Goal: Task Accomplishment & Management: Complete application form

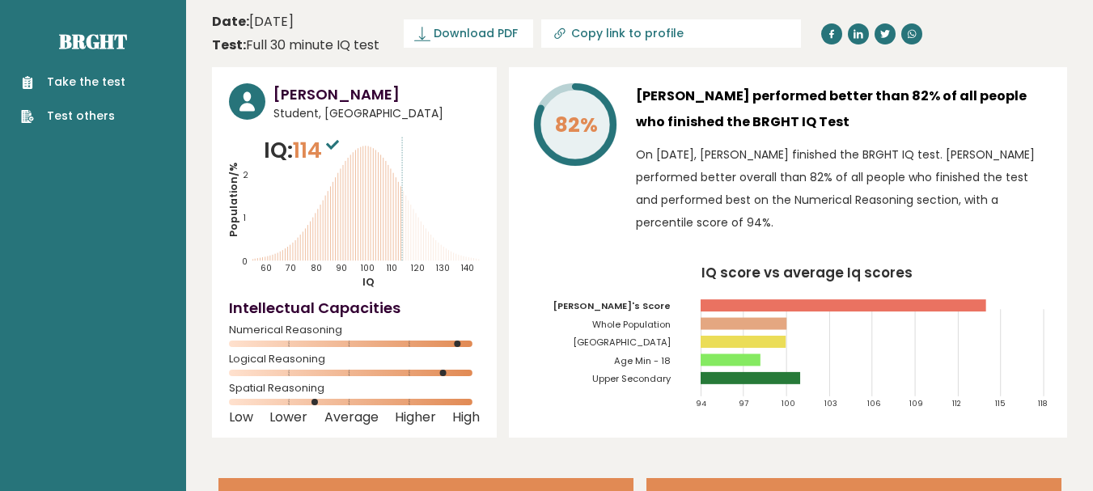
click at [85, 79] on link "Take the test" at bounding box center [73, 82] width 104 height 17
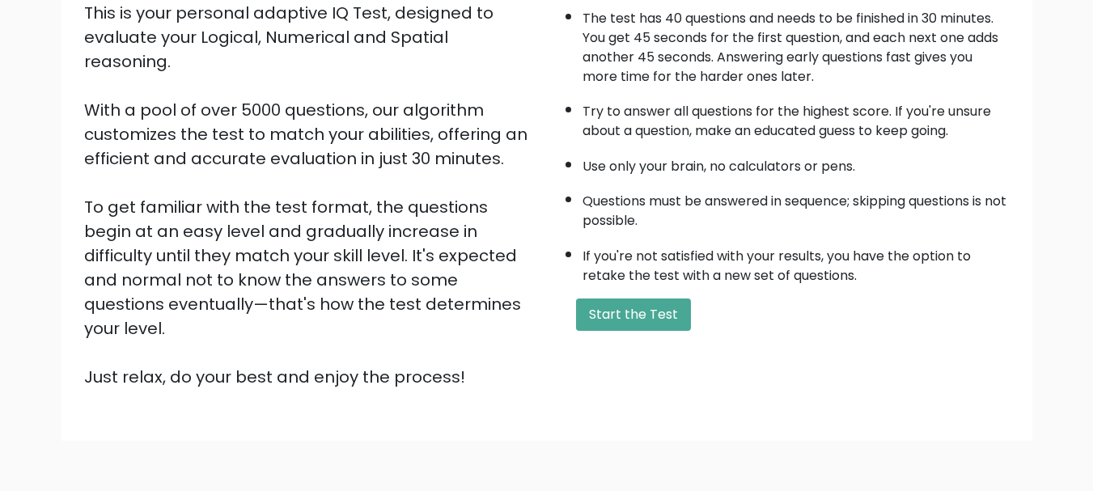
scroll to position [200, 0]
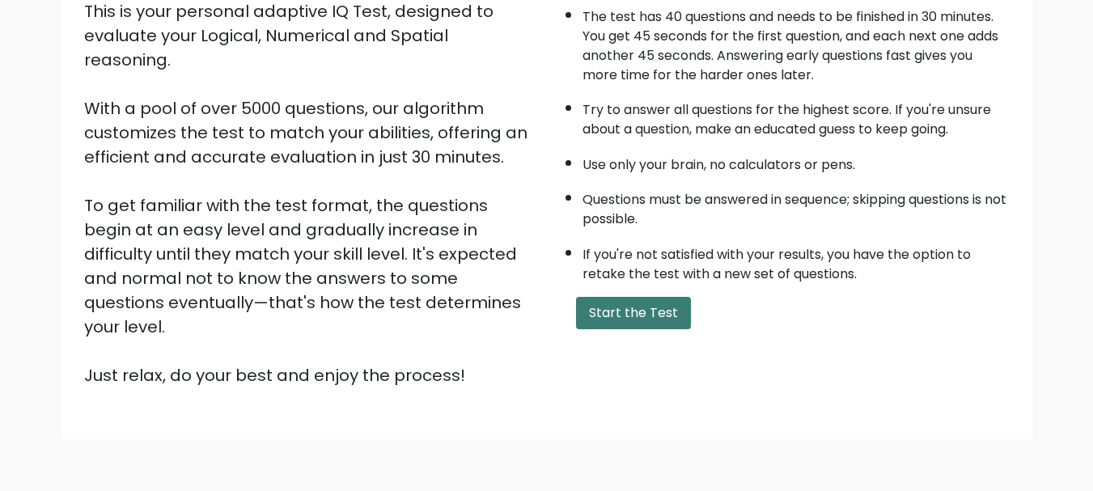
click at [607, 312] on button "Start the Test" at bounding box center [633, 313] width 115 height 32
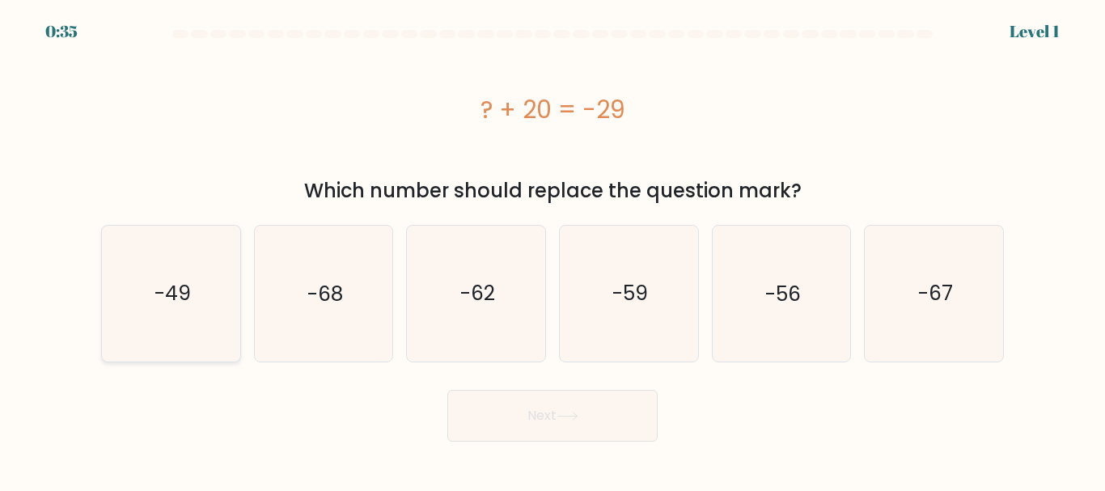
click at [201, 304] on icon "-49" at bounding box center [171, 293] width 135 height 135
click at [553, 250] on input "a. -49" at bounding box center [553, 248] width 1 height 4
radio input "true"
click at [569, 412] on icon at bounding box center [568, 416] width 22 height 9
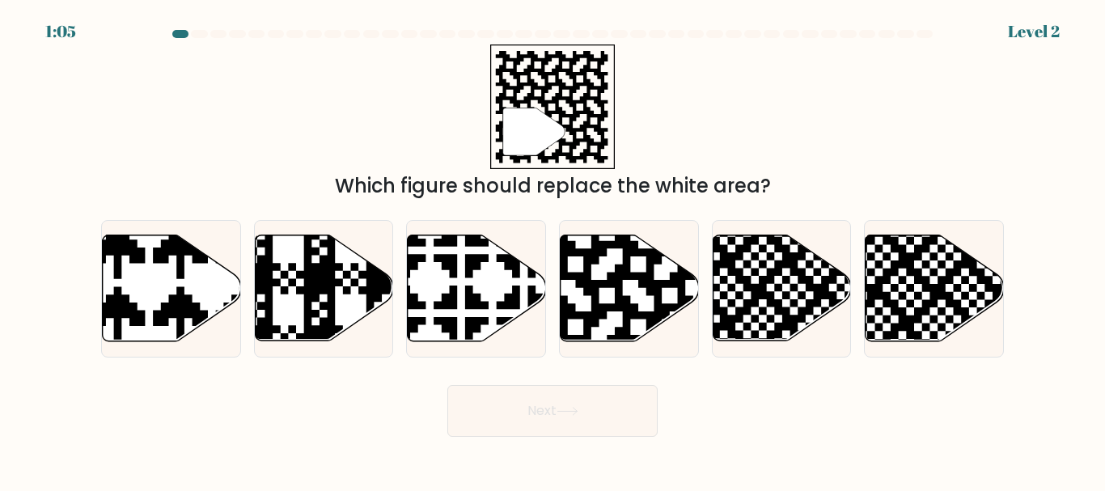
click at [448, 139] on div "" Which figure should replace the white area?" at bounding box center [552, 123] width 923 height 156
drag, startPoint x: 448, startPoint y: 136, endPoint x: 467, endPoint y: 158, distance: 29.2
click at [465, 155] on div "" Which figure should replace the white area?" at bounding box center [552, 123] width 923 height 156
click at [623, 288] on icon at bounding box center [630, 288] width 138 height 106
click at [554, 250] on input "d." at bounding box center [553, 248] width 1 height 4
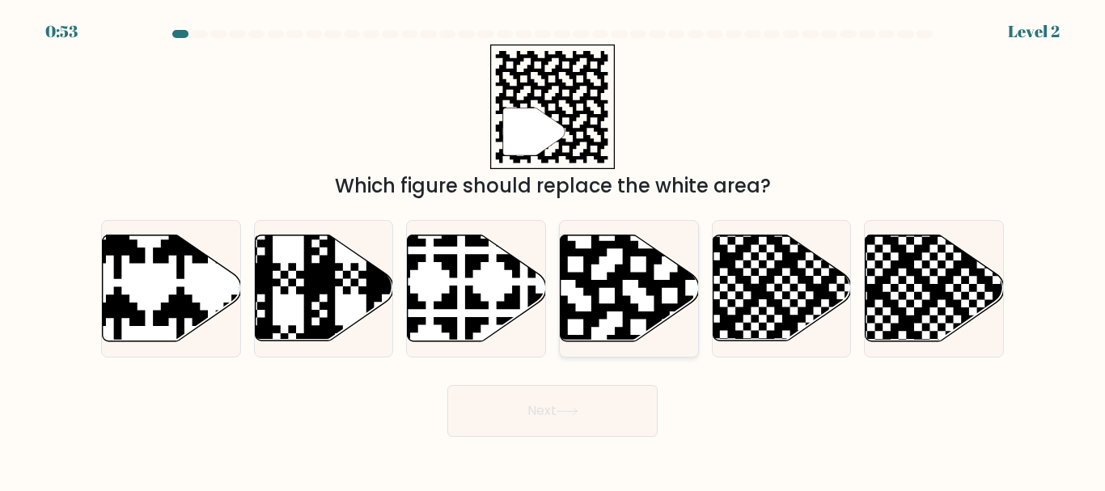
radio input "true"
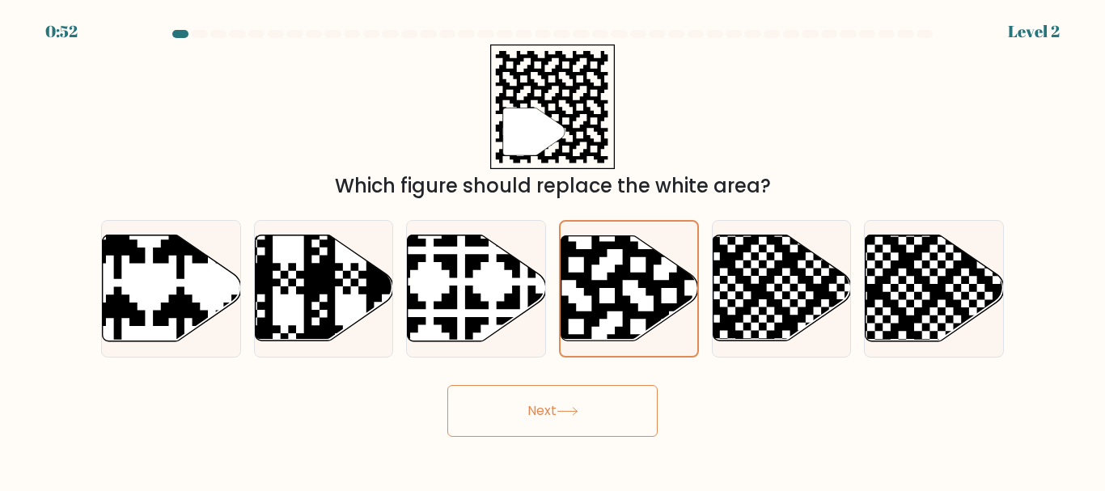
click at [517, 422] on button "Next" at bounding box center [553, 411] width 210 height 52
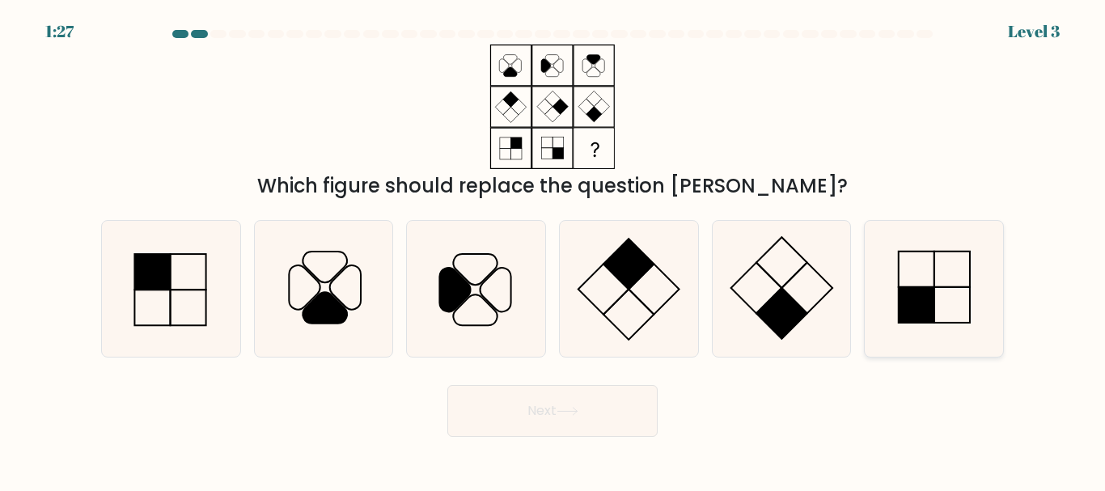
click at [876, 299] on icon at bounding box center [934, 288] width 135 height 135
click at [554, 250] on input "f." at bounding box center [553, 248] width 1 height 4
radio input "true"
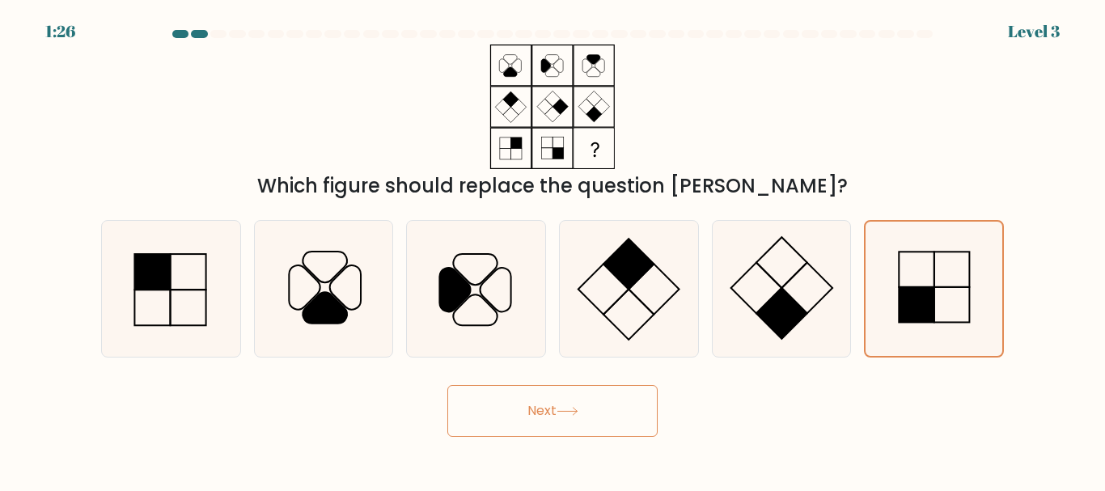
click at [537, 415] on button "Next" at bounding box center [553, 411] width 210 height 52
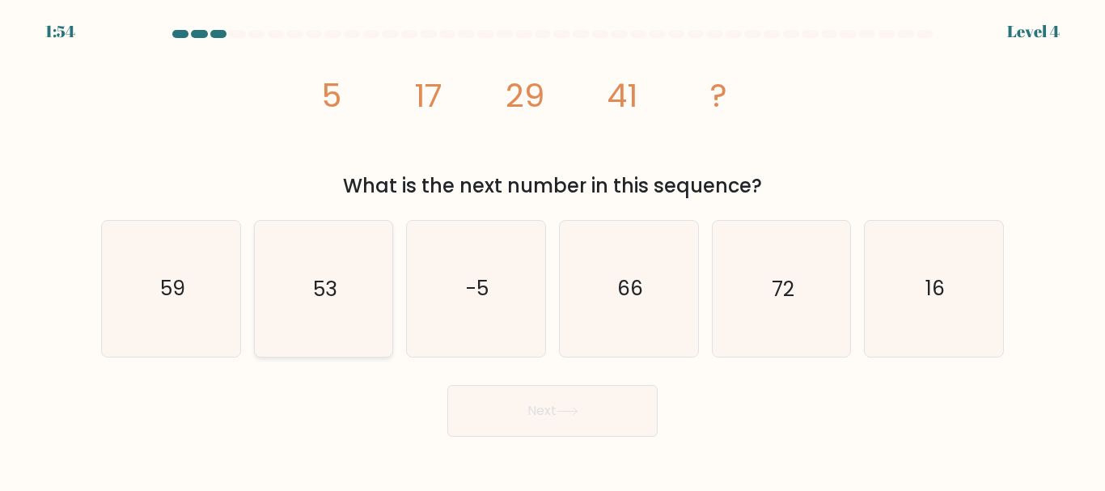
click at [333, 291] on text "53" at bounding box center [324, 289] width 23 height 28
click at [553, 250] on input "b. 53" at bounding box center [553, 248] width 1 height 4
radio input "true"
click at [570, 392] on button "Next" at bounding box center [553, 411] width 210 height 52
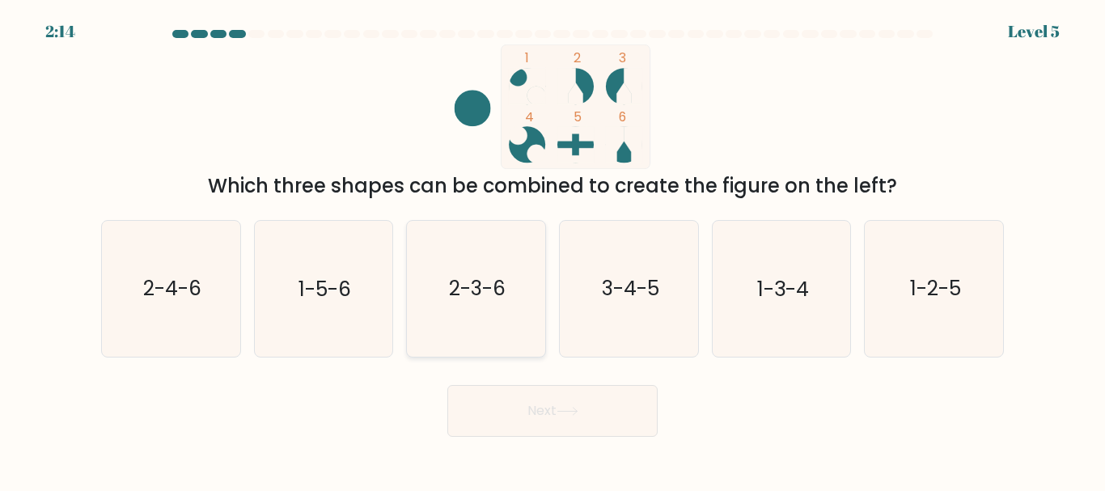
click at [481, 299] on text "2-3-6" at bounding box center [477, 289] width 57 height 28
click at [553, 250] on input "c. 2-3-6" at bounding box center [553, 248] width 1 height 4
radio input "true"
click at [555, 431] on button "Next" at bounding box center [553, 411] width 210 height 52
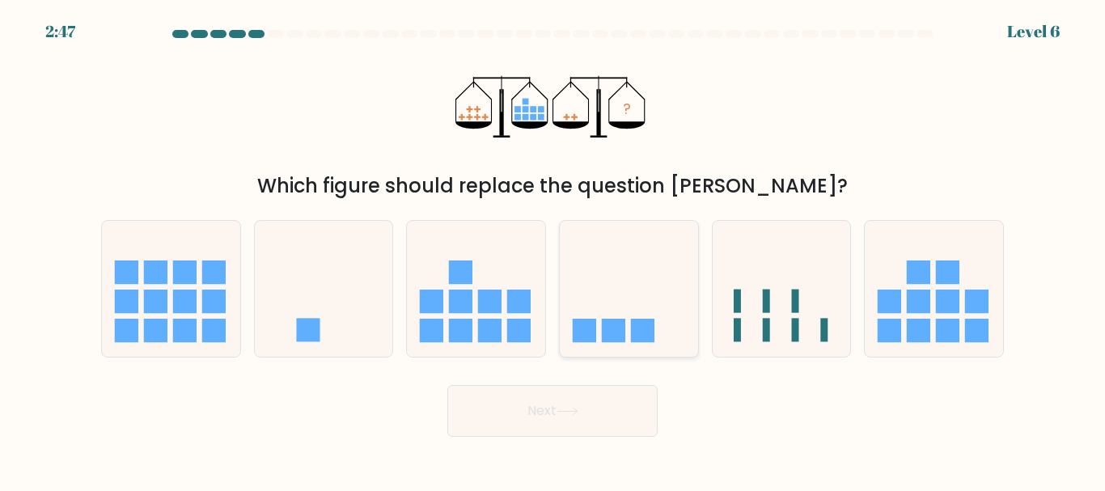
click at [634, 333] on rect at bounding box center [642, 330] width 23 height 23
click at [554, 250] on input "d." at bounding box center [553, 248] width 1 height 4
radio input "true"
click at [592, 409] on button "Next" at bounding box center [553, 411] width 210 height 52
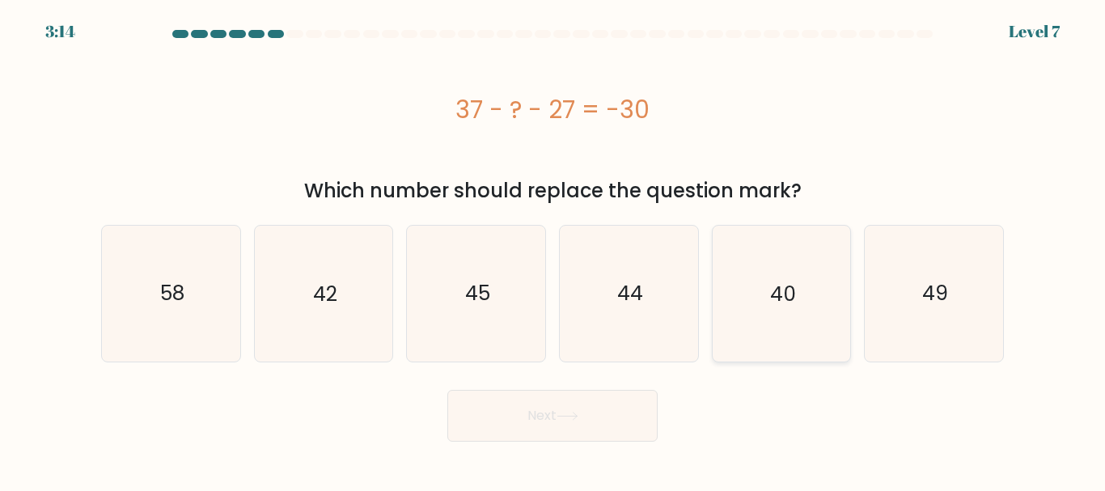
click at [799, 276] on icon "40" at bounding box center [781, 293] width 135 height 135
click at [554, 250] on input "e. 40" at bounding box center [553, 248] width 1 height 4
radio input "true"
click at [561, 406] on button "Next" at bounding box center [553, 416] width 210 height 52
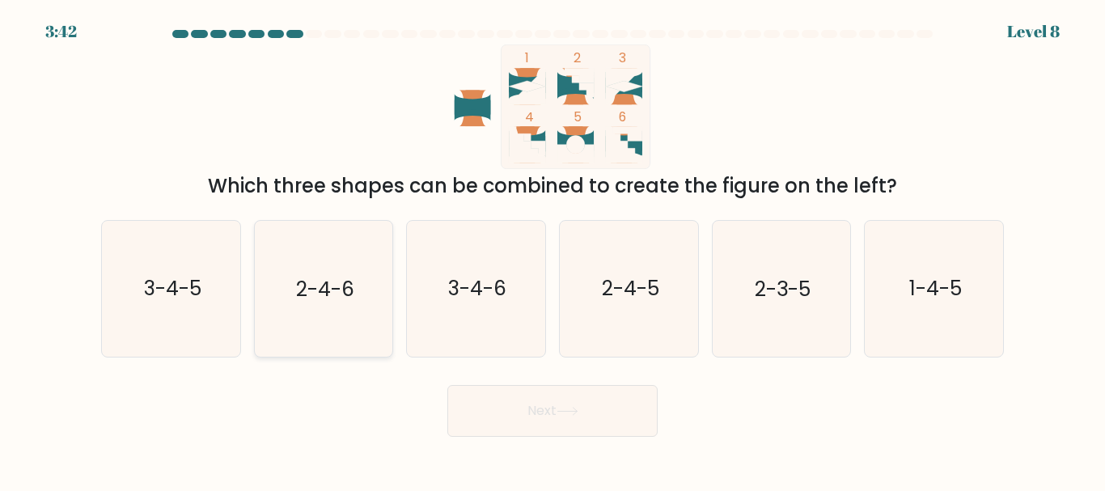
click at [311, 280] on text "2-4-6" at bounding box center [325, 289] width 58 height 28
click at [553, 250] on input "b. 2-4-6" at bounding box center [553, 248] width 1 height 4
radio input "true"
click at [557, 417] on button "Next" at bounding box center [553, 411] width 210 height 52
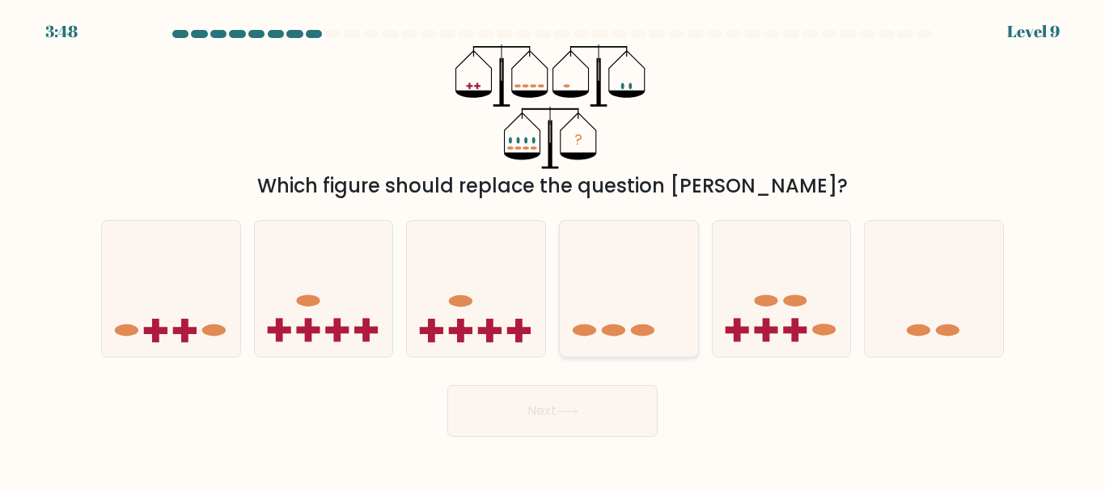
click at [669, 305] on icon at bounding box center [629, 288] width 138 height 114
click at [554, 250] on input "d." at bounding box center [553, 248] width 1 height 4
radio input "true"
click at [150, 344] on icon at bounding box center [171, 288] width 138 height 114
click at [553, 250] on input "a." at bounding box center [553, 248] width 1 height 4
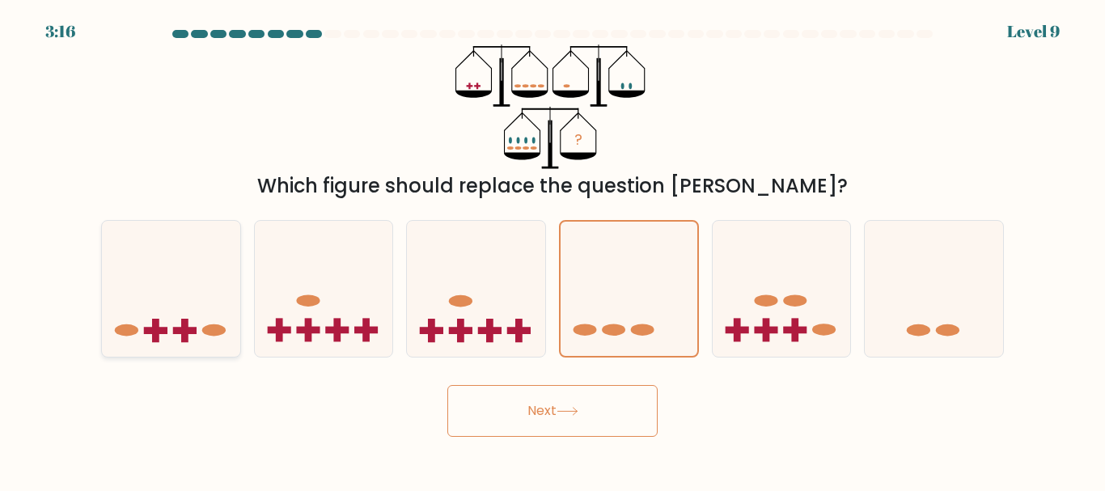
radio input "true"
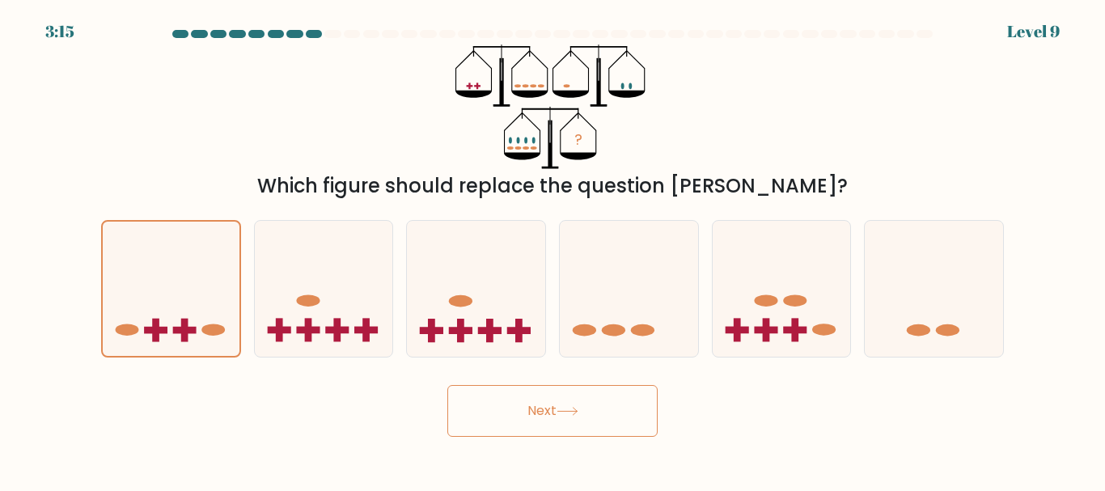
click at [567, 419] on button "Next" at bounding box center [553, 411] width 210 height 52
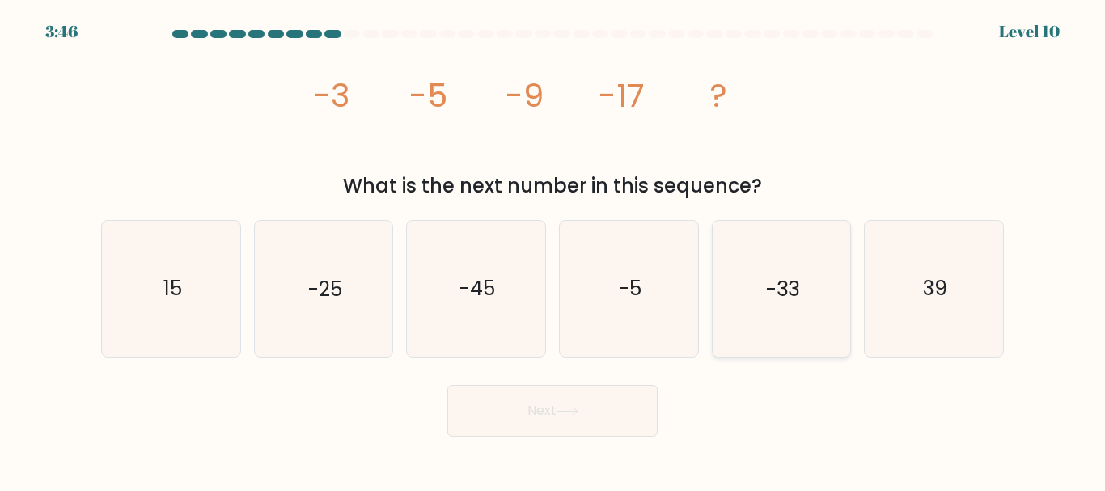
drag, startPoint x: 800, startPoint y: 293, endPoint x: 826, endPoint y: 253, distance: 47.4
click at [826, 253] on icon "-33" at bounding box center [781, 288] width 135 height 135
click at [554, 250] on input "e. -33" at bounding box center [553, 248] width 1 height 4
radio input "true"
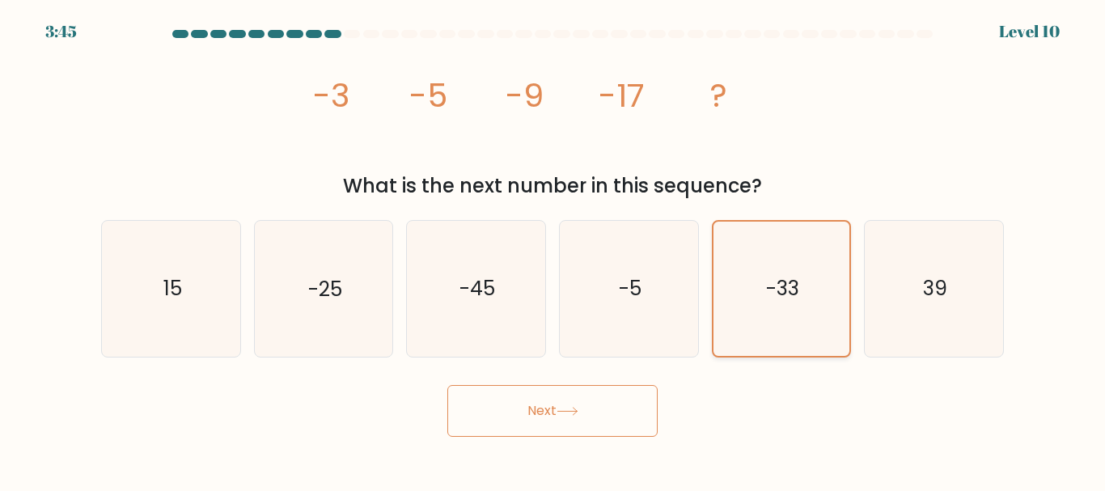
click at [826, 253] on icon "-33" at bounding box center [782, 289] width 134 height 134
click at [554, 250] on input "e. -33" at bounding box center [553, 248] width 1 height 4
click at [569, 428] on button "Next" at bounding box center [553, 411] width 210 height 52
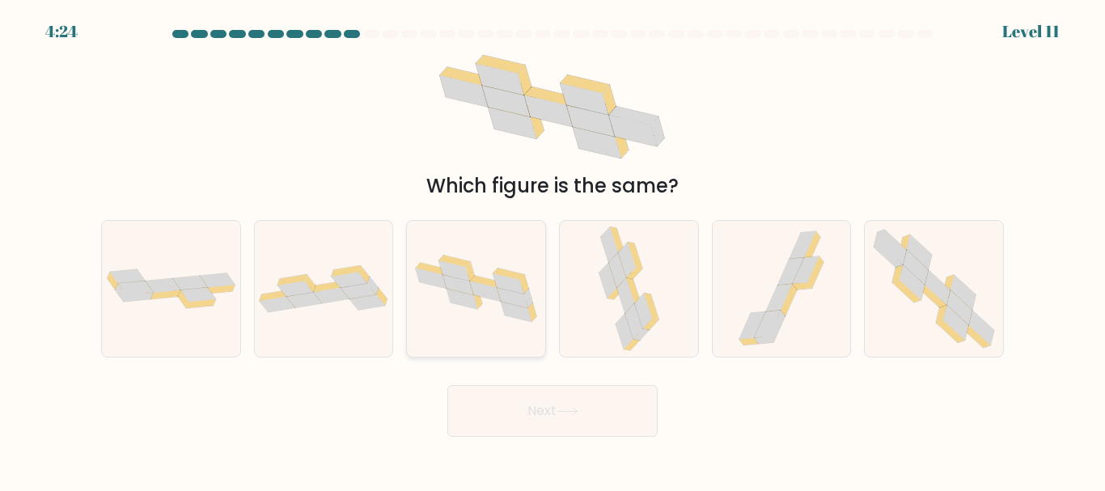
click at [512, 266] on icon at bounding box center [476, 288] width 138 height 80
click at [553, 250] on input "c." at bounding box center [553, 248] width 1 height 4
radio input "true"
click at [897, 281] on icon at bounding box center [898, 273] width 11 height 17
click at [554, 250] on input "f." at bounding box center [553, 248] width 1 height 4
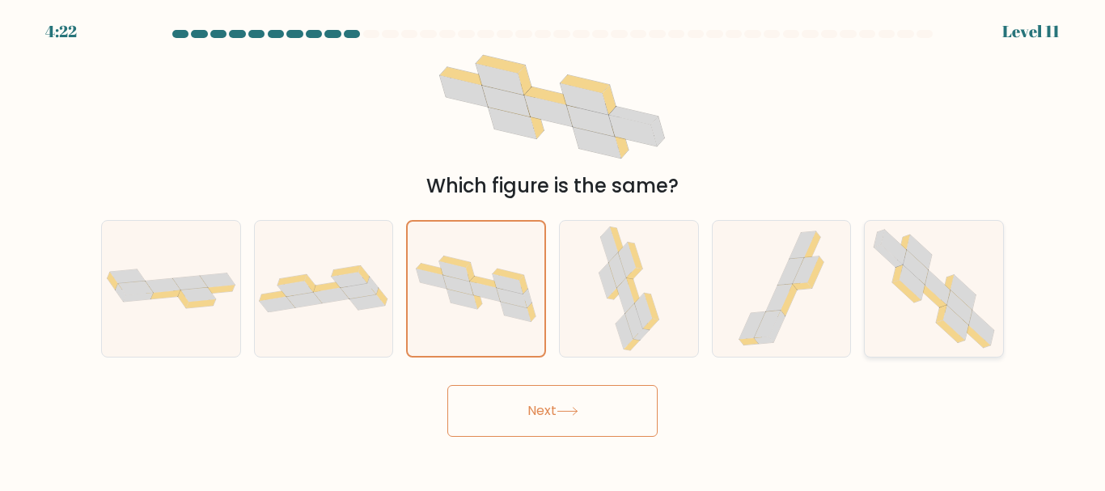
radio input "true"
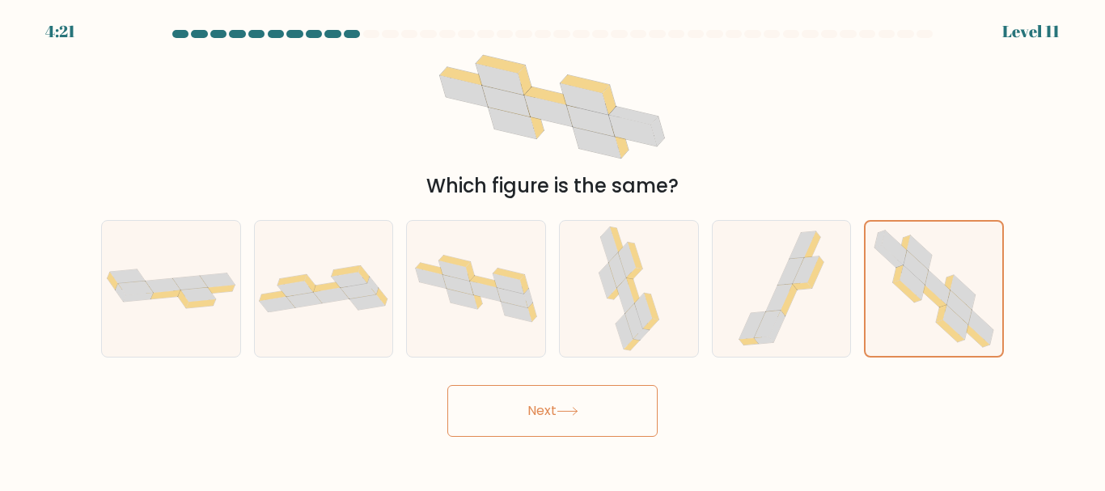
click at [554, 417] on button "Next" at bounding box center [553, 411] width 210 height 52
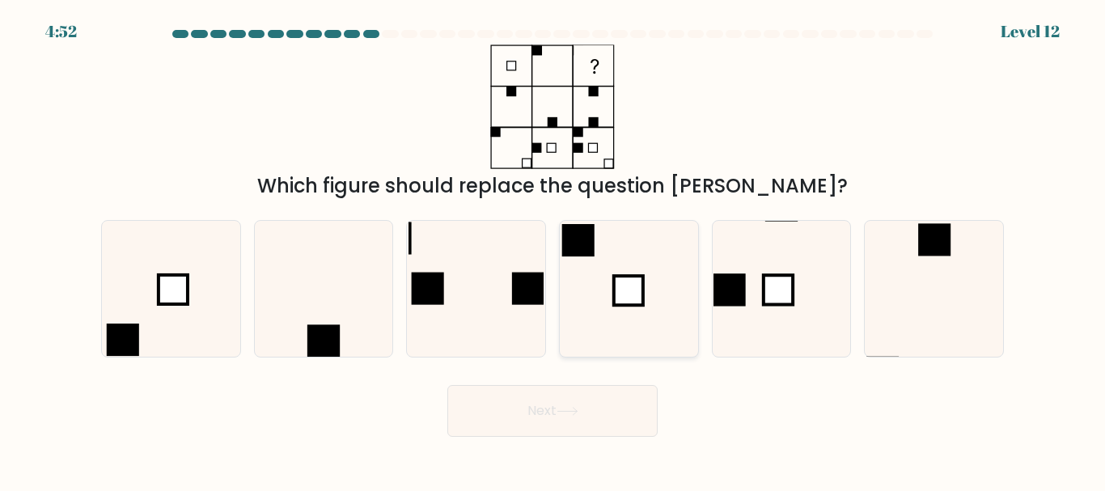
click at [644, 255] on icon at bounding box center [629, 288] width 135 height 135
click at [554, 250] on input "d." at bounding box center [553, 248] width 1 height 4
radio input "true"
click at [588, 383] on div "Next" at bounding box center [552, 407] width 923 height 60
click at [571, 398] on button "Next" at bounding box center [553, 411] width 210 height 52
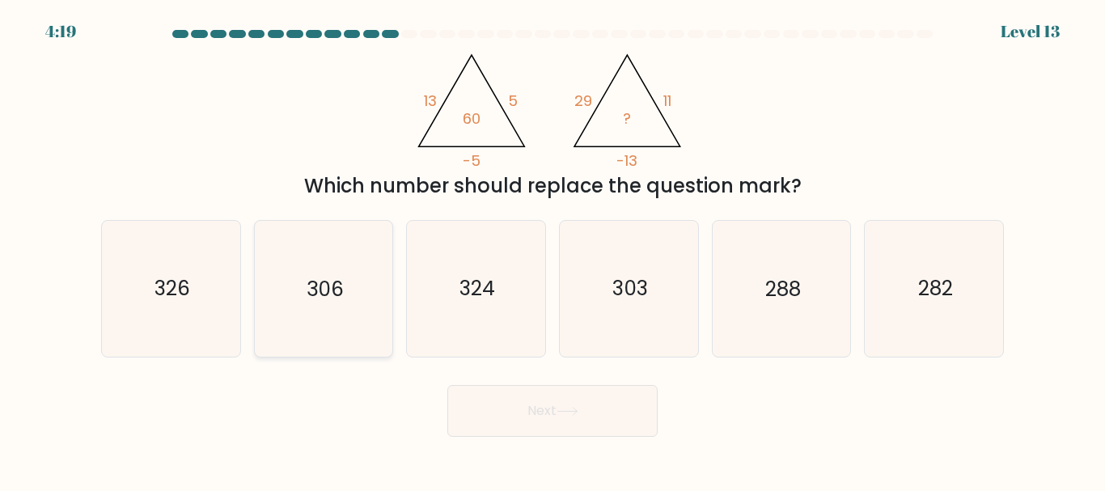
click at [329, 257] on icon "306" at bounding box center [323, 288] width 135 height 135
click at [553, 250] on input "b. 306" at bounding box center [553, 248] width 1 height 4
radio input "true"
click at [554, 416] on button "Next" at bounding box center [553, 411] width 210 height 52
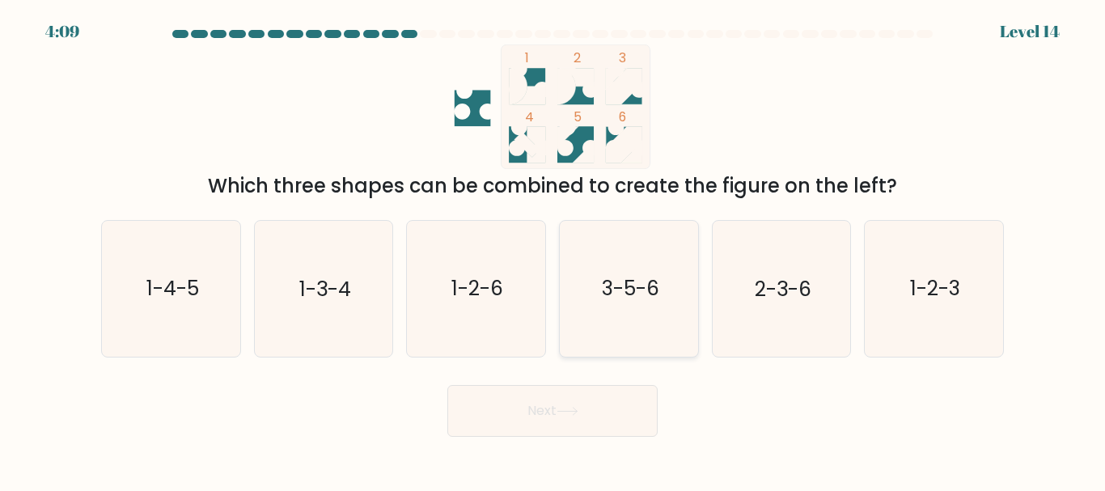
click at [602, 304] on icon "3-5-6" at bounding box center [629, 288] width 135 height 135
click at [554, 250] on input "d. 3-5-6" at bounding box center [553, 248] width 1 height 4
radio input "true"
click at [534, 420] on button "Next" at bounding box center [553, 411] width 210 height 52
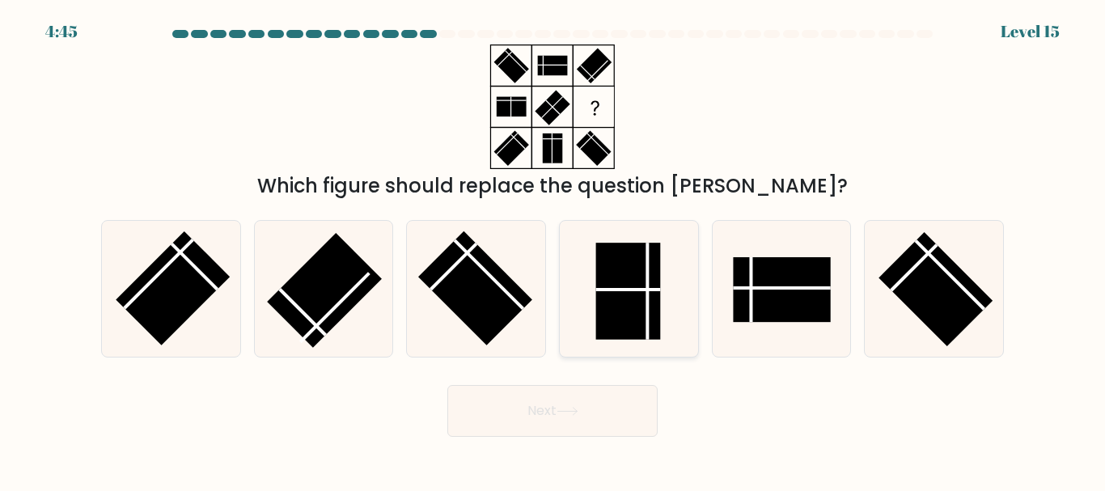
click at [639, 333] on rect at bounding box center [628, 292] width 65 height 97
click at [554, 250] on input "d." at bounding box center [553, 248] width 1 height 4
radio input "true"
click at [623, 415] on button "Next" at bounding box center [553, 411] width 210 height 52
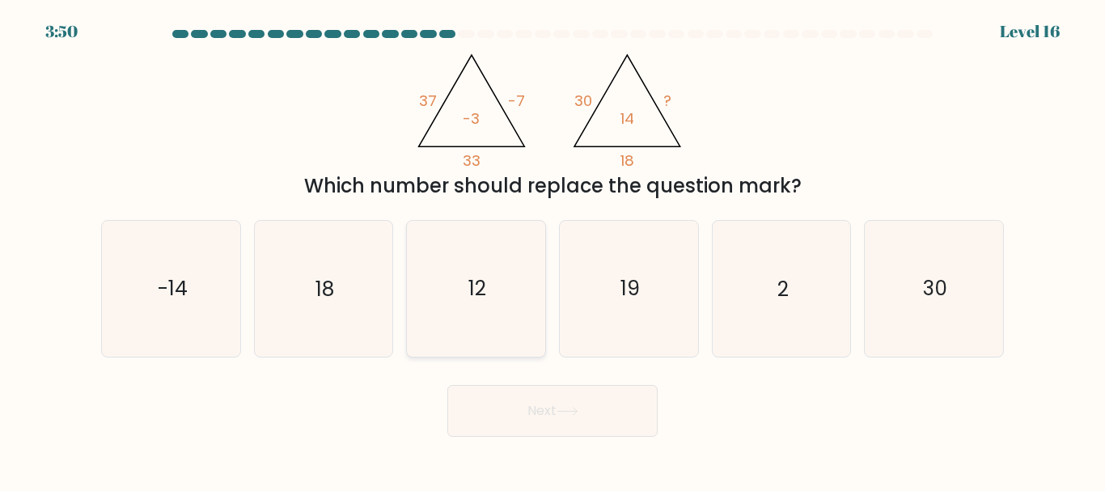
click at [503, 316] on icon "12" at bounding box center [476, 288] width 135 height 135
click at [553, 250] on input "c. 12" at bounding box center [553, 248] width 1 height 4
radio input "true"
click at [609, 117] on icon "@import url('https://fonts.googleapis.com/css?family=Abril+Fatface:400,100,100i…" at bounding box center [552, 107] width 287 height 125
click at [568, 409] on icon at bounding box center [568, 411] width 22 height 9
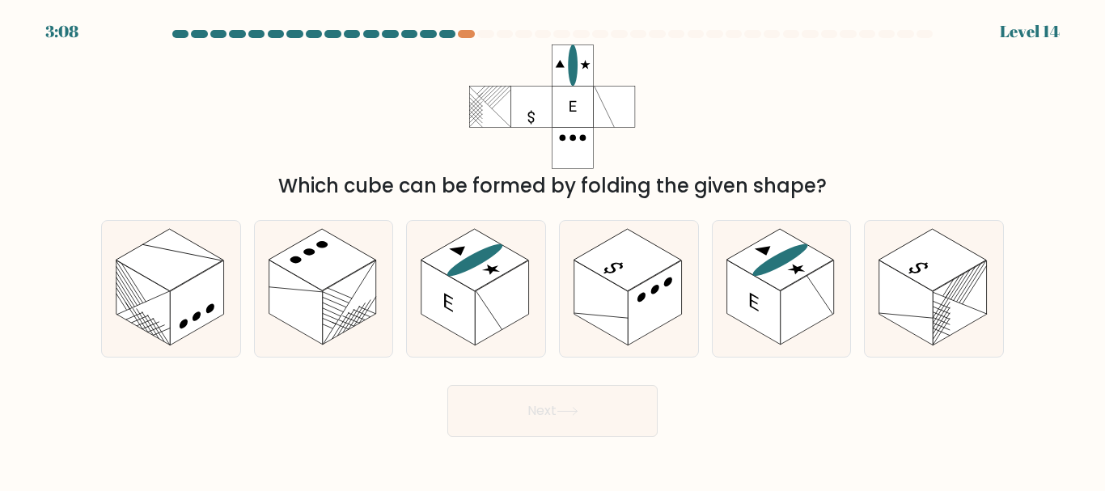
click at [568, 409] on icon at bounding box center [568, 411] width 22 height 9
click at [770, 297] on rect at bounding box center [753, 303] width 53 height 85
click at [554, 250] on input "e." at bounding box center [553, 248] width 1 height 4
radio input "true"
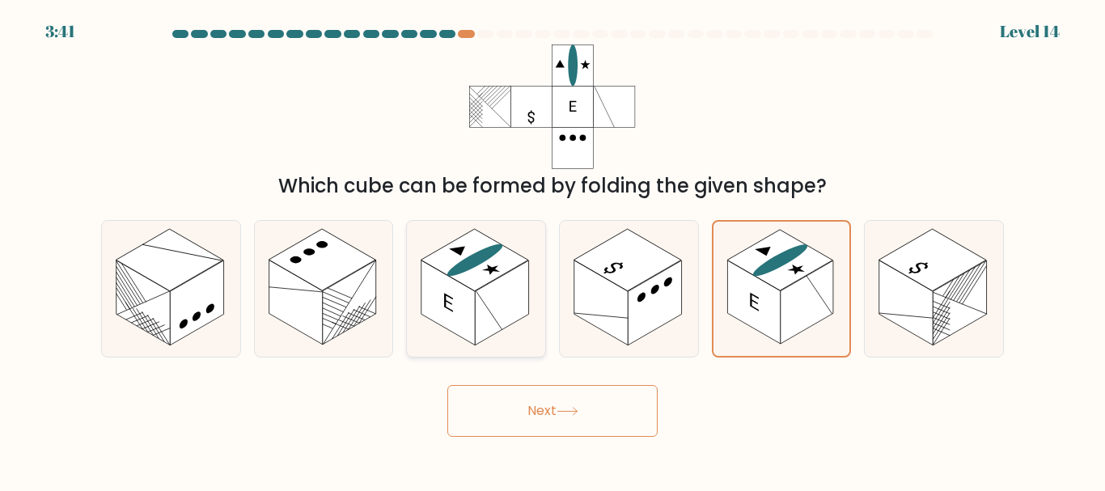
click at [467, 276] on rect at bounding box center [475, 260] width 107 height 62
click at [553, 250] on input "c." at bounding box center [553, 248] width 1 height 4
radio input "true"
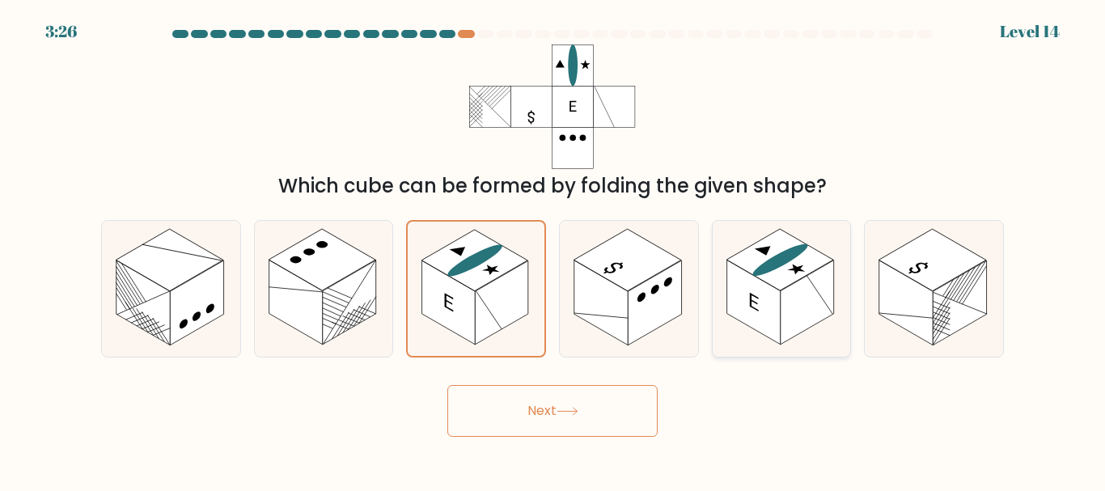
click at [751, 291] on rect at bounding box center [753, 303] width 53 height 85
click at [554, 250] on input "e." at bounding box center [553, 248] width 1 height 4
radio input "true"
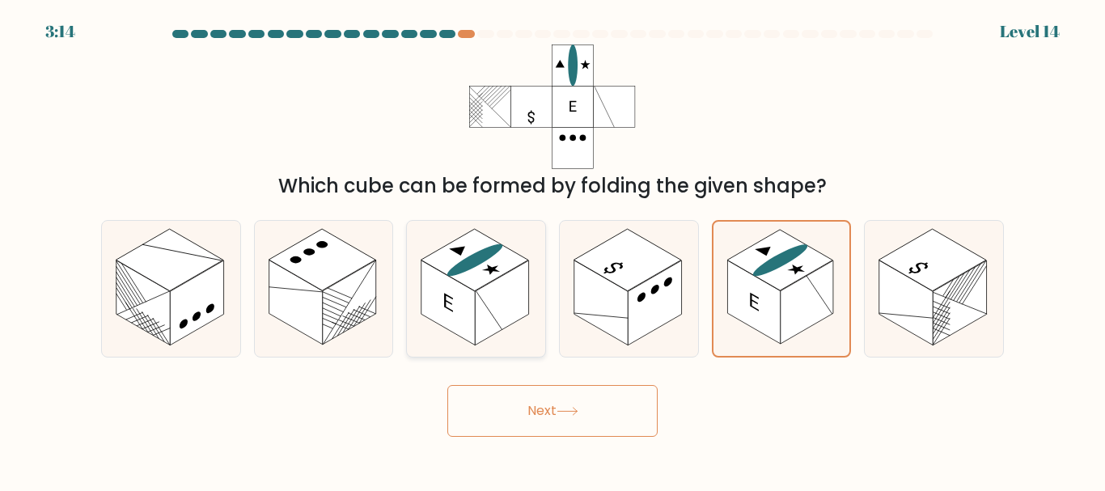
click at [450, 293] on rect at bounding box center [448, 303] width 53 height 85
click at [553, 250] on input "c." at bounding box center [553, 248] width 1 height 4
radio input "true"
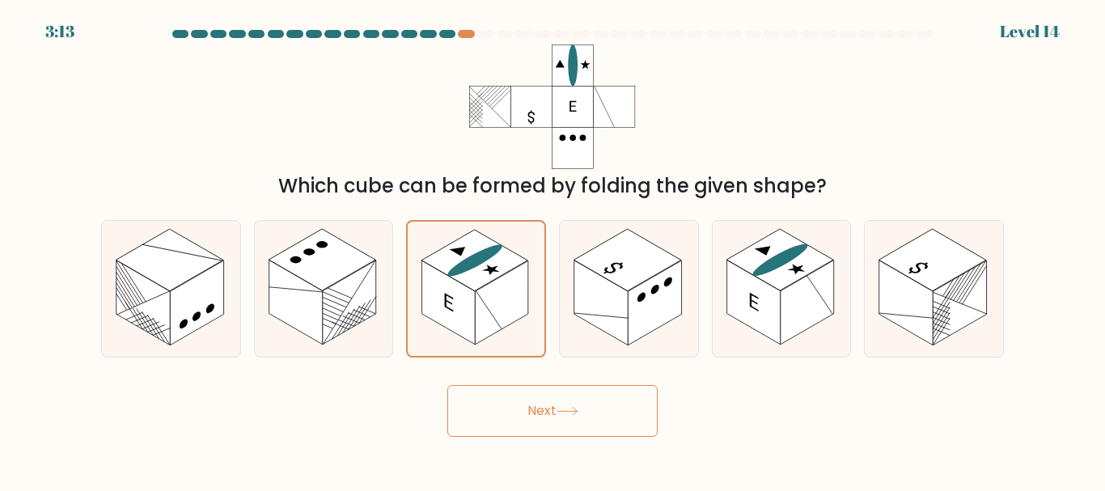
click at [532, 423] on button "Next" at bounding box center [553, 411] width 210 height 52
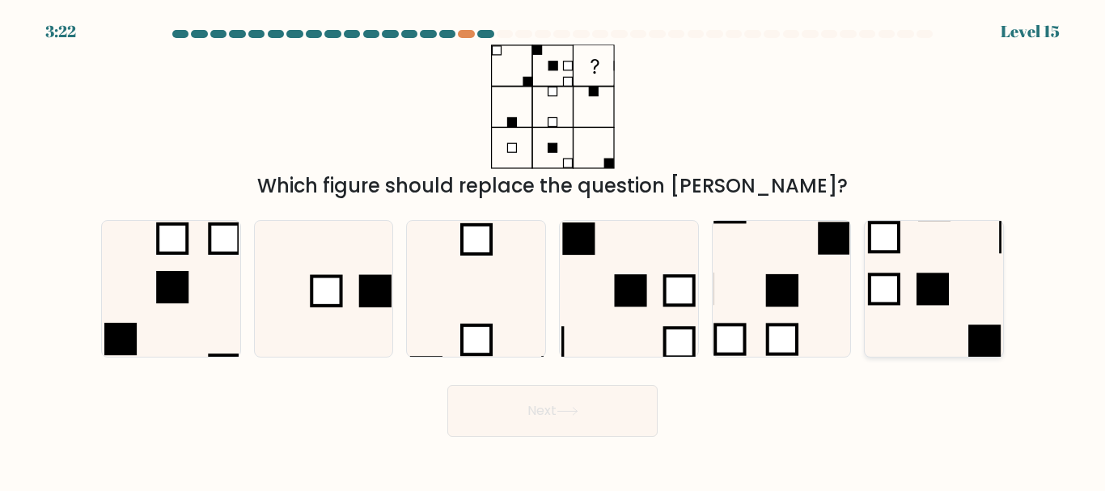
click at [956, 269] on icon at bounding box center [934, 288] width 135 height 135
click at [554, 250] on input "f." at bounding box center [553, 248] width 1 height 4
radio input "true"
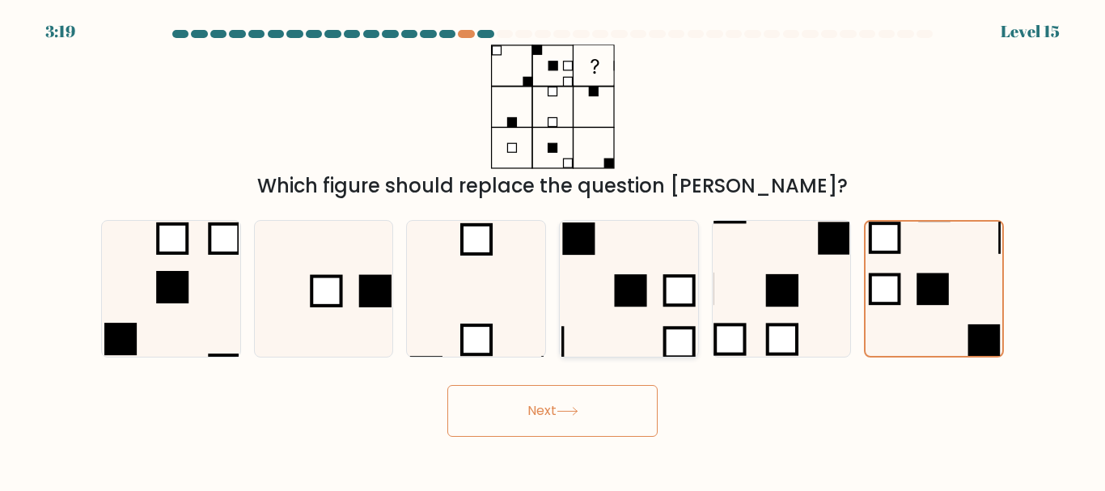
click at [653, 265] on icon at bounding box center [629, 288] width 135 height 135
click at [554, 250] on input "d." at bounding box center [553, 248] width 1 height 4
radio input "true"
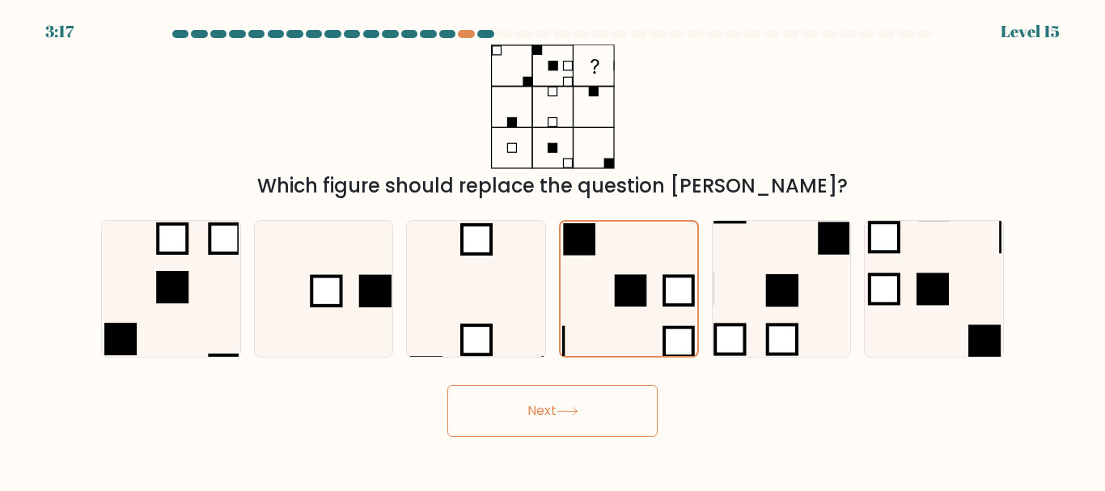
click at [586, 426] on button "Next" at bounding box center [553, 411] width 210 height 52
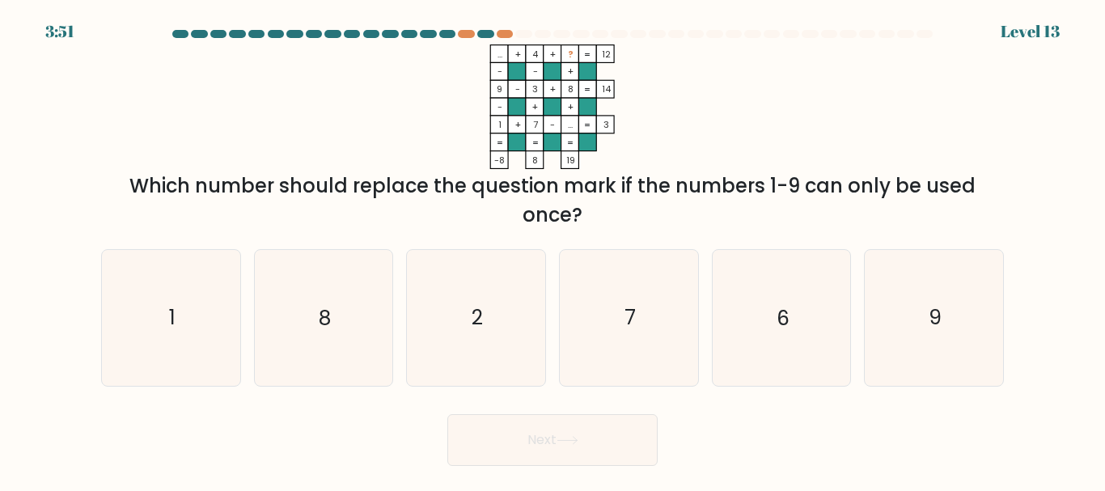
drag, startPoint x: 515, startPoint y: 142, endPoint x: 504, endPoint y: 75, distance: 67.2
click at [504, 75] on icon "... + 4 + ? 12 - - + 9 - 3 + 8 14 - + + 1 + 7 - ... = 3 = = = = -8 8 19 =" at bounding box center [553, 107] width 486 height 125
click at [666, 300] on icon "7" at bounding box center [629, 317] width 135 height 135
click at [554, 250] on input "d. 7" at bounding box center [553, 248] width 1 height 4
radio input "true"
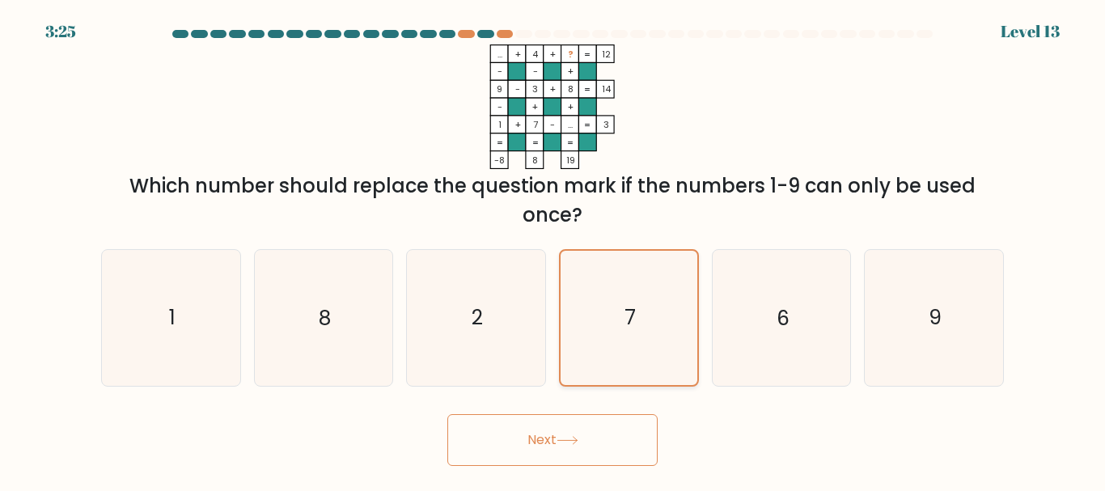
click at [665, 300] on icon "7" at bounding box center [629, 318] width 134 height 134
click at [554, 250] on input "d. 7" at bounding box center [553, 248] width 1 height 4
click at [584, 436] on button "Next" at bounding box center [553, 440] width 210 height 52
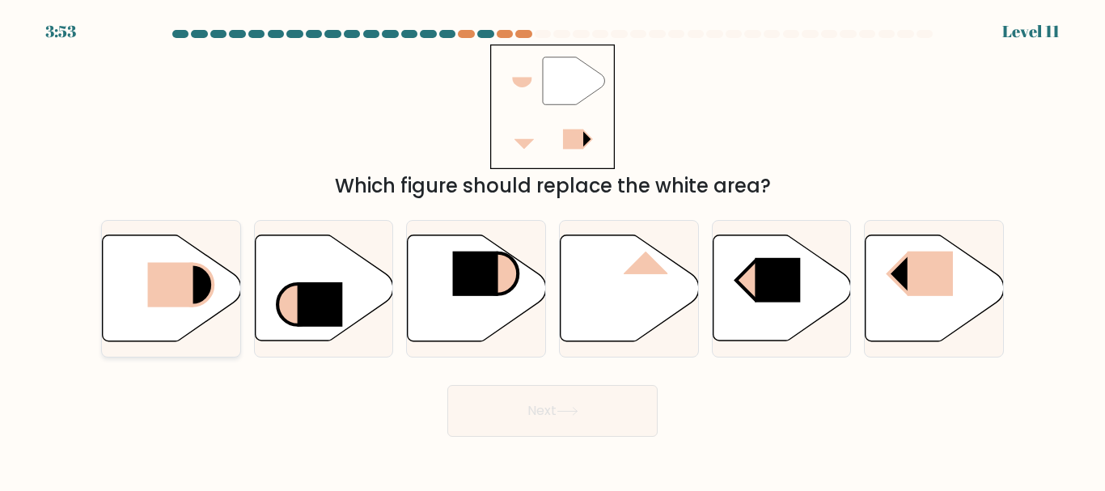
click at [143, 291] on icon at bounding box center [172, 288] width 138 height 106
click at [553, 250] on input "a." at bounding box center [553, 248] width 1 height 4
radio input "true"
click at [527, 405] on button "Next" at bounding box center [553, 411] width 210 height 52
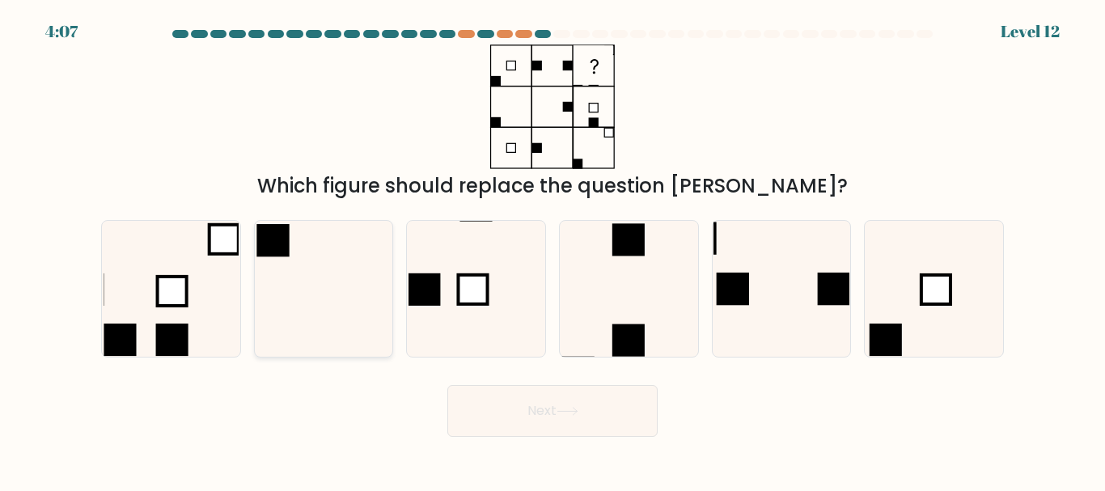
click at [254, 329] on div at bounding box center [324, 288] width 140 height 137
click at [553, 250] on input "b." at bounding box center [553, 248] width 1 height 4
radio input "true"
click at [176, 329] on rect at bounding box center [171, 341] width 32 height 32
click at [553, 250] on input "a." at bounding box center [553, 248] width 1 height 4
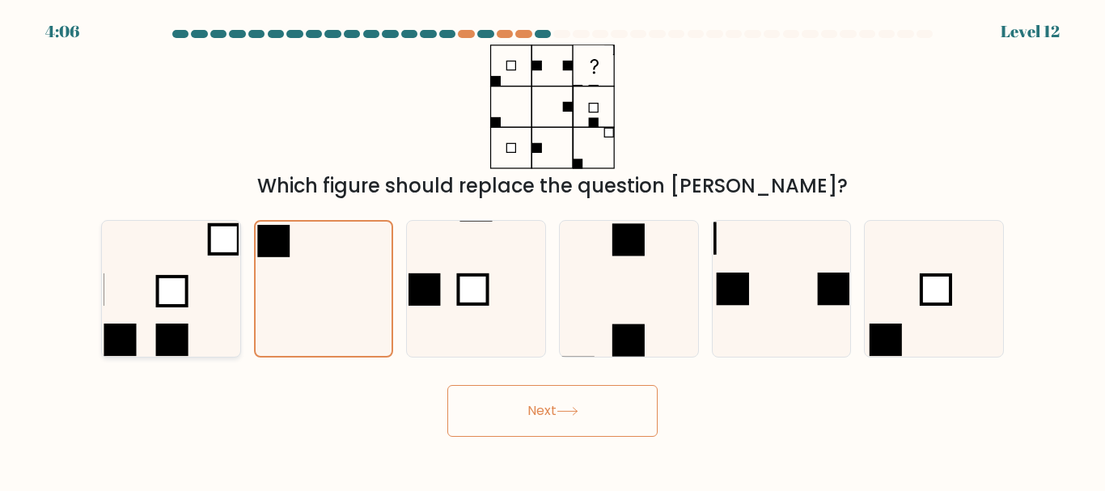
radio input "true"
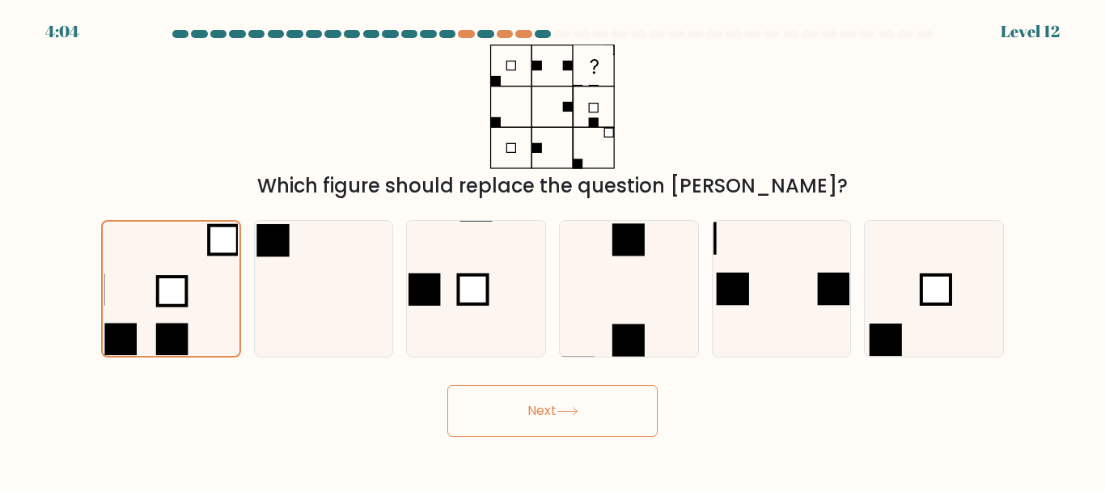
click at [547, 431] on button "Next" at bounding box center [553, 411] width 210 height 52
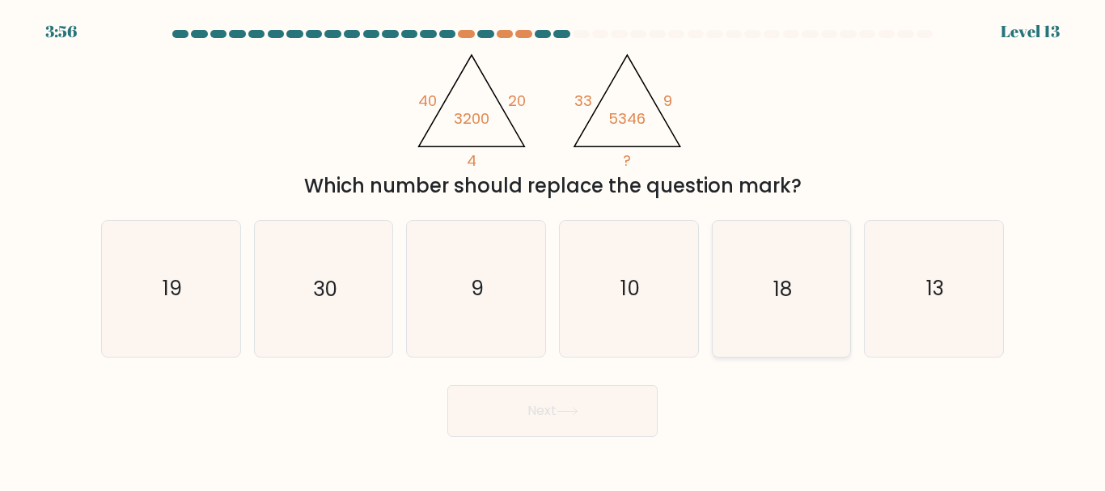
click at [787, 293] on text "18" at bounding box center [783, 289] width 19 height 28
click at [554, 250] on input "e. 18" at bounding box center [553, 248] width 1 height 4
radio input "true"
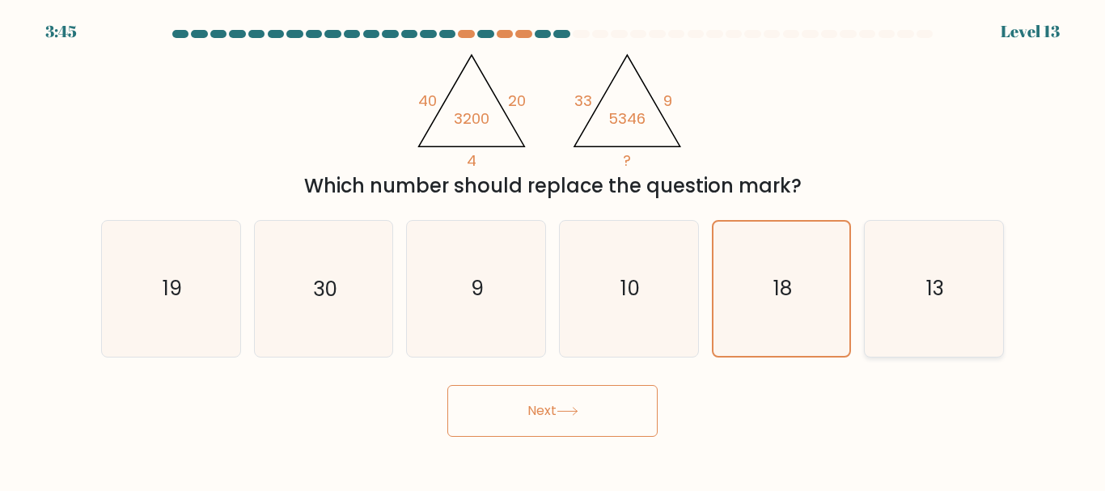
click at [941, 329] on icon "13" at bounding box center [934, 288] width 135 height 135
click at [554, 250] on input "f. 13" at bounding box center [553, 248] width 1 height 4
radio input "true"
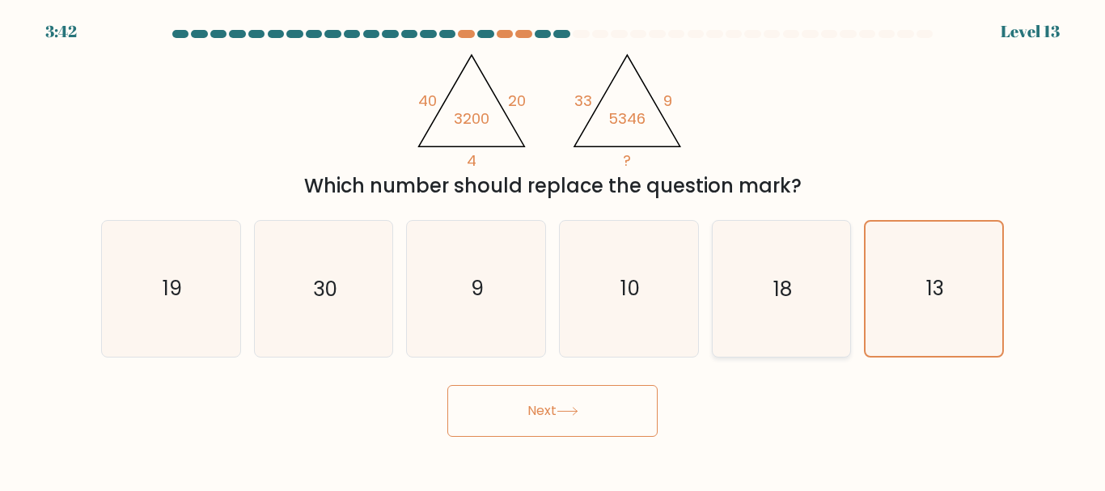
click at [737, 312] on icon "18" at bounding box center [781, 288] width 135 height 135
click at [554, 250] on input "e. 18" at bounding box center [553, 248] width 1 height 4
radio input "true"
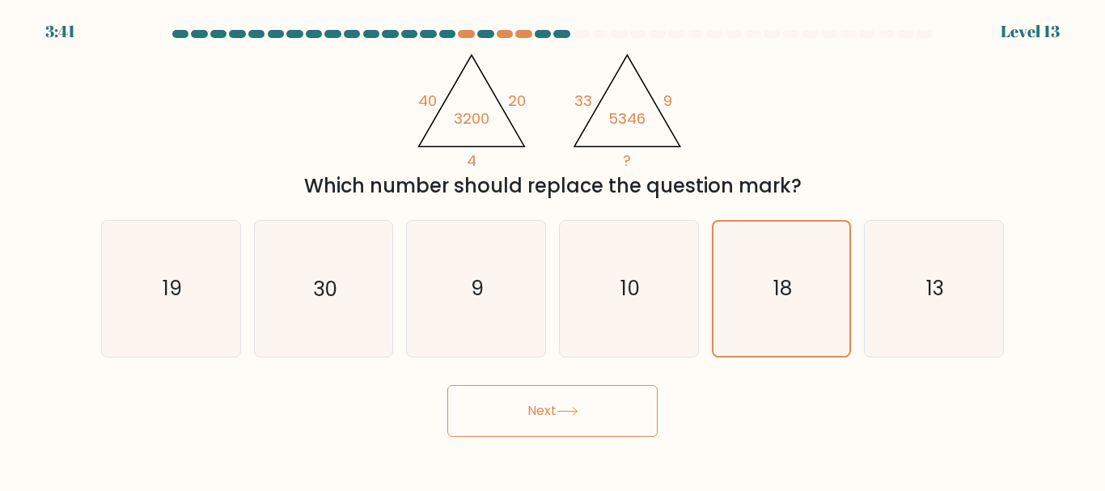
click at [579, 402] on button "Next" at bounding box center [553, 411] width 210 height 52
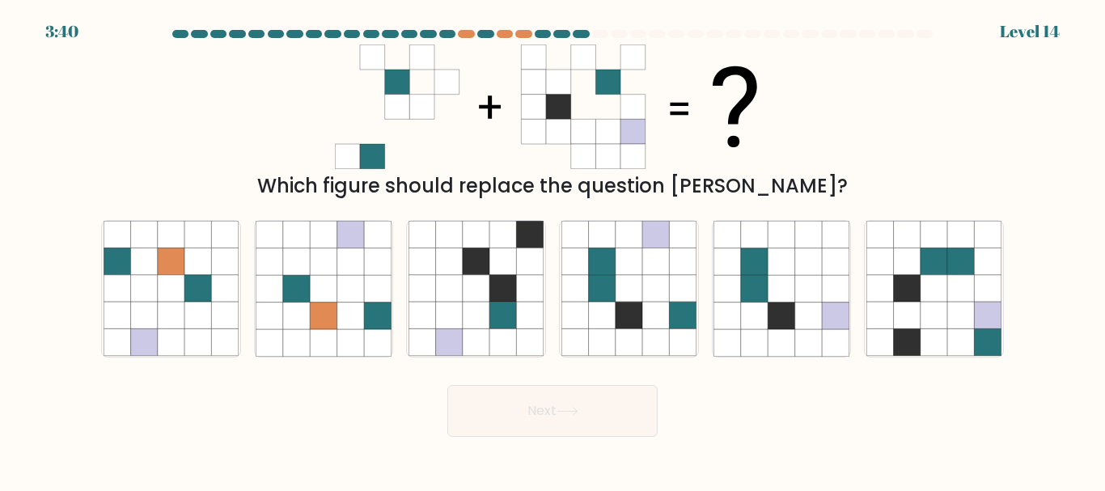
click at [87, 274] on form at bounding box center [552, 233] width 1105 height 407
click at [167, 304] on icon at bounding box center [171, 316] width 27 height 27
click at [553, 250] on input "a." at bounding box center [553, 248] width 1 height 4
radio input "true"
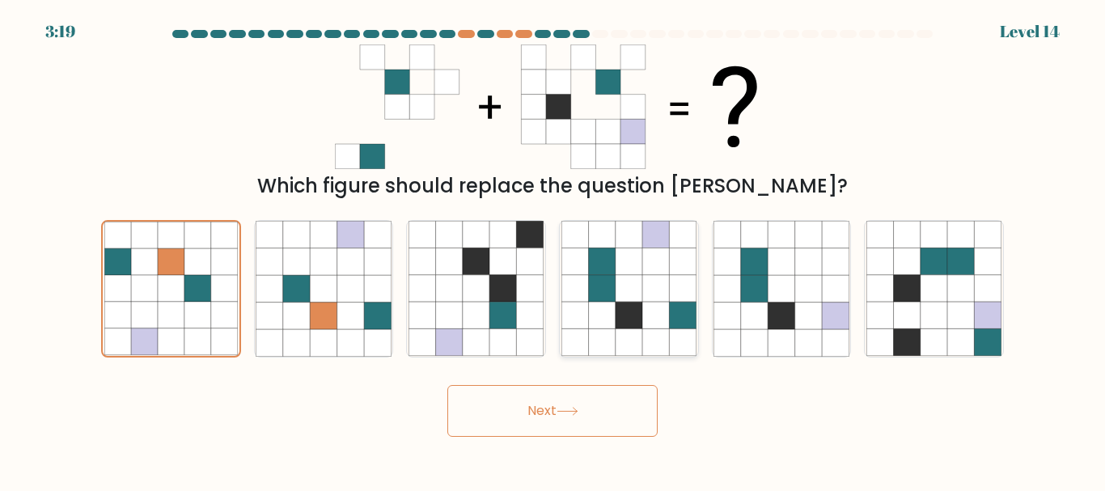
click at [655, 317] on icon at bounding box center [656, 316] width 27 height 27
click at [554, 250] on input "d." at bounding box center [553, 248] width 1 height 4
radio input "true"
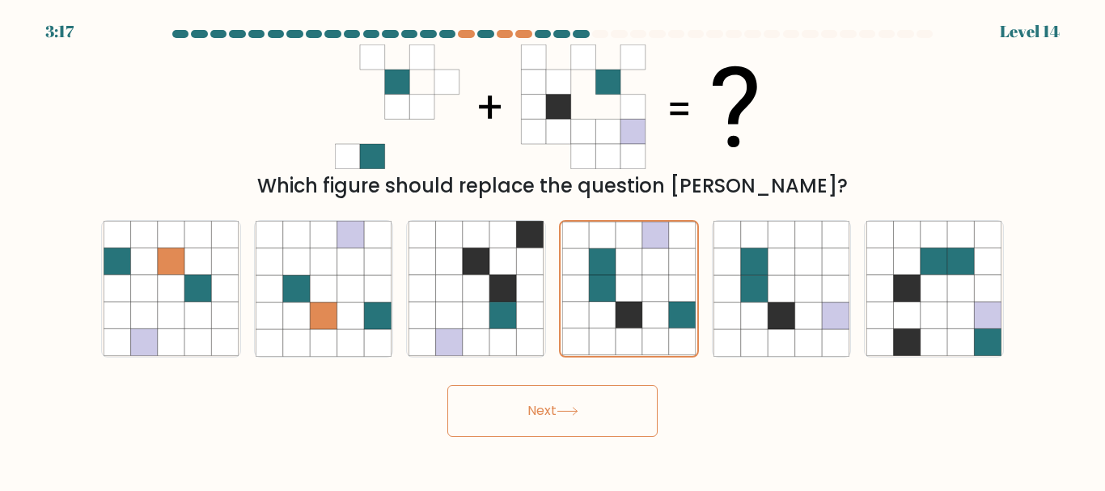
click at [590, 418] on button "Next" at bounding box center [553, 411] width 210 height 52
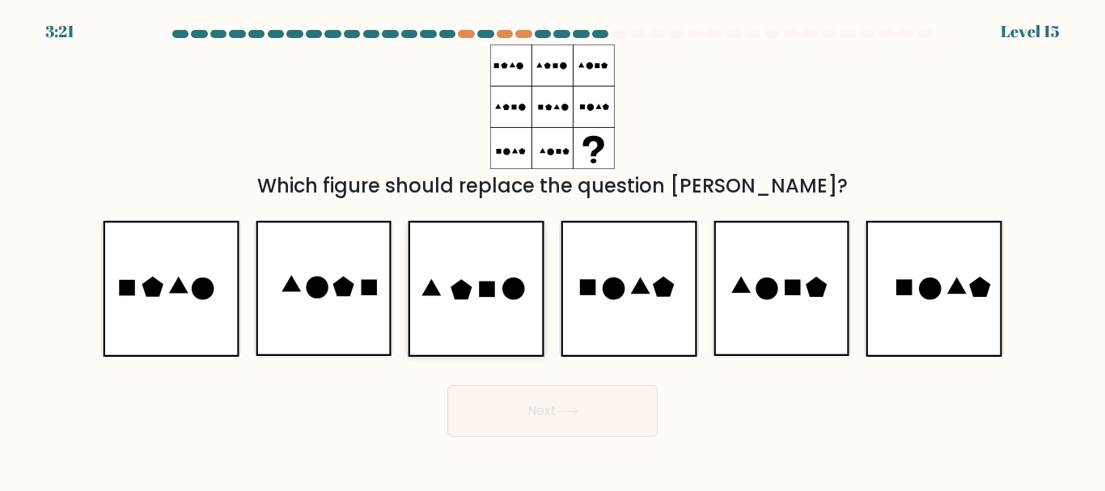
click at [506, 341] on icon at bounding box center [476, 288] width 136 height 135
click at [553, 250] on input "c." at bounding box center [553, 248] width 1 height 4
radio input "true"
click at [560, 408] on button "Next" at bounding box center [553, 411] width 210 height 52
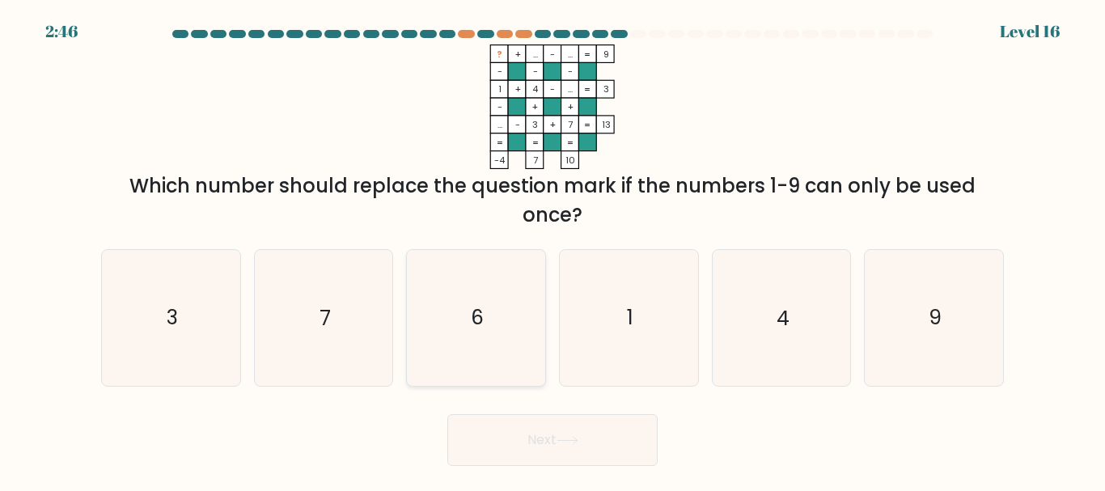
click at [468, 274] on icon "6" at bounding box center [476, 317] width 135 height 135
click at [553, 250] on input "c. 6" at bounding box center [553, 248] width 1 height 4
radio input "true"
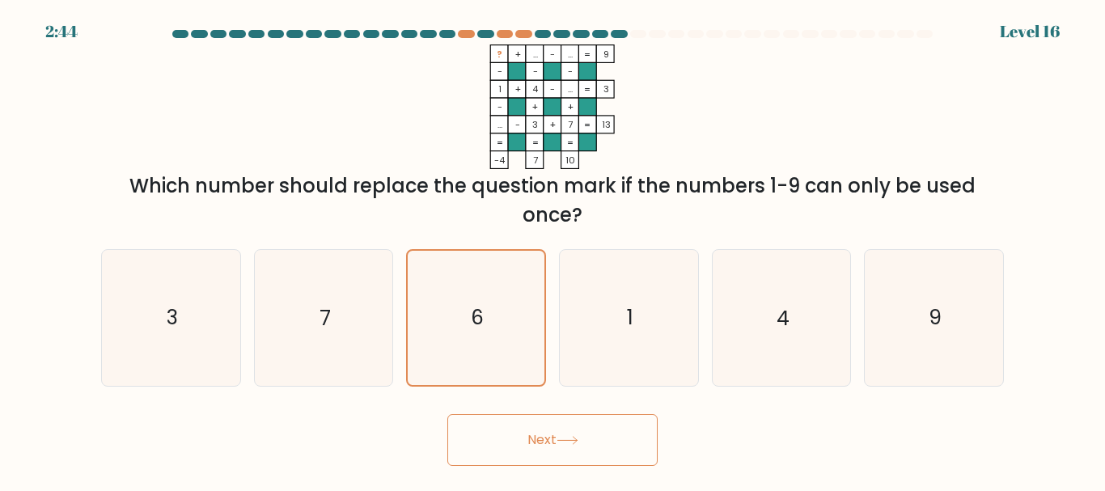
click at [573, 436] on icon at bounding box center [568, 440] width 22 height 9
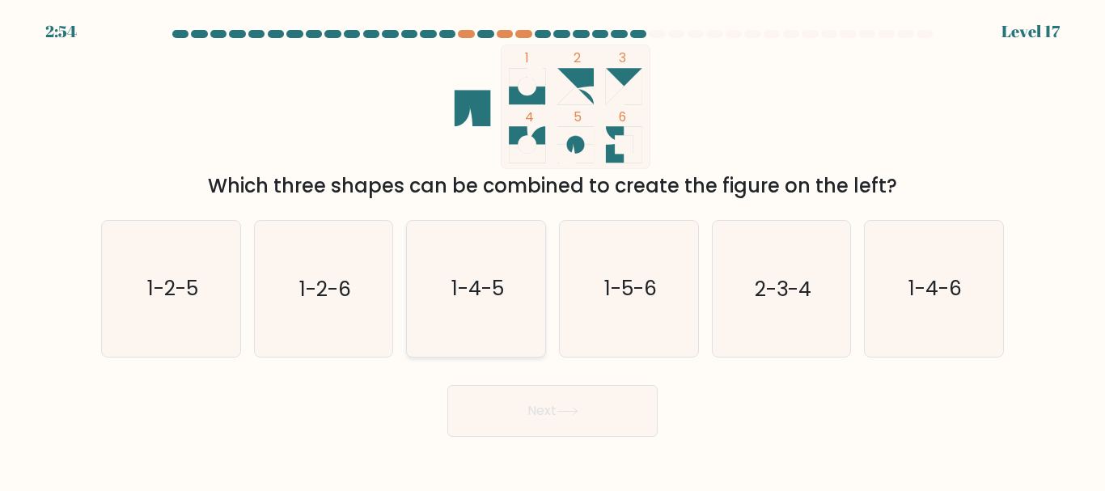
click at [483, 299] on text "1-4-5" at bounding box center [478, 289] width 53 height 28
click at [553, 250] on input "c. 1-4-5" at bounding box center [553, 248] width 1 height 4
radio input "true"
click at [515, 402] on button "Next" at bounding box center [553, 411] width 210 height 52
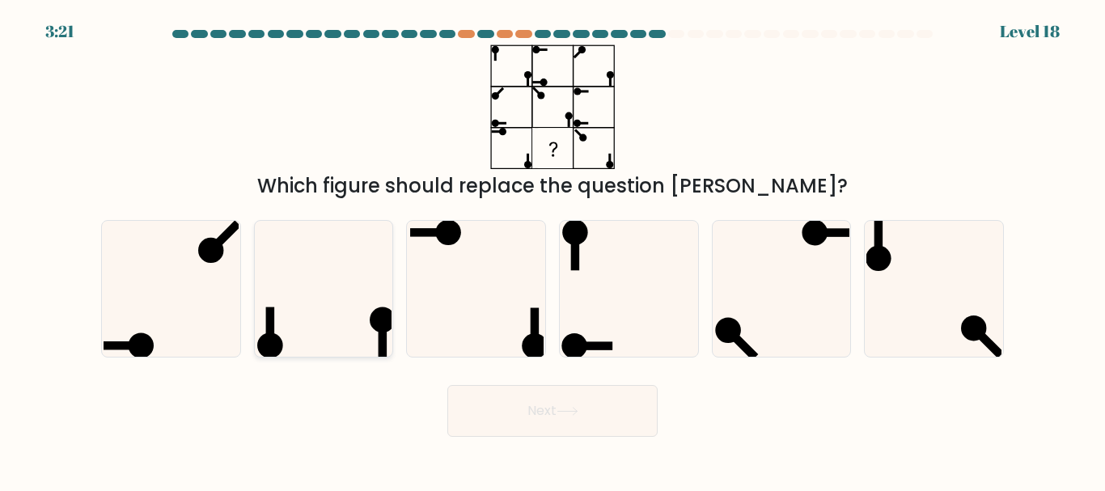
click at [285, 334] on icon at bounding box center [323, 288] width 135 height 135
click at [553, 250] on input "b." at bounding box center [553, 248] width 1 height 4
radio input "true"
click at [563, 436] on button "Next" at bounding box center [553, 411] width 210 height 52
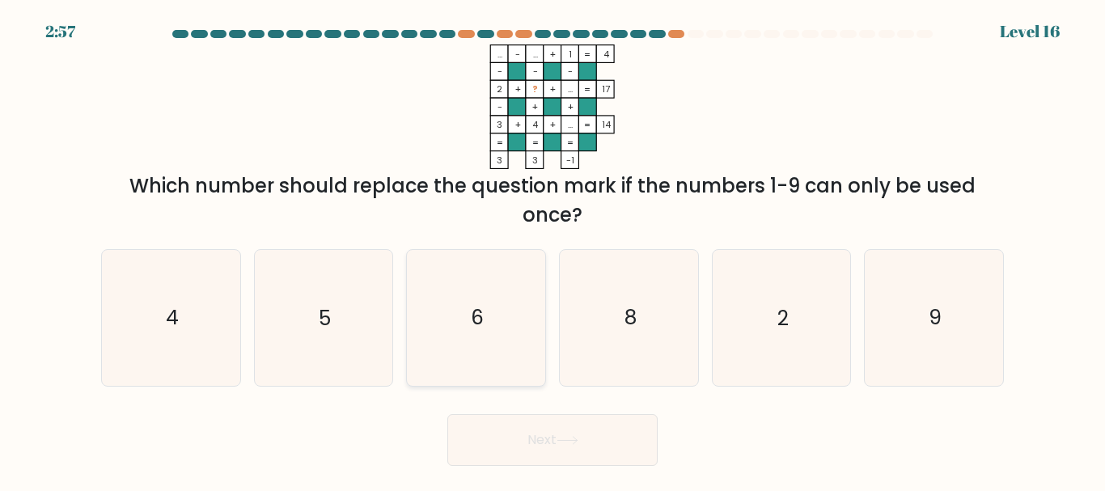
click at [489, 358] on icon "6" at bounding box center [476, 317] width 135 height 135
click at [553, 250] on input "c. 6" at bounding box center [553, 248] width 1 height 4
radio input "true"
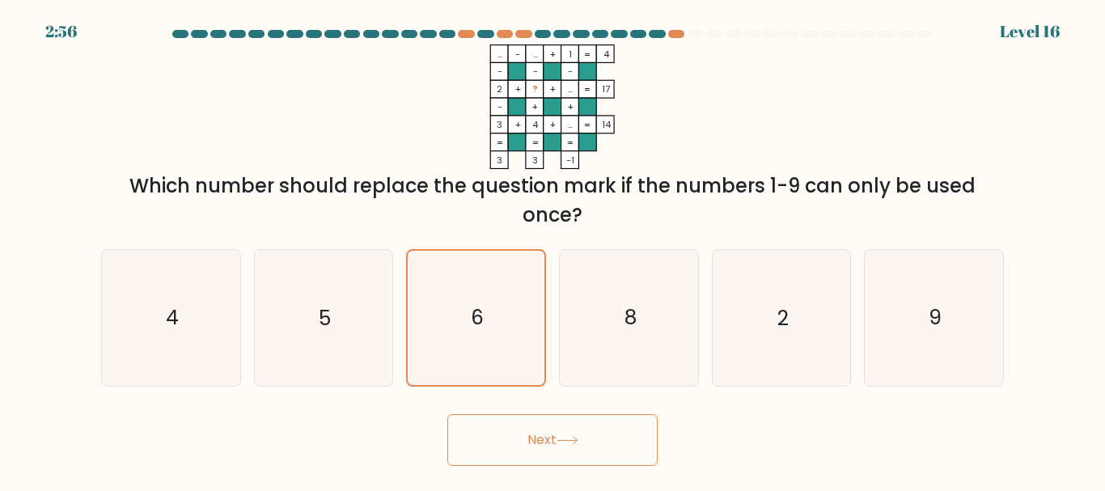
click at [592, 437] on button "Next" at bounding box center [553, 440] width 210 height 52
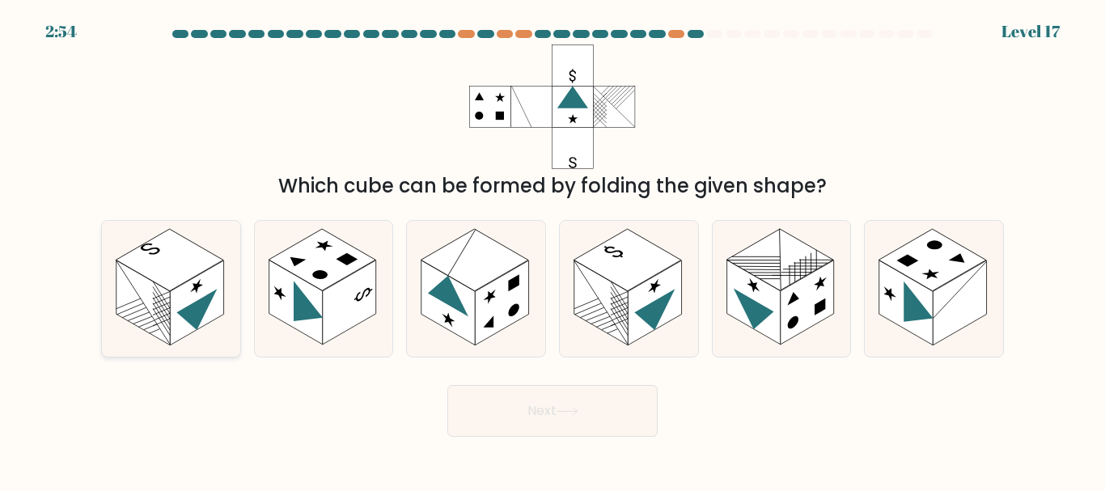
click at [204, 315] on icon at bounding box center [196, 315] width 40 height 53
click at [553, 250] on input "a." at bounding box center [553, 248] width 1 height 4
radio input "true"
click at [572, 417] on button "Next" at bounding box center [553, 411] width 210 height 52
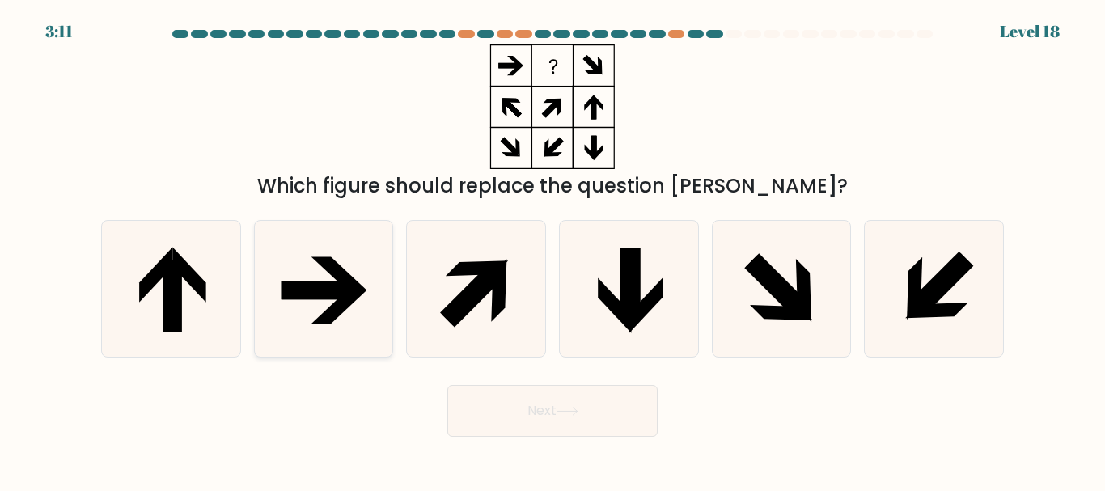
click at [321, 265] on icon at bounding box center [339, 273] width 55 height 33
click at [553, 250] on input "b." at bounding box center [553, 248] width 1 height 4
radio input "true"
click at [575, 407] on icon at bounding box center [568, 411] width 22 height 9
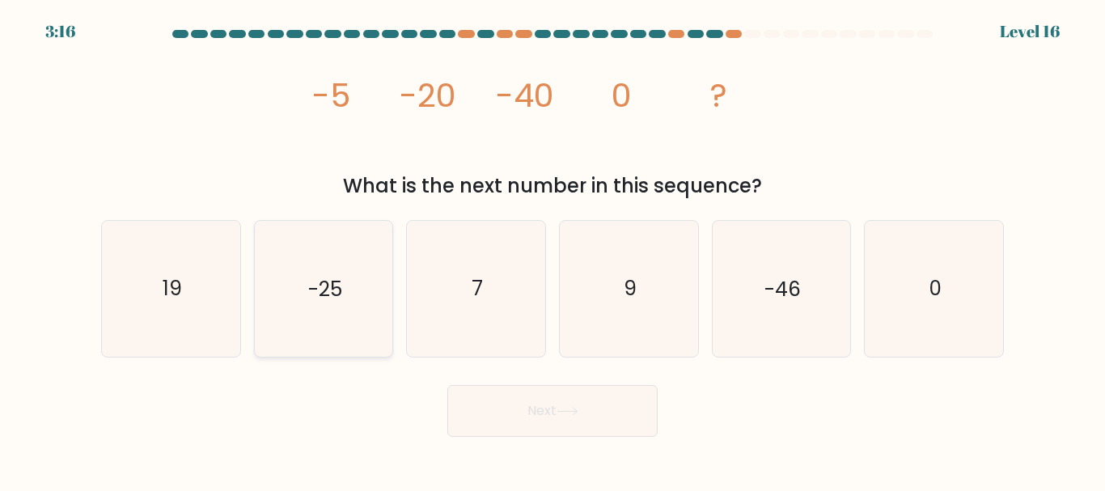
click at [375, 328] on icon "-25" at bounding box center [323, 288] width 135 height 135
click at [553, 250] on input "b. -25" at bounding box center [553, 248] width 1 height 4
radio input "true"
click at [574, 404] on button "Next" at bounding box center [553, 411] width 210 height 52
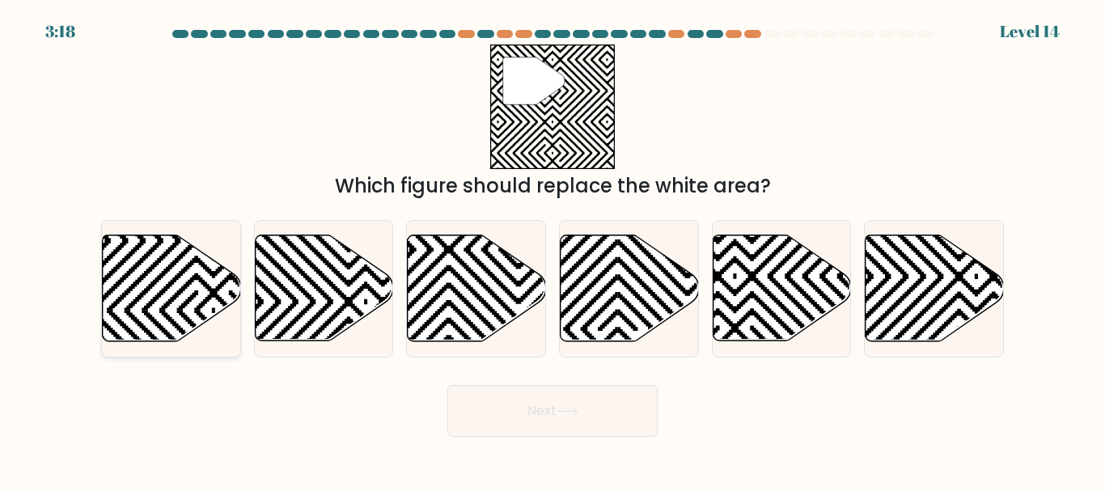
click at [230, 269] on icon at bounding box center [171, 289] width 138 height 108
click at [553, 250] on input "a." at bounding box center [553, 248] width 1 height 4
radio input "true"
click at [592, 410] on button "Next" at bounding box center [553, 411] width 210 height 52
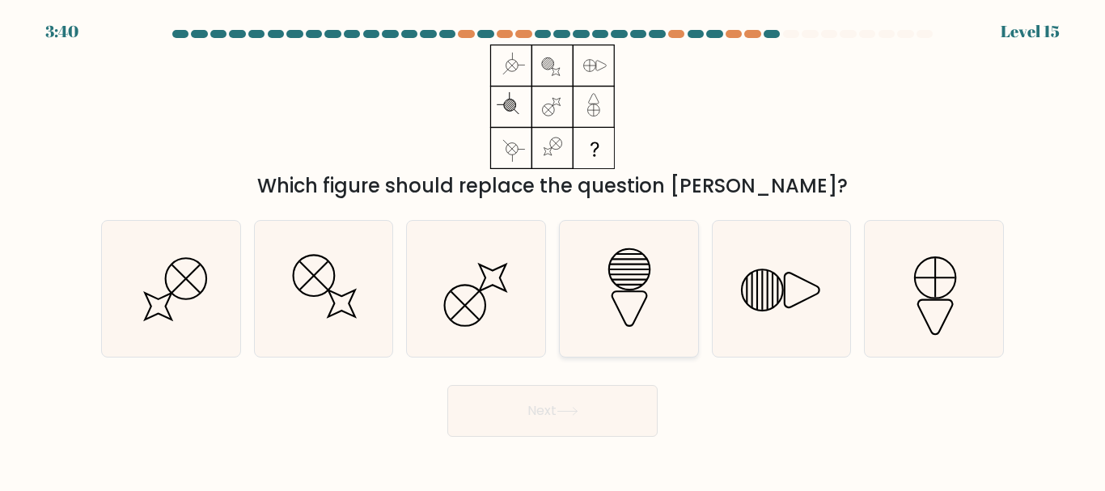
click at [623, 300] on icon at bounding box center [629, 288] width 135 height 135
click at [554, 250] on input "d." at bounding box center [553, 248] width 1 height 4
radio input "true"
click at [573, 407] on icon at bounding box center [568, 411] width 22 height 9
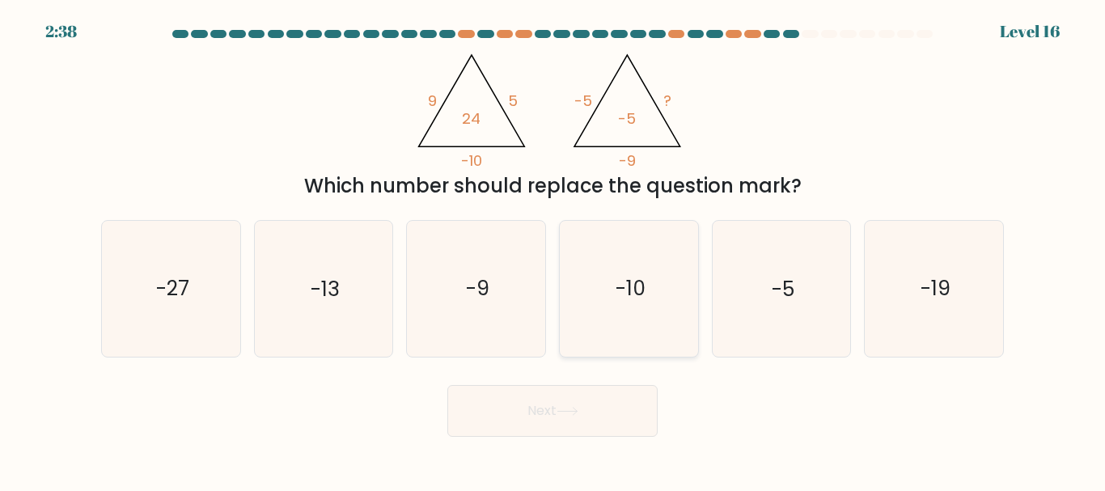
click at [618, 293] on text "-10" at bounding box center [630, 289] width 30 height 28
click at [554, 250] on input "d. -10" at bounding box center [553, 248] width 1 height 4
radio input "true"
click at [612, 416] on button "Next" at bounding box center [553, 411] width 210 height 52
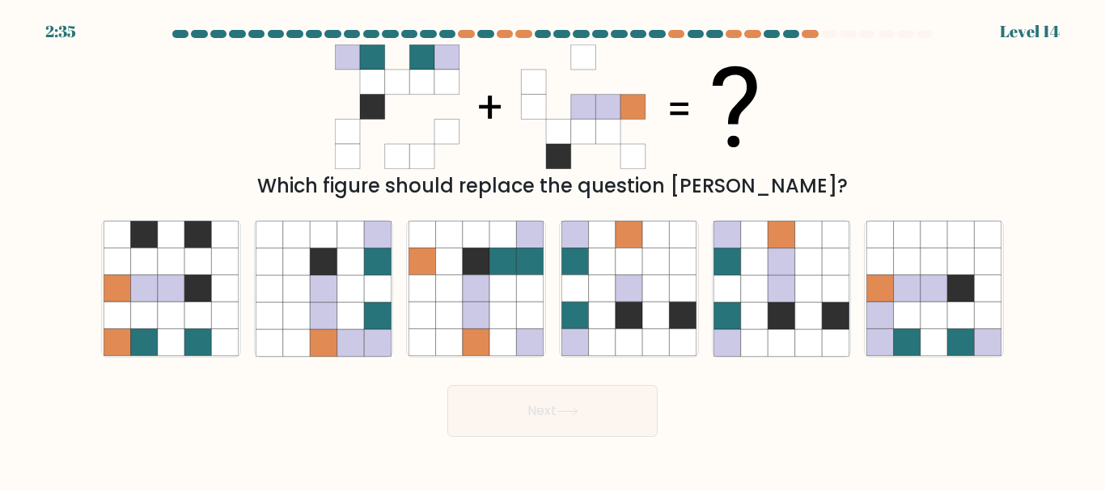
click at [600, 406] on button "Next" at bounding box center [553, 411] width 210 height 52
click at [922, 125] on div "Which figure should replace the question mark?" at bounding box center [552, 123] width 923 height 156
click at [840, 275] on icon at bounding box center [835, 261] width 27 height 27
click at [554, 250] on input "e." at bounding box center [553, 248] width 1 height 4
radio input "true"
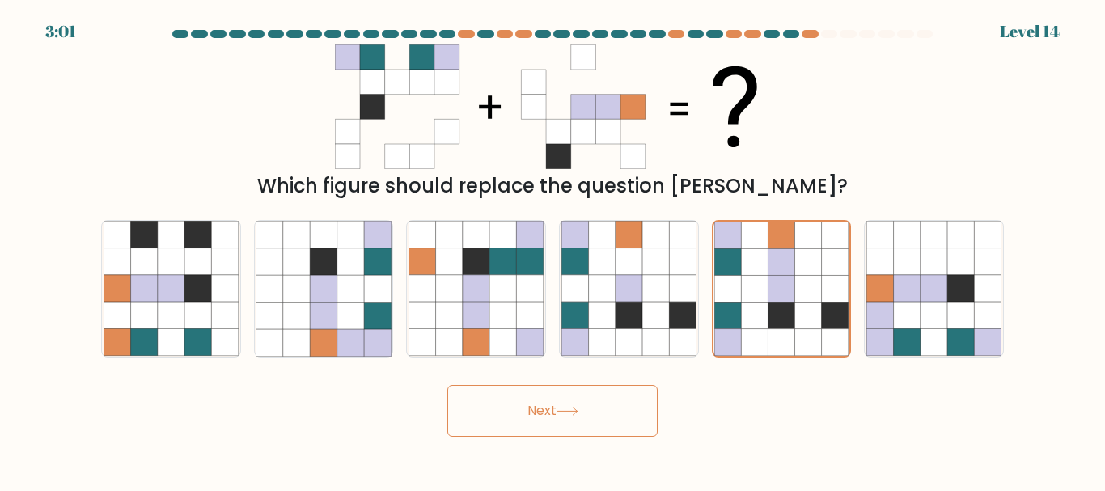
click at [554, 427] on button "Next" at bounding box center [553, 411] width 210 height 52
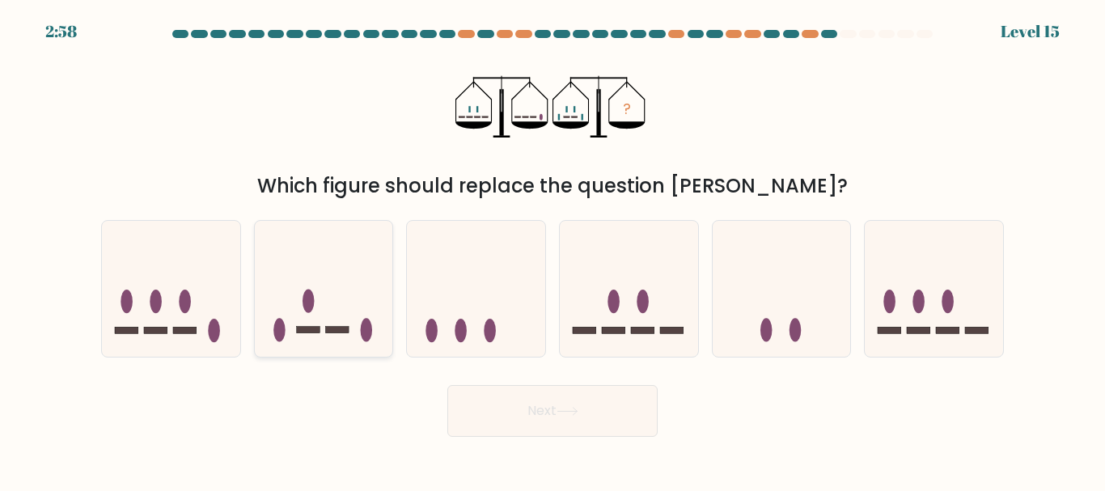
click at [368, 335] on ellipse at bounding box center [367, 330] width 12 height 23
click at [553, 250] on input "b." at bounding box center [553, 248] width 1 height 4
radio input "true"
click at [515, 422] on button "Next" at bounding box center [553, 411] width 210 height 52
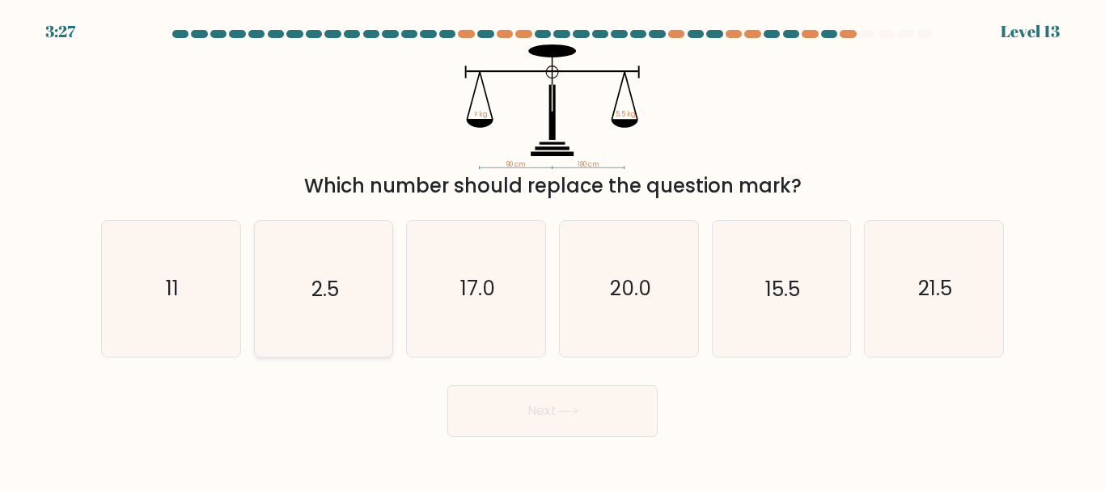
click at [361, 310] on icon "2.5" at bounding box center [323, 288] width 135 height 135
click at [553, 250] on input "b. 2.5" at bounding box center [553, 248] width 1 height 4
radio input "true"
click at [166, 277] on text "11" at bounding box center [172, 289] width 13 height 28
click at [553, 250] on input "a. 11" at bounding box center [553, 248] width 1 height 4
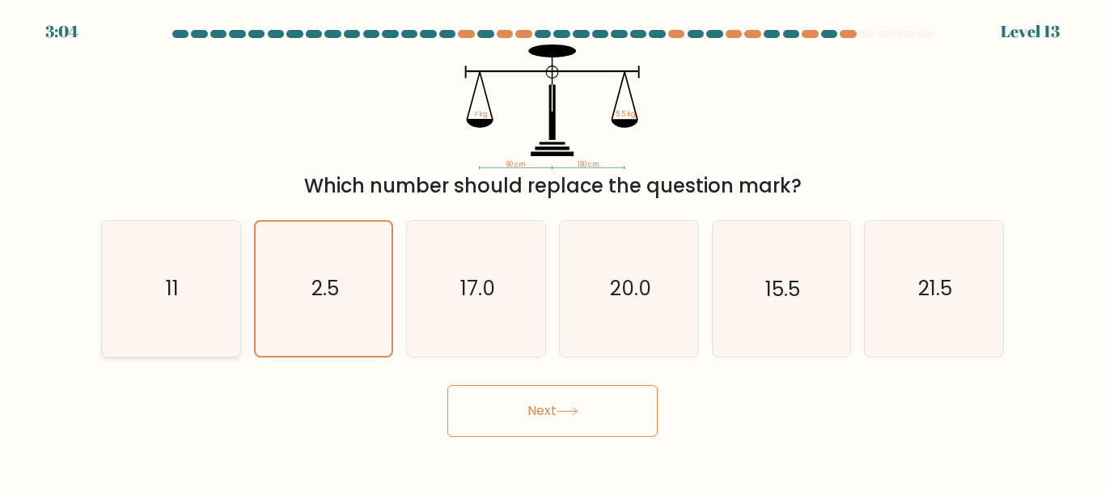
radio input "true"
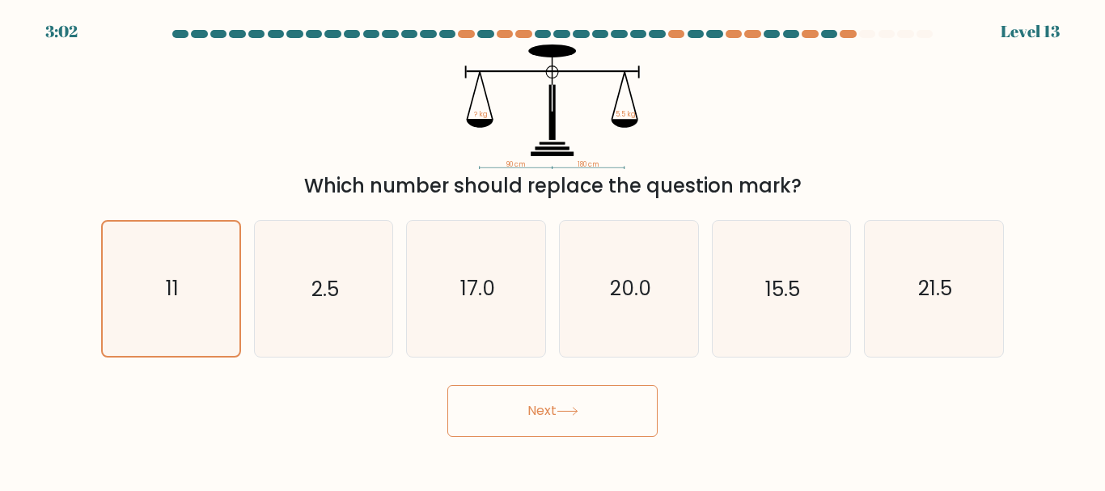
click at [545, 406] on button "Next" at bounding box center [553, 411] width 210 height 52
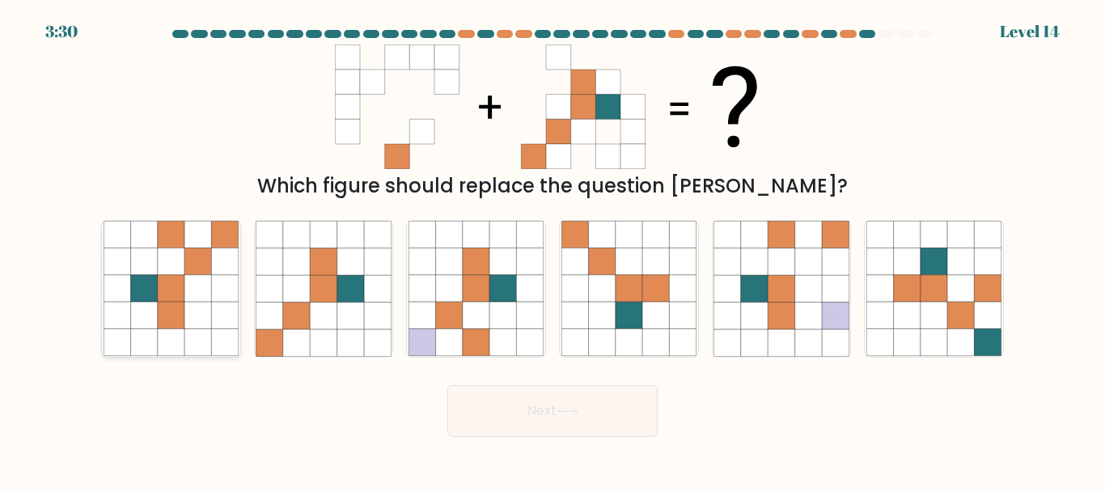
click at [192, 259] on icon at bounding box center [198, 261] width 27 height 27
click at [553, 250] on input "a." at bounding box center [553, 248] width 1 height 4
radio input "true"
click at [627, 400] on button "Next" at bounding box center [553, 411] width 210 height 52
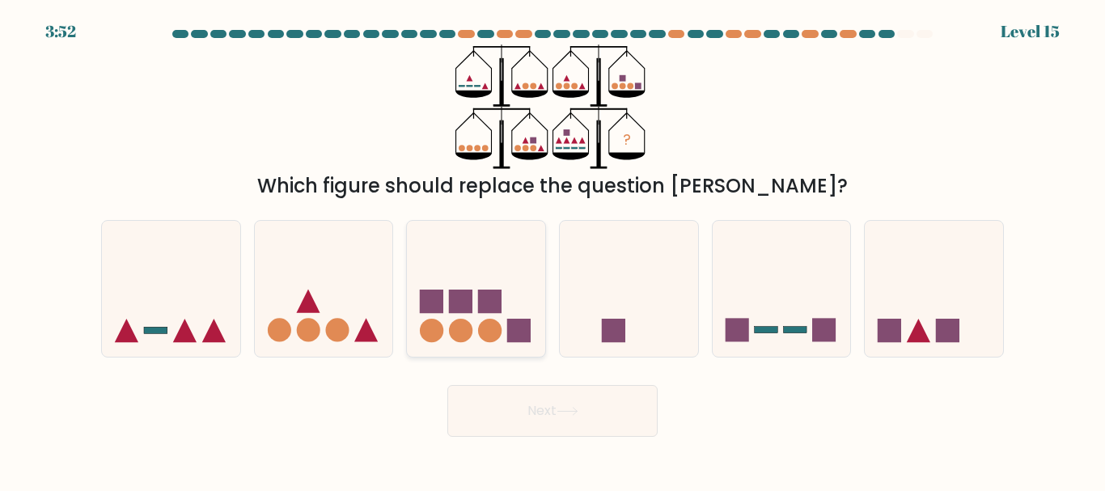
click at [453, 347] on div at bounding box center [476, 288] width 140 height 137
click at [553, 250] on input "c." at bounding box center [553, 248] width 1 height 4
radio input "true"
click at [914, 319] on icon at bounding box center [934, 288] width 138 height 114
click at [554, 250] on input "f." at bounding box center [553, 248] width 1 height 4
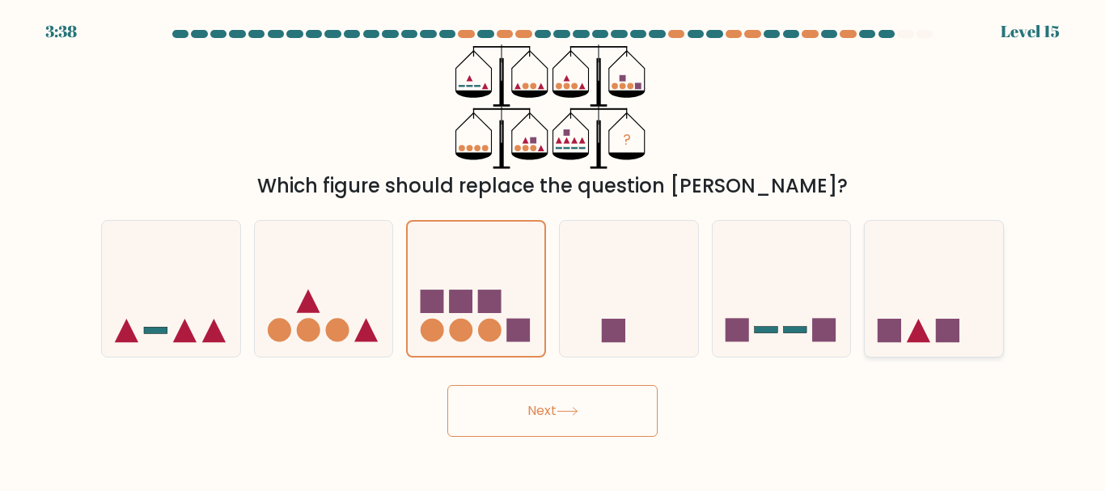
radio input "true"
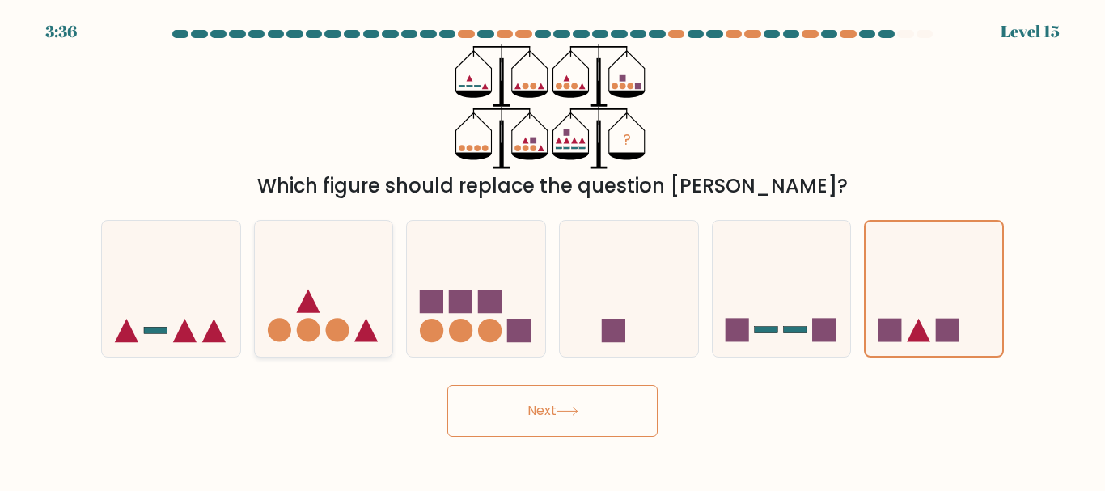
click at [330, 346] on div at bounding box center [324, 288] width 140 height 137
click at [553, 250] on input "b." at bounding box center [553, 248] width 1 height 4
radio input "true"
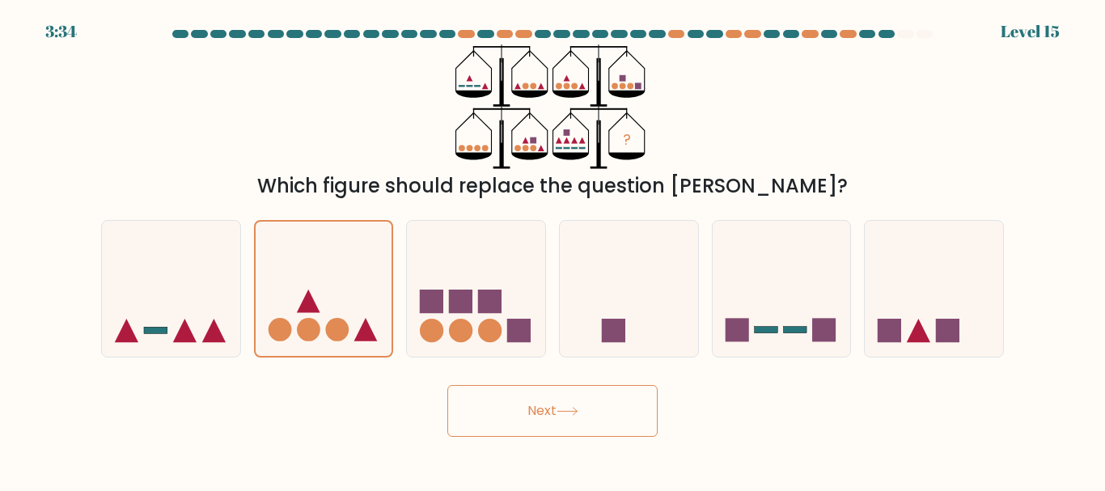
drag, startPoint x: 486, startPoint y: 314, endPoint x: 201, endPoint y: 523, distance: 353.2
click at [201, 490] on html "3:34 Level 15" at bounding box center [552, 245] width 1105 height 491
drag, startPoint x: 770, startPoint y: 391, endPoint x: 607, endPoint y: 434, distance: 169.0
click at [607, 434] on div "Next" at bounding box center [552, 407] width 923 height 60
click at [607, 434] on button "Next" at bounding box center [553, 411] width 210 height 52
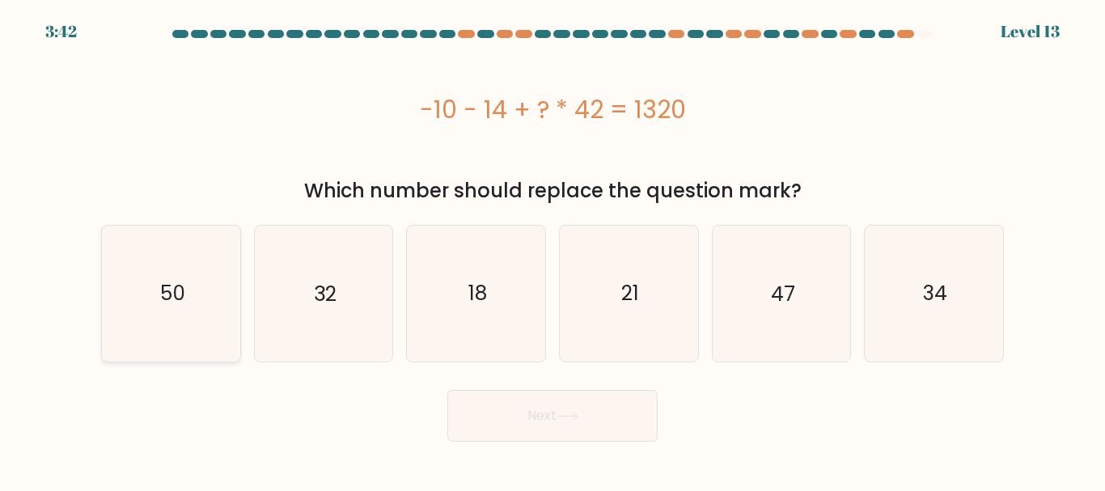
click at [130, 352] on icon "50" at bounding box center [171, 293] width 135 height 135
click at [553, 250] on input "a. 50" at bounding box center [553, 248] width 1 height 4
radio input "true"
click at [957, 283] on icon "34" at bounding box center [934, 293] width 135 height 135
click at [554, 250] on input "f. 34" at bounding box center [553, 248] width 1 height 4
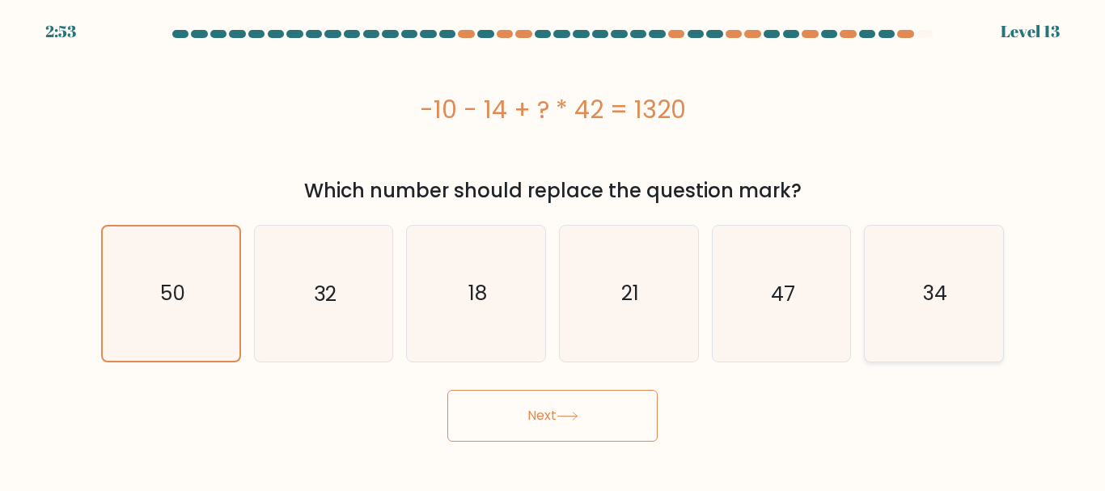
radio input "true"
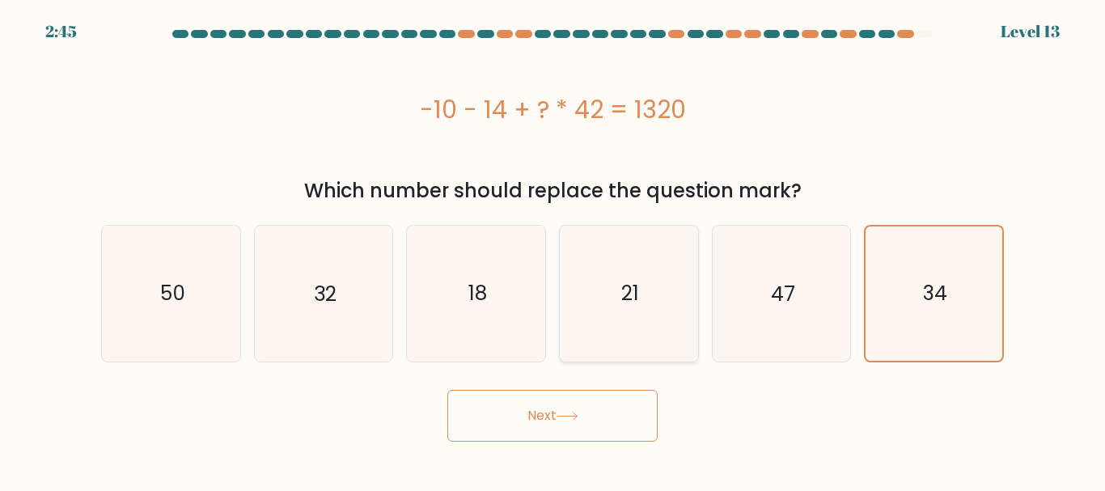
click at [638, 292] on text "21" at bounding box center [630, 293] width 18 height 28
click at [554, 250] on input "d. 21" at bounding box center [553, 248] width 1 height 4
radio input "true"
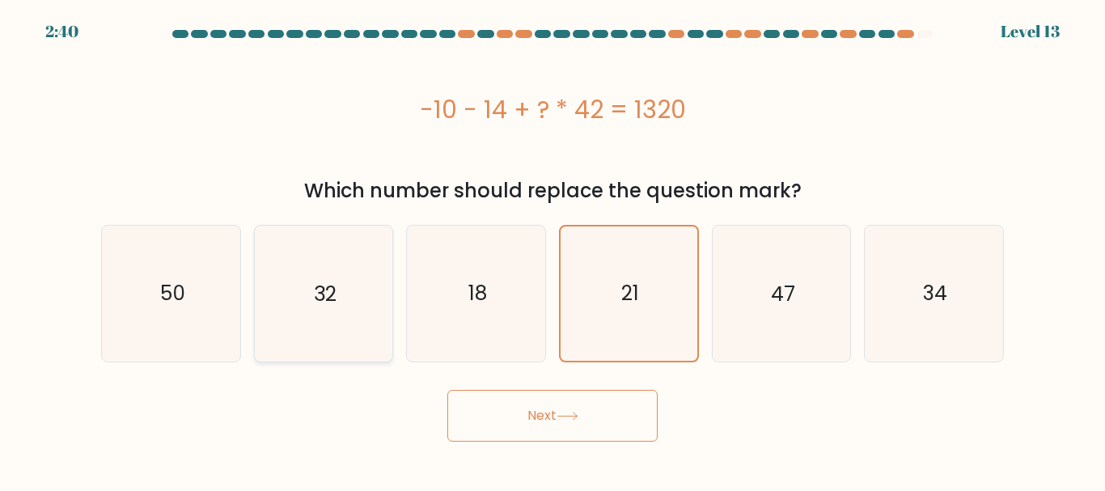
click at [335, 308] on text "32" at bounding box center [325, 293] width 23 height 28
click at [553, 250] on input "b. 32" at bounding box center [553, 248] width 1 height 4
radio input "true"
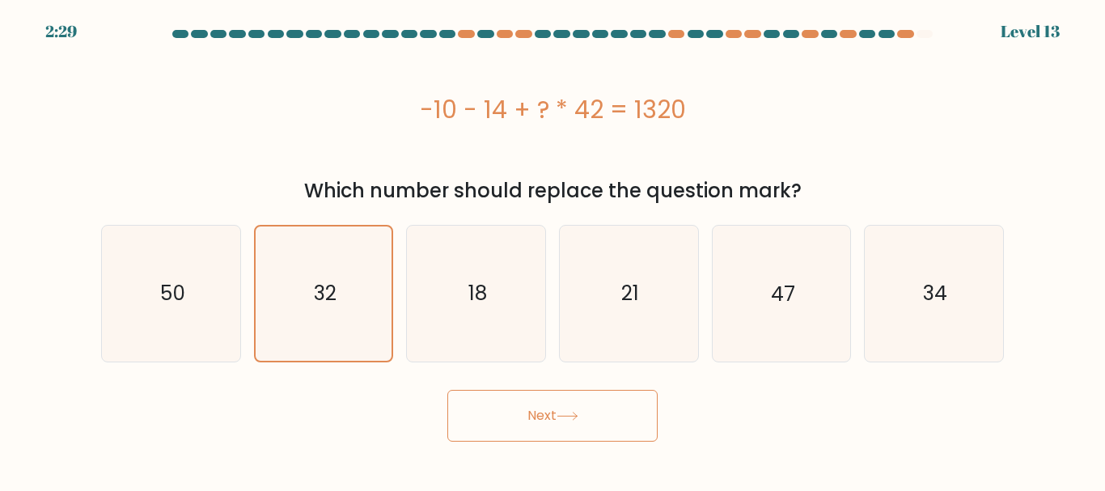
click at [596, 422] on button "Next" at bounding box center [553, 416] width 210 height 52
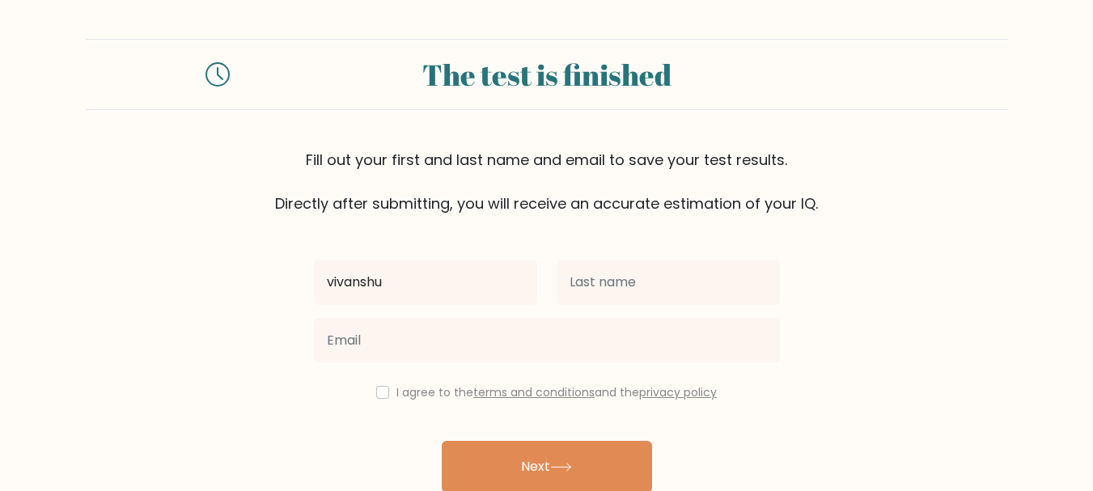
type input "vivanshu"
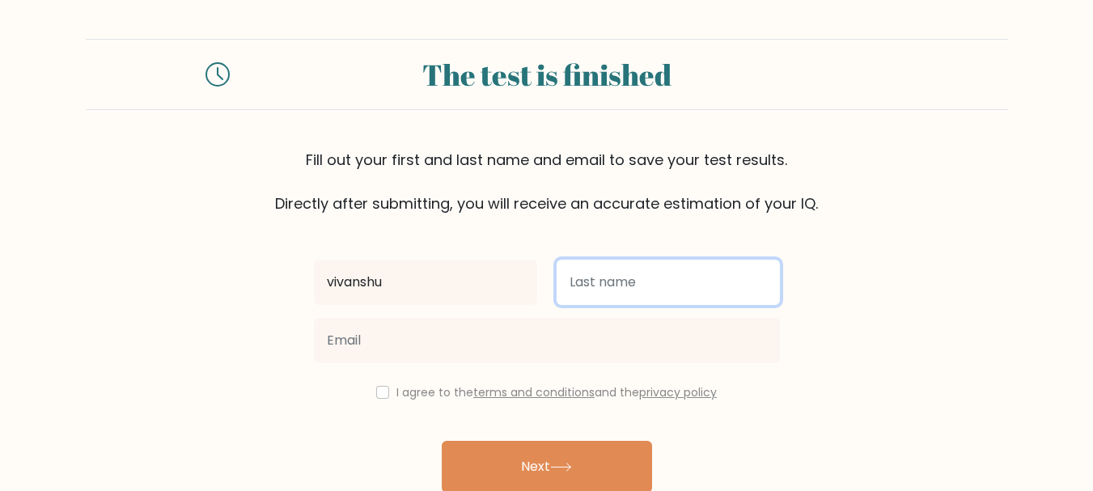
click at [593, 278] on input "text" at bounding box center [668, 282] width 223 height 45
click at [575, 279] on input "gudivada" at bounding box center [668, 282] width 223 height 45
type input "Gudivada"
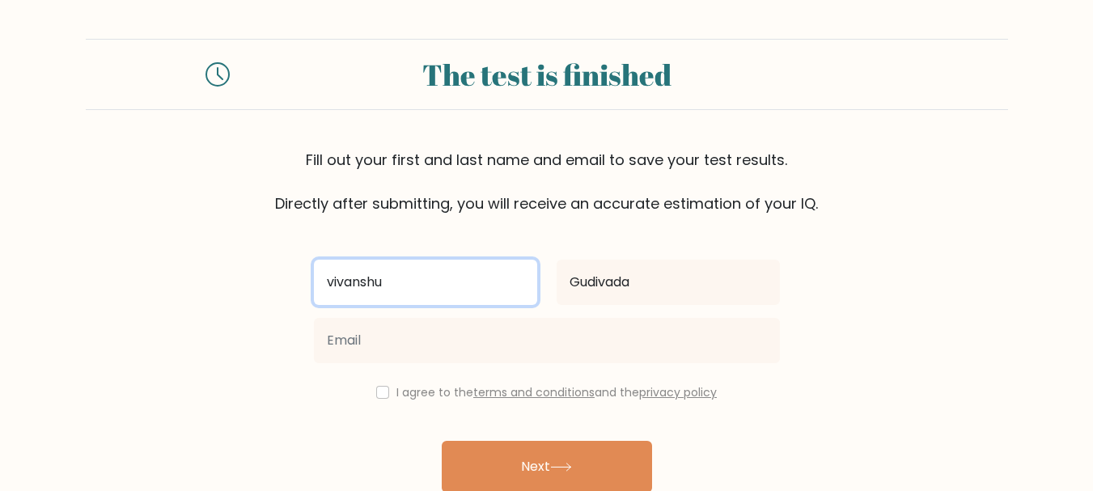
click at [333, 278] on input "vivanshu" at bounding box center [425, 282] width 223 height 45
type input "Vivanshu"
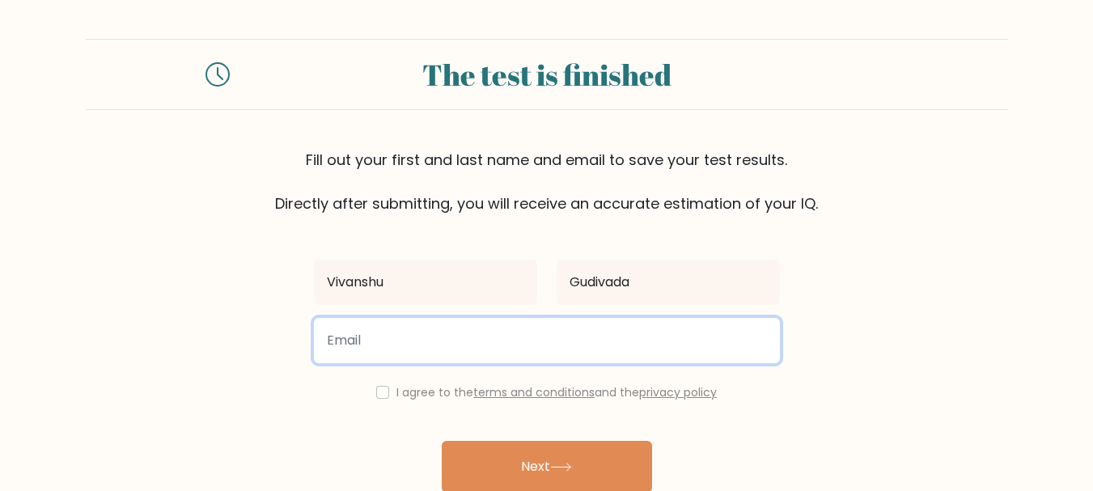
click at [393, 341] on input "email" at bounding box center [547, 340] width 466 height 45
type input "Vivanshugudivada@gmail.com"
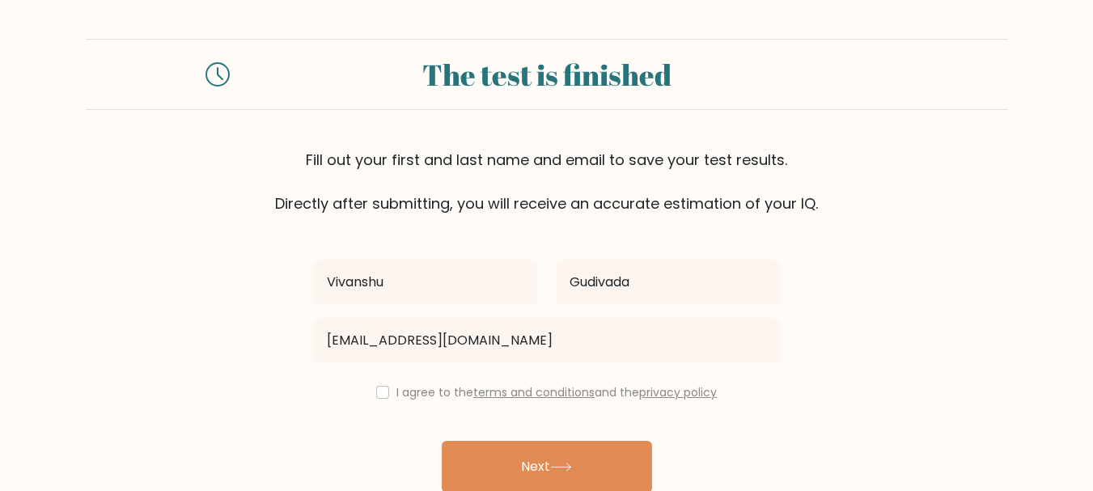
click at [375, 382] on div "Vivanshu Gudivada Vivanshugudivada@gmail.com I agree to the terms and condition…" at bounding box center [547, 371] width 486 height 315
click at [380, 388] on input "checkbox" at bounding box center [382, 392] width 13 height 13
checkbox input "true"
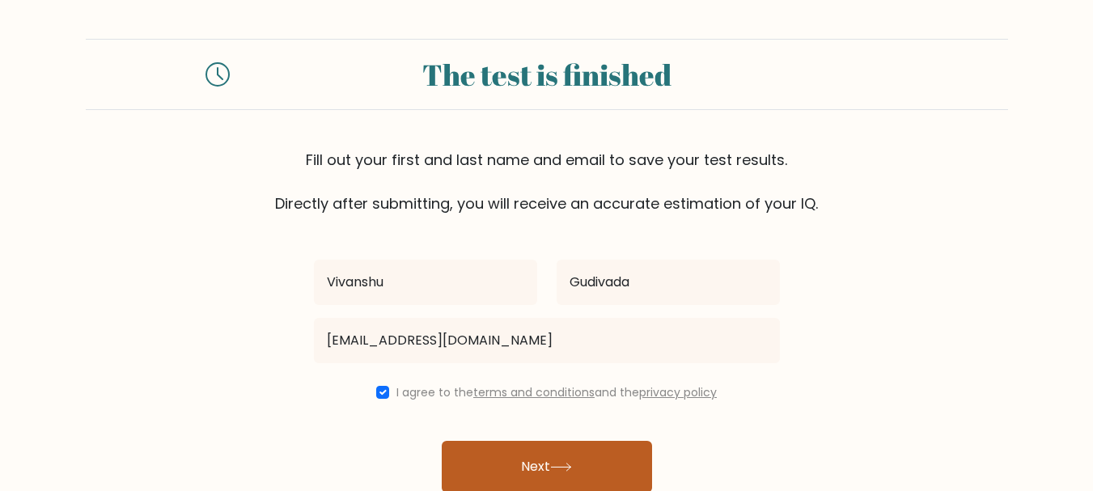
click at [565, 455] on button "Next" at bounding box center [547, 467] width 210 height 52
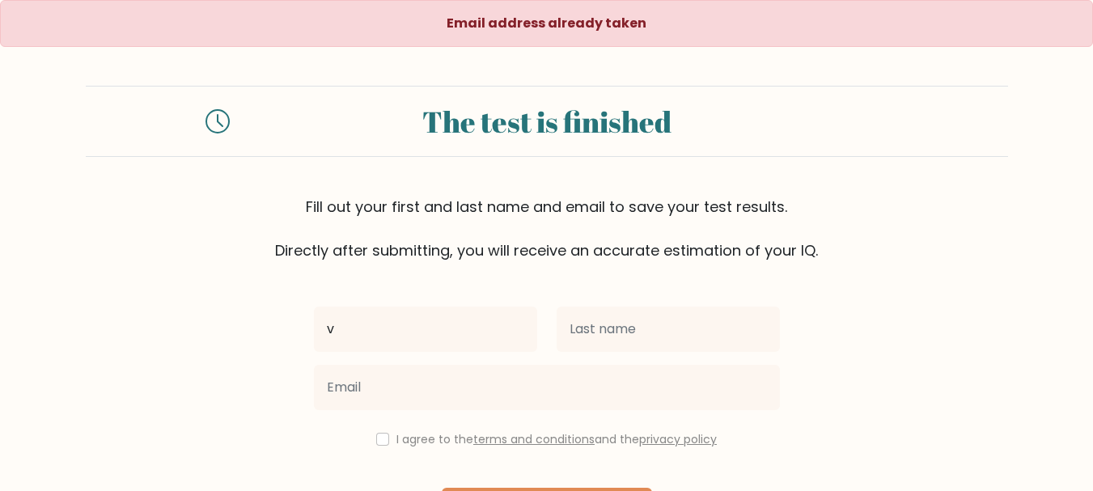
type input "Vivanshu"
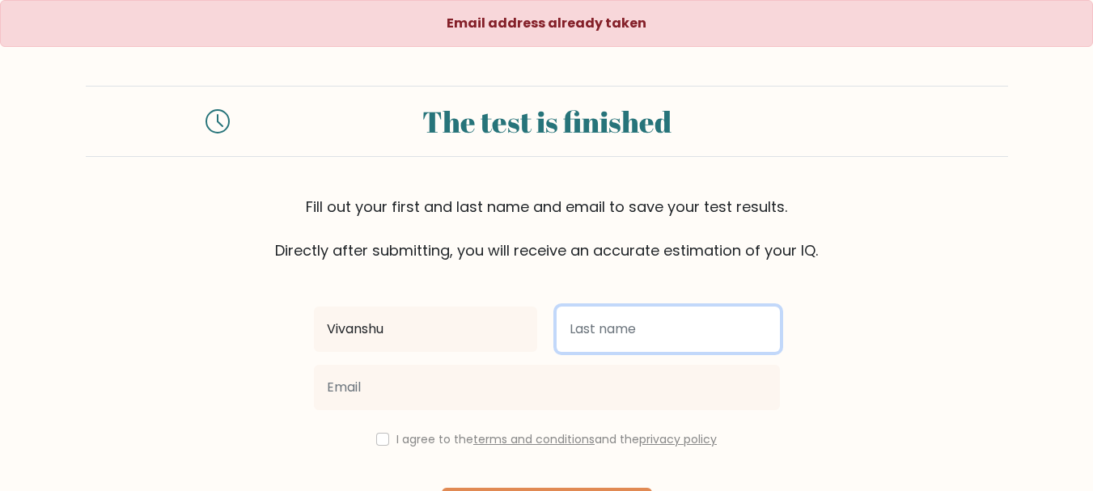
click at [609, 321] on input "text" at bounding box center [668, 329] width 223 height 45
type input "Gudivada"
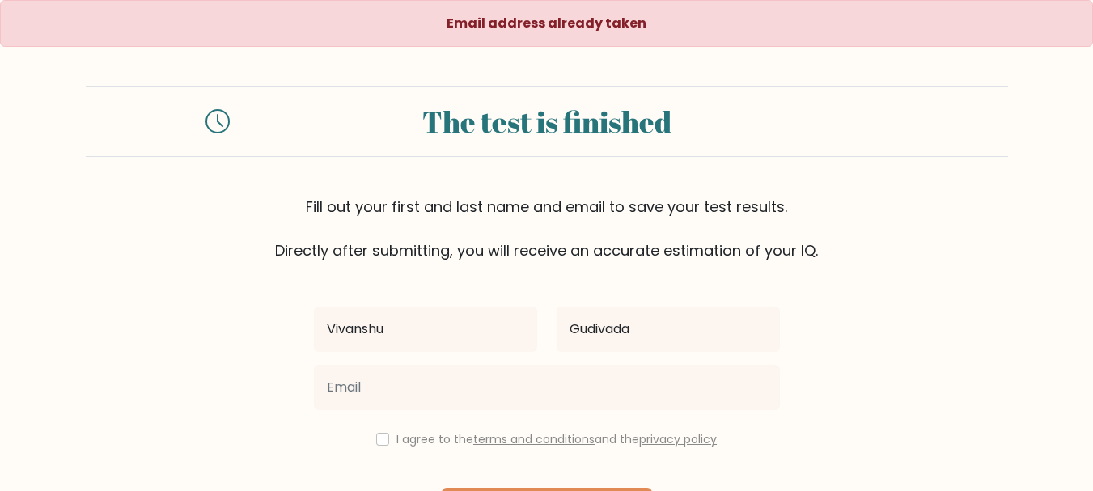
click at [443, 417] on div "Vivanshu Gudivada I agree to the terms and conditions and the privacy policy Ne…" at bounding box center [547, 418] width 486 height 315
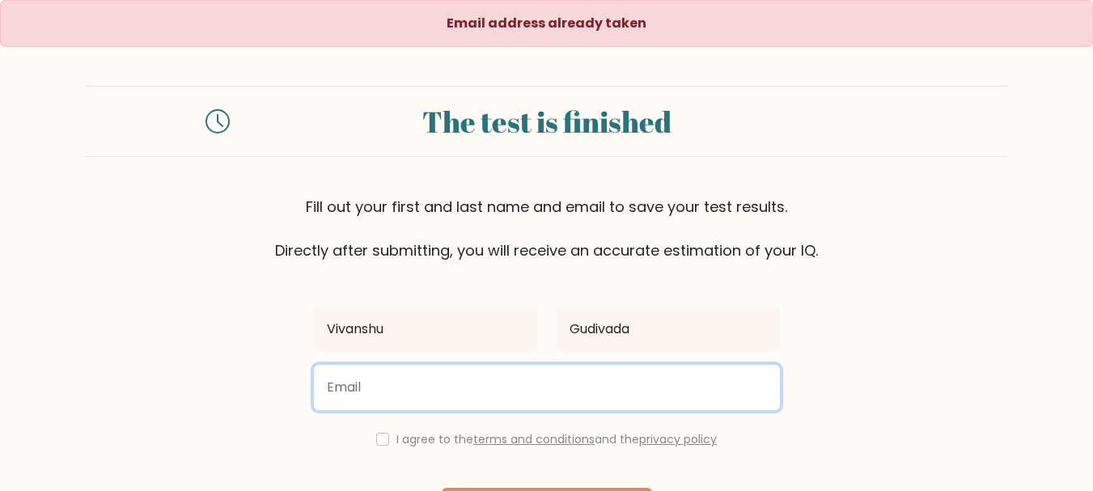
click at [402, 396] on input "email" at bounding box center [547, 387] width 466 height 45
type input "rajulovag@gmail.com"
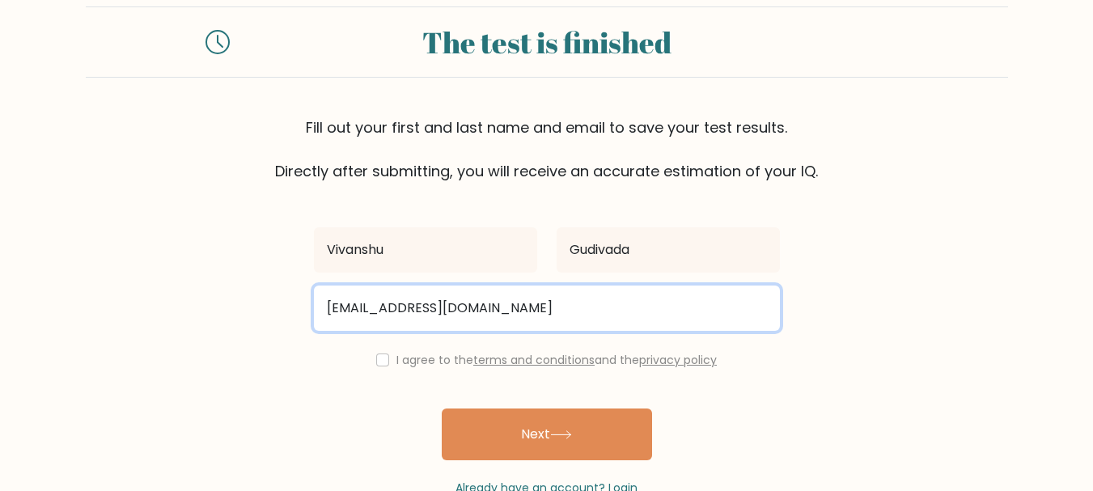
scroll to position [124, 0]
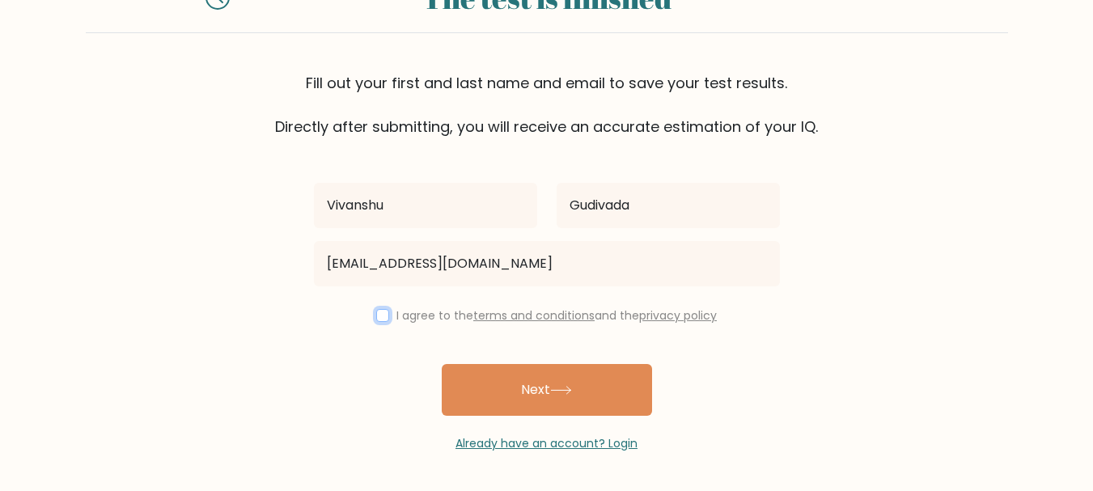
click at [376, 311] on input "checkbox" at bounding box center [382, 315] width 13 height 13
checkbox input "true"
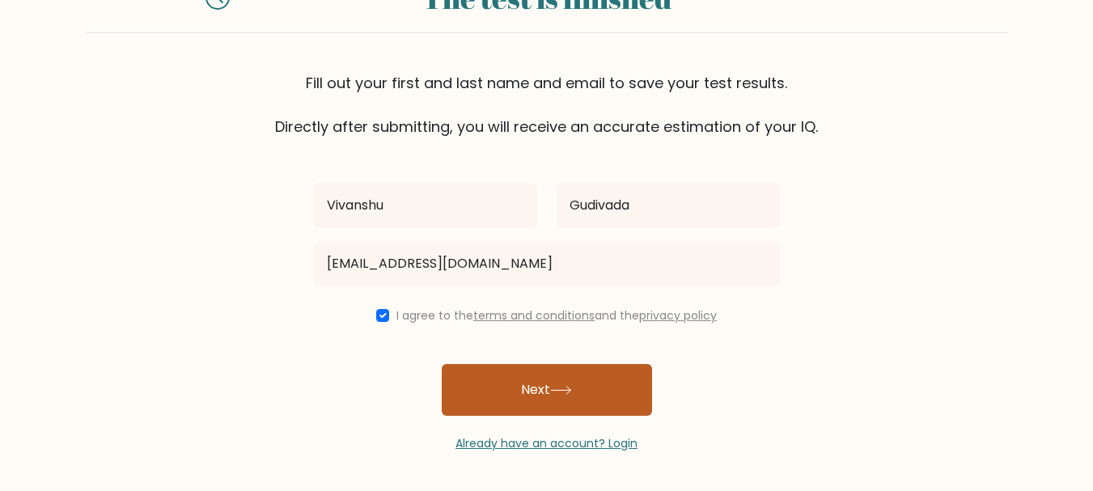
click at [517, 390] on button "Next" at bounding box center [547, 390] width 210 height 52
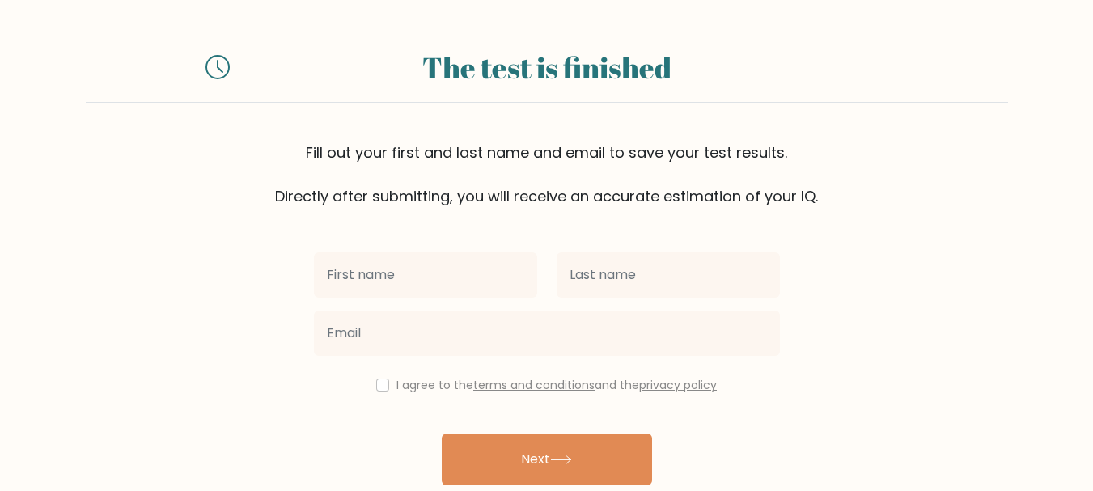
scroll to position [65, 0]
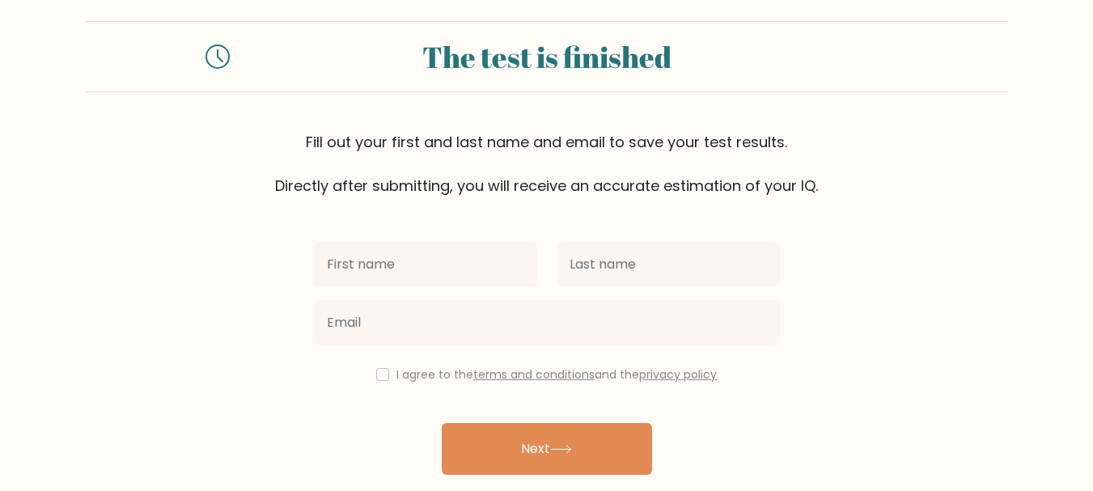
click at [435, 240] on div at bounding box center [425, 264] width 243 height 58
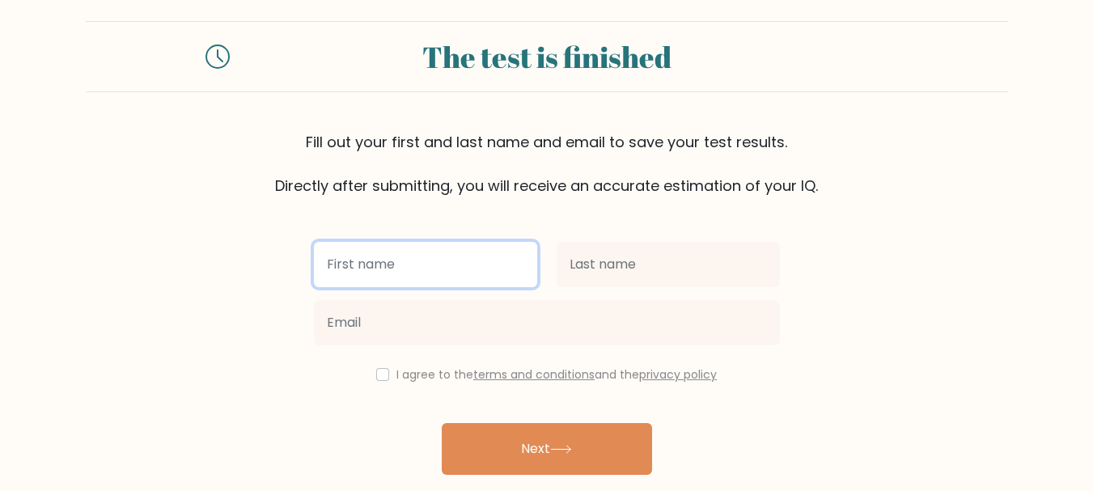
click at [417, 252] on input "text" at bounding box center [425, 264] width 223 height 45
type input "Vivanshu"
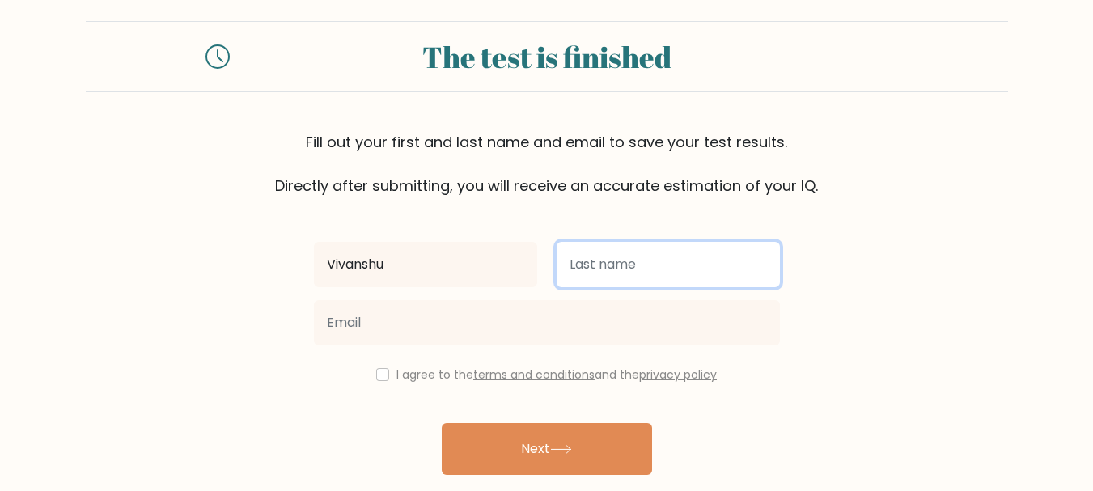
click at [650, 254] on input "text" at bounding box center [668, 264] width 223 height 45
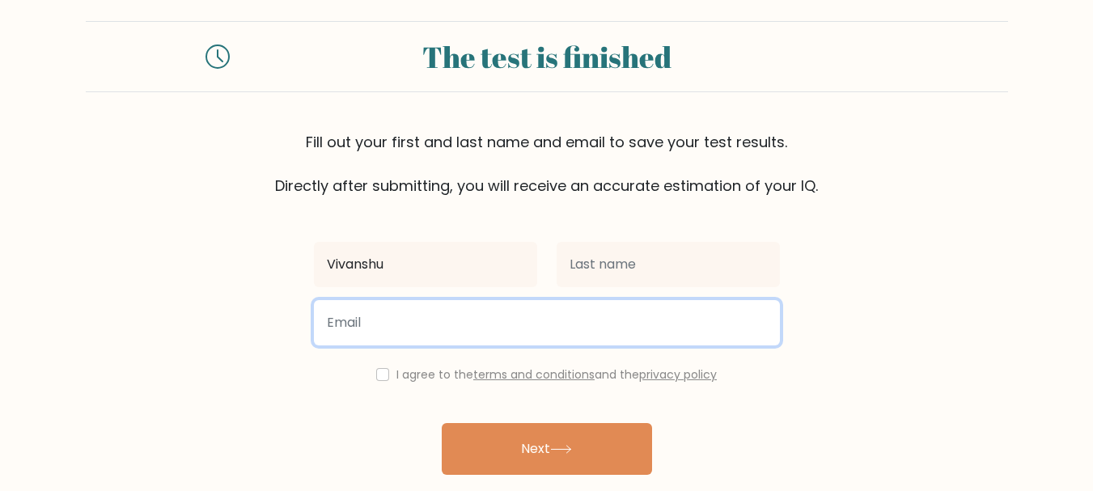
click at [489, 334] on input "email" at bounding box center [547, 322] width 466 height 45
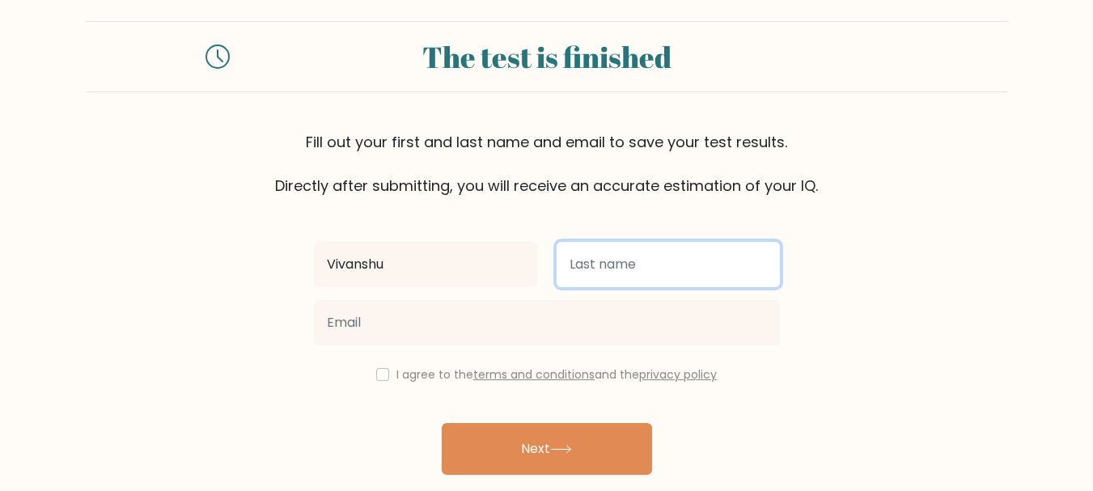
click at [654, 265] on input "text" at bounding box center [668, 264] width 223 height 45
type input "Gudivada"
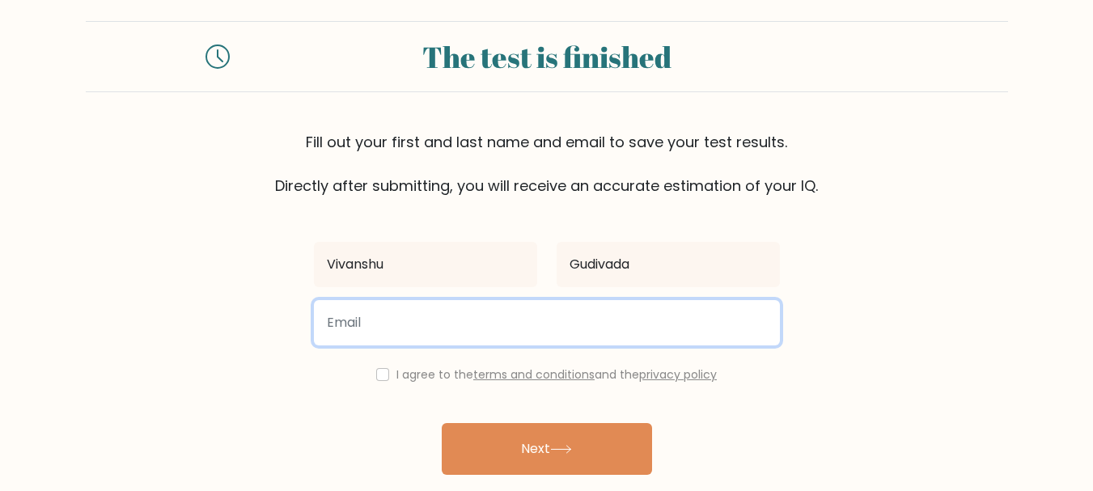
click at [526, 316] on input "email" at bounding box center [547, 322] width 466 height 45
type input "[EMAIL_ADDRESS][DOMAIN_NAME]"
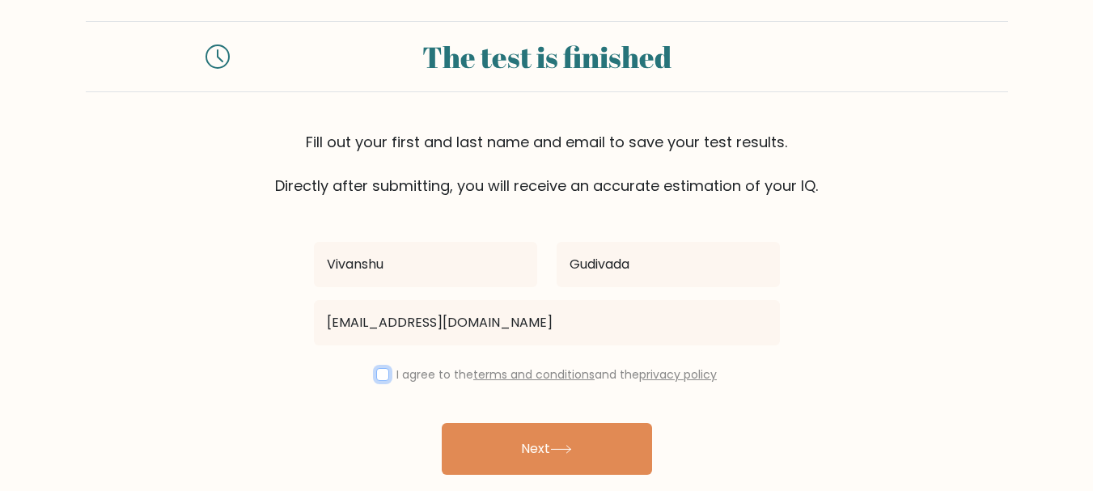
click at [380, 372] on input "checkbox" at bounding box center [382, 374] width 13 height 13
checkbox input "true"
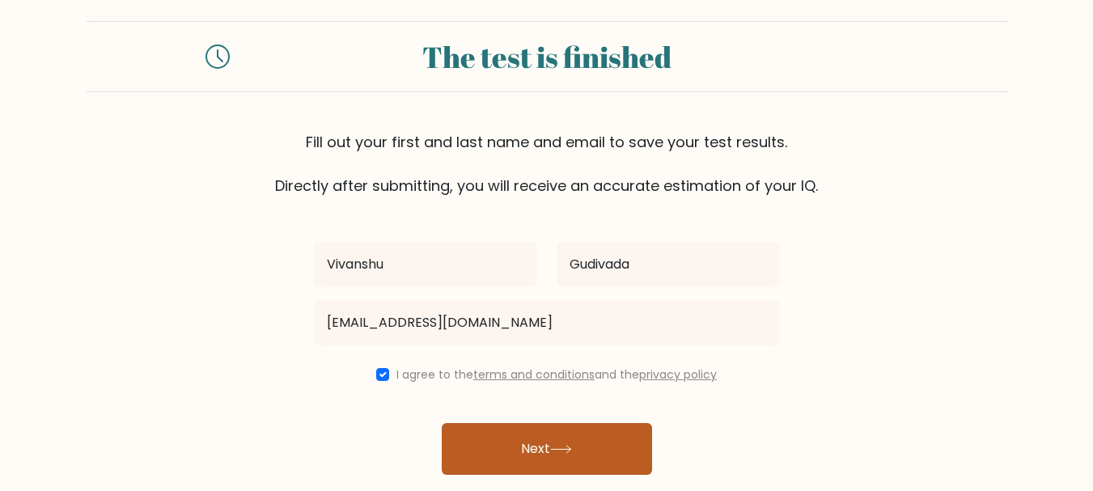
click at [552, 456] on button "Next" at bounding box center [547, 449] width 210 height 52
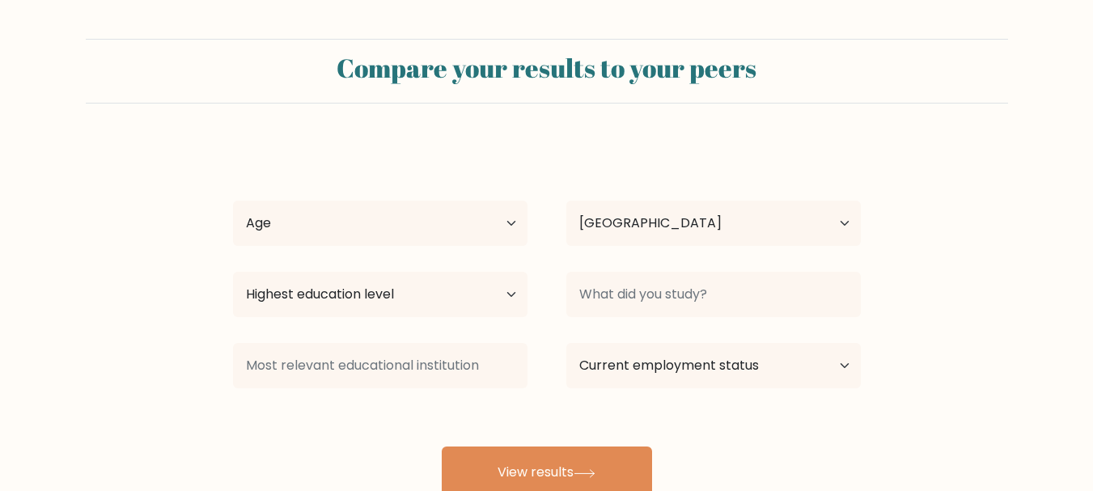
select select "NZ"
click at [481, 224] on select "Age Under [DEMOGRAPHIC_DATA] [DEMOGRAPHIC_DATA] [DEMOGRAPHIC_DATA] [DEMOGRAPHIC…" at bounding box center [380, 223] width 295 height 45
select select "min_18"
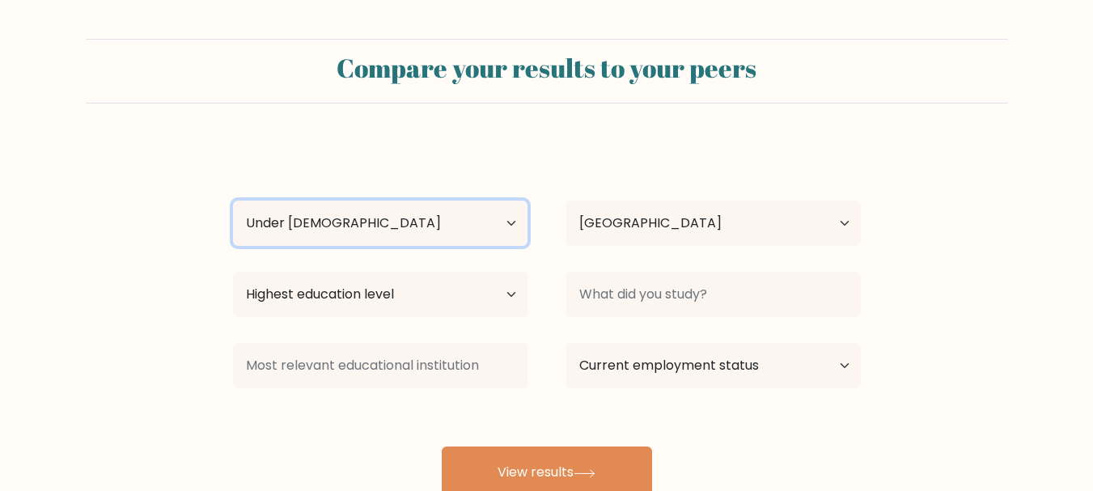
click at [233, 201] on select "Age Under [DEMOGRAPHIC_DATA] [DEMOGRAPHIC_DATA] [DEMOGRAPHIC_DATA] [DEMOGRAPHIC…" at bounding box center [380, 223] width 295 height 45
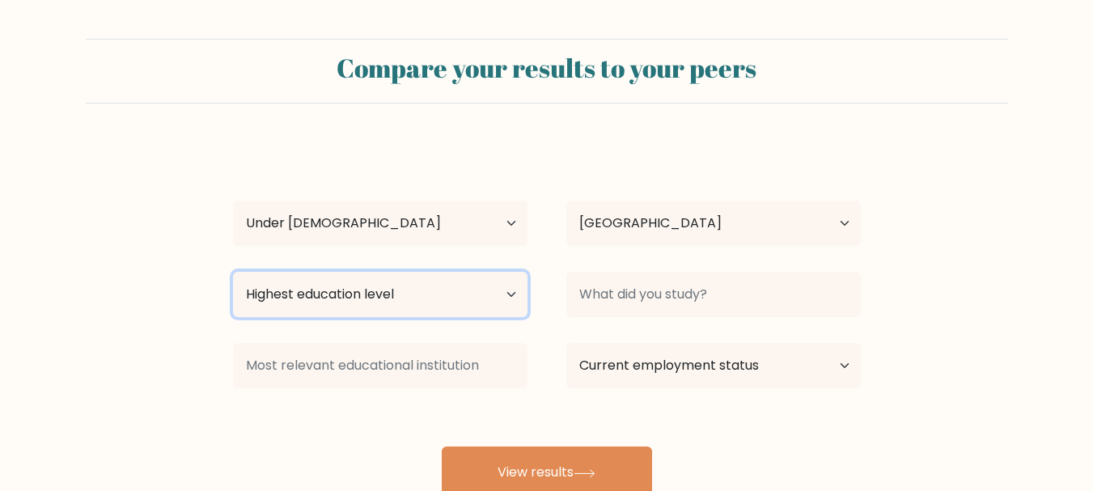
click at [347, 298] on select "Highest education level No schooling Primary Lower Secondary Upper Secondary Oc…" at bounding box center [380, 294] width 295 height 45
select select "primary"
click at [233, 272] on select "Highest education level No schooling Primary Lower Secondary Upper Secondary Oc…" at bounding box center [380, 294] width 295 height 45
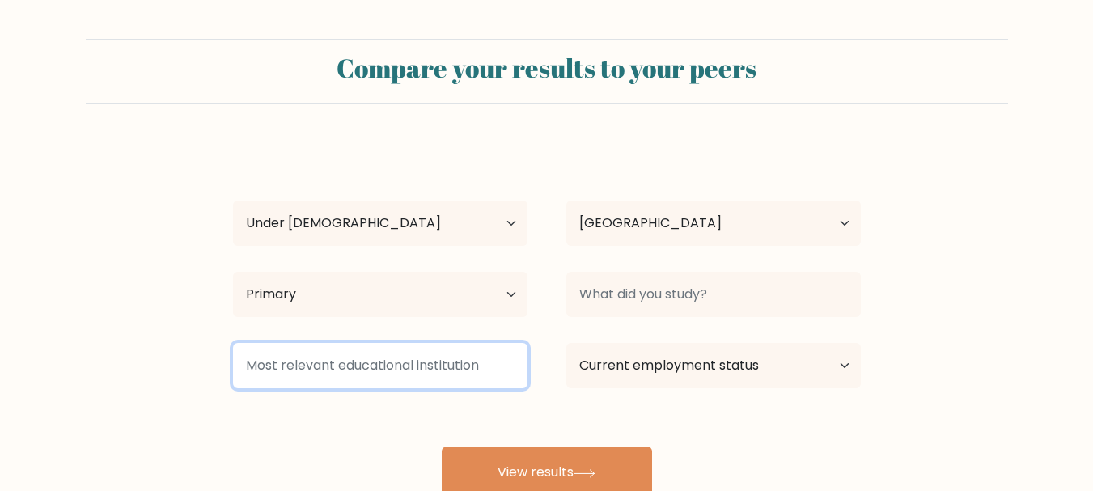
click at [420, 387] on input at bounding box center [380, 365] width 295 height 45
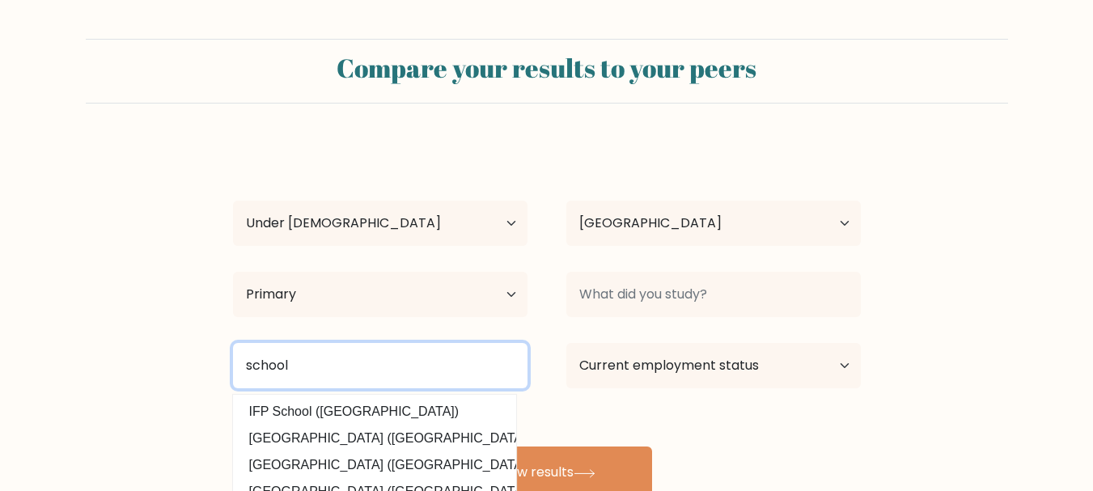
type input "school"
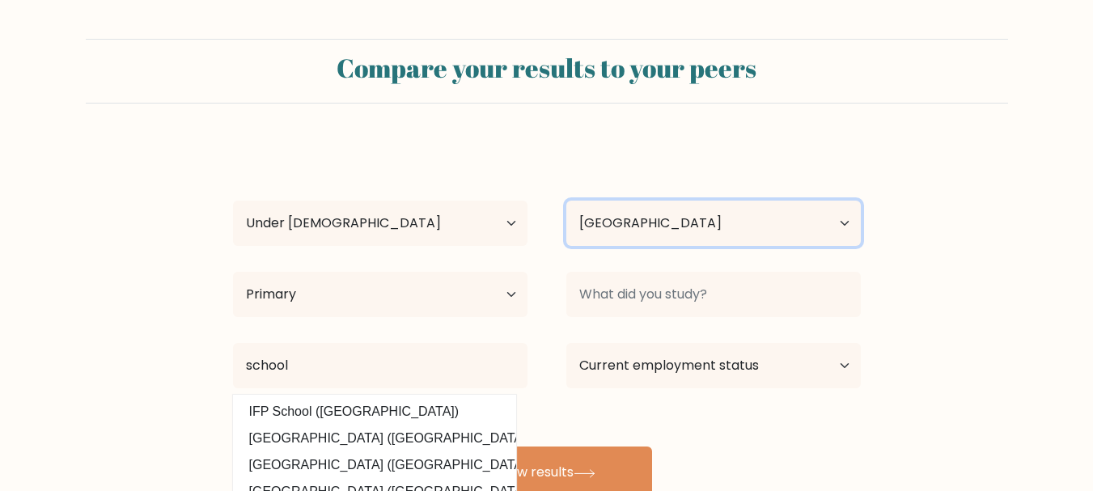
click at [713, 229] on select "Country Afghanistan Albania Algeria American Samoa Andorra Angola Anguilla Anta…" at bounding box center [713, 223] width 295 height 45
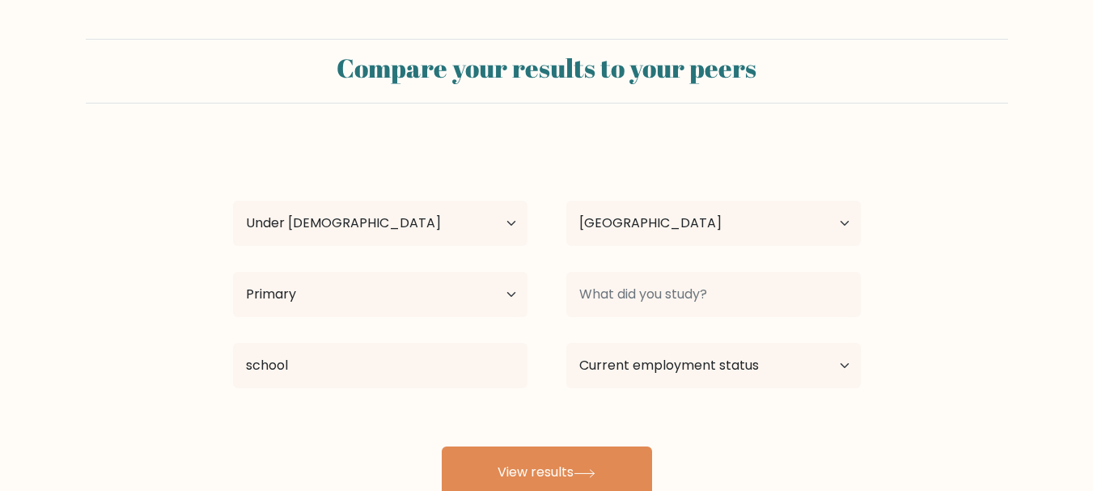
drag, startPoint x: 704, startPoint y: 266, endPoint x: 698, endPoint y: 283, distance: 17.9
click at [698, 283] on div at bounding box center [713, 294] width 333 height 58
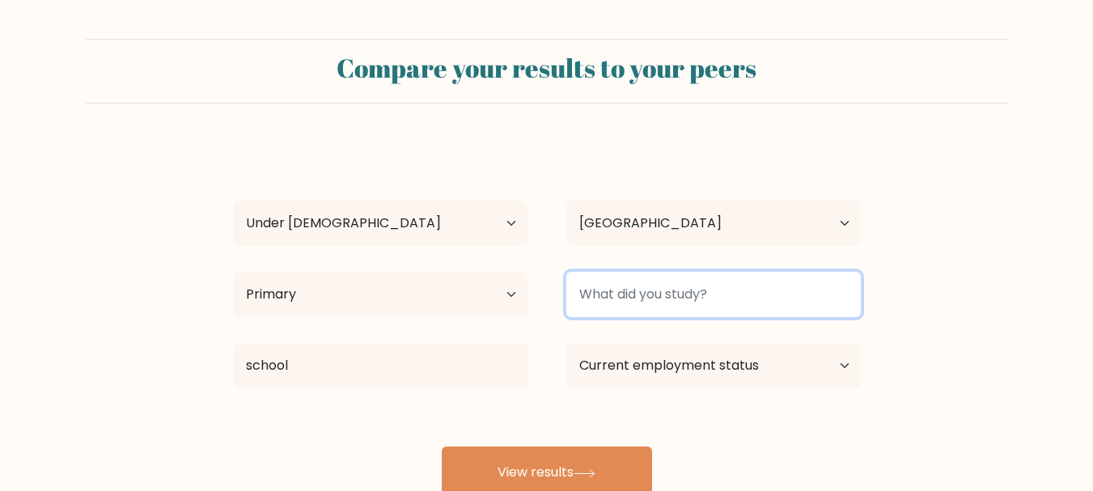
click at [698, 283] on input at bounding box center [713, 294] width 295 height 45
type input "maths"
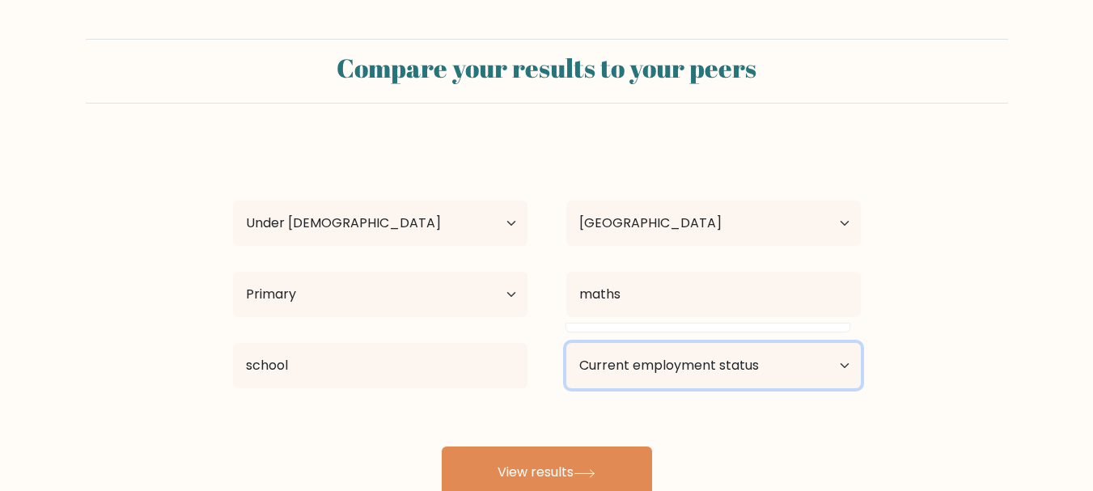
click at [689, 367] on select "Current employment status Employed Student Retired Other / prefer not to answer" at bounding box center [713, 365] width 295 height 45
select select "student"
click at [566, 343] on select "Current employment status Employed Student Retired Other / prefer not to answer" at bounding box center [713, 365] width 295 height 45
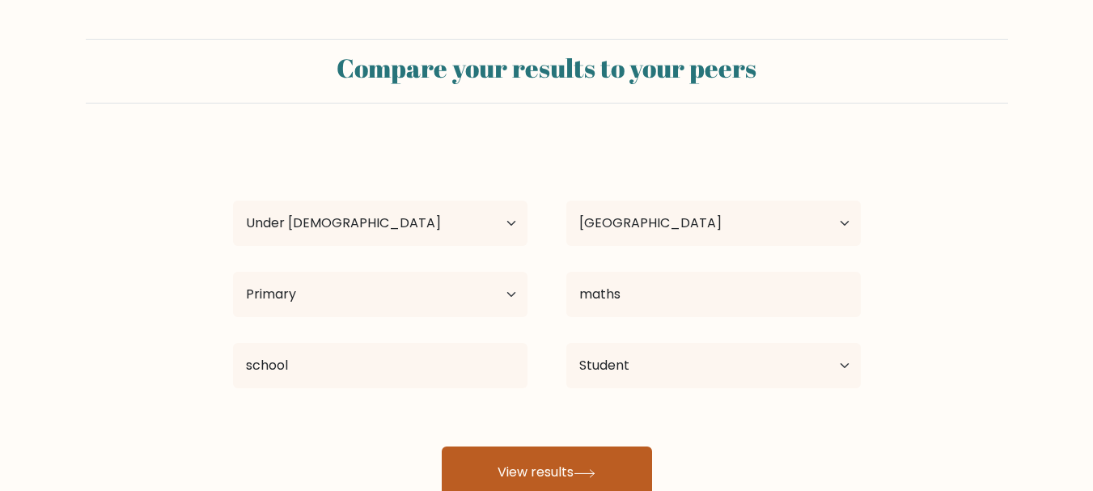
click at [542, 473] on button "View results" at bounding box center [547, 473] width 210 height 52
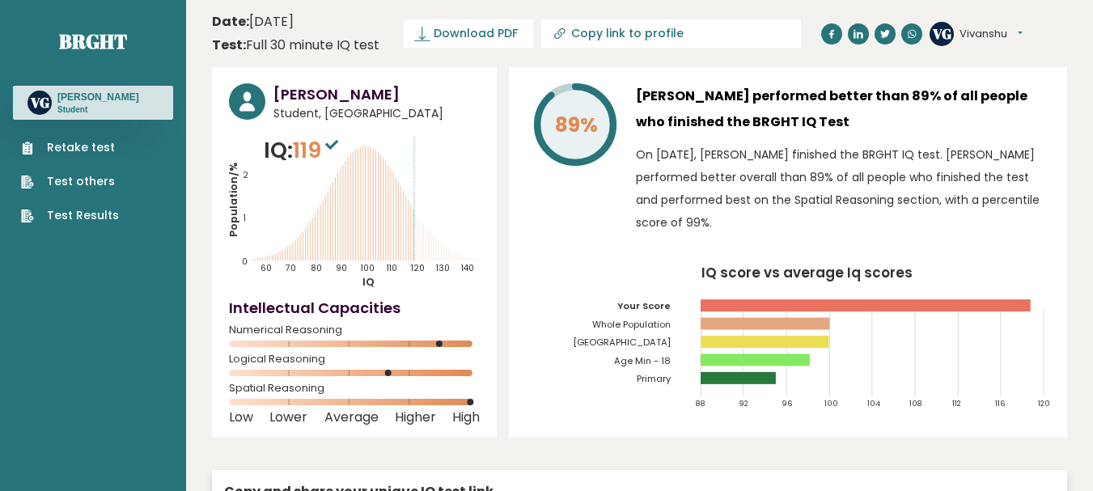
click at [906, 373] on icon "IQ score vs average Iq scores 88 92 96 100 104 108 112 116 120 Your Score Whole…" at bounding box center [788, 343] width 524 height 155
drag, startPoint x: 985, startPoint y: 292, endPoint x: 1084, endPoint y: 194, distance: 139.0
click at [78, 224] on link "Test Results" at bounding box center [70, 215] width 98 height 17
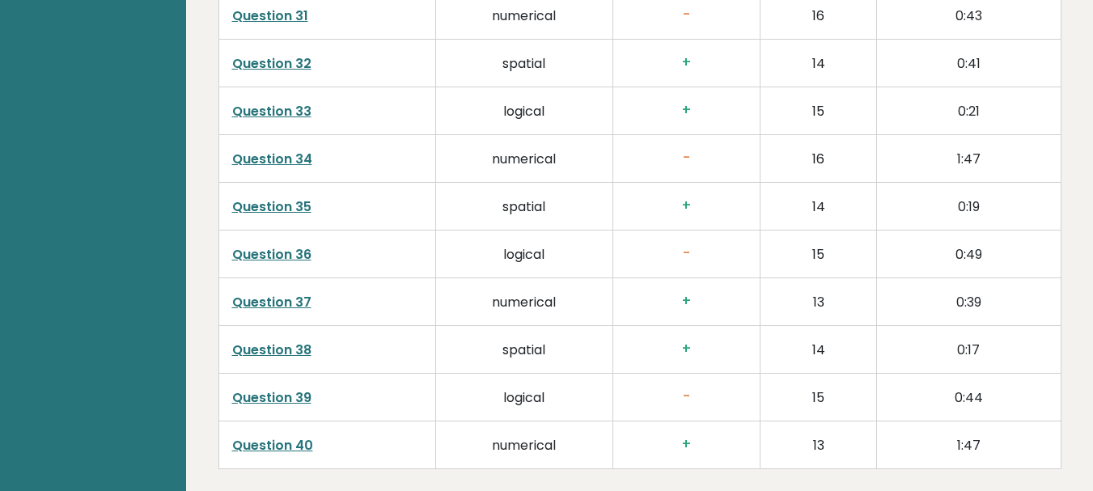
scroll to position [4193, 0]
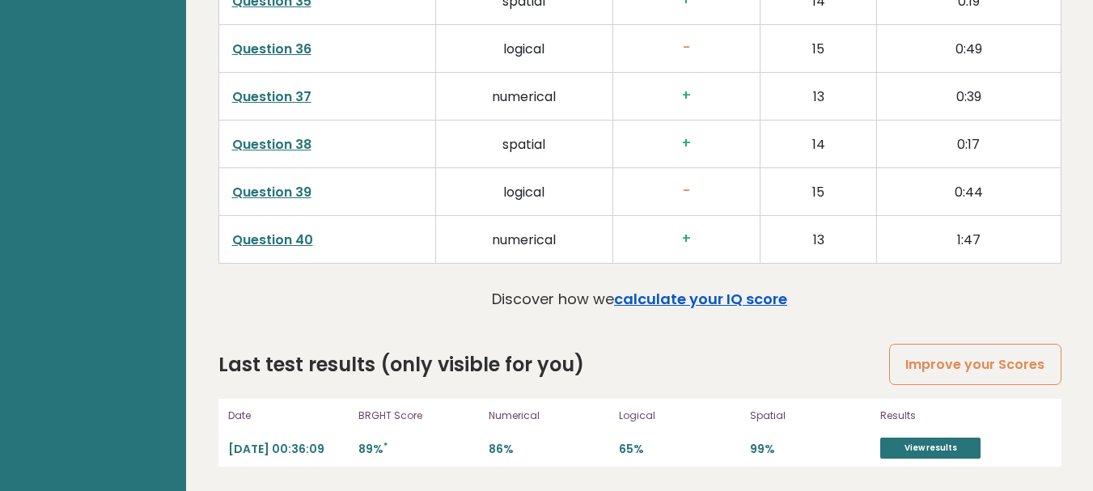
click at [682, 309] on div "Discover how we calculate your IQ score" at bounding box center [639, 303] width 295 height 30
click at [677, 305] on link "calculate your IQ score" at bounding box center [700, 299] width 173 height 20
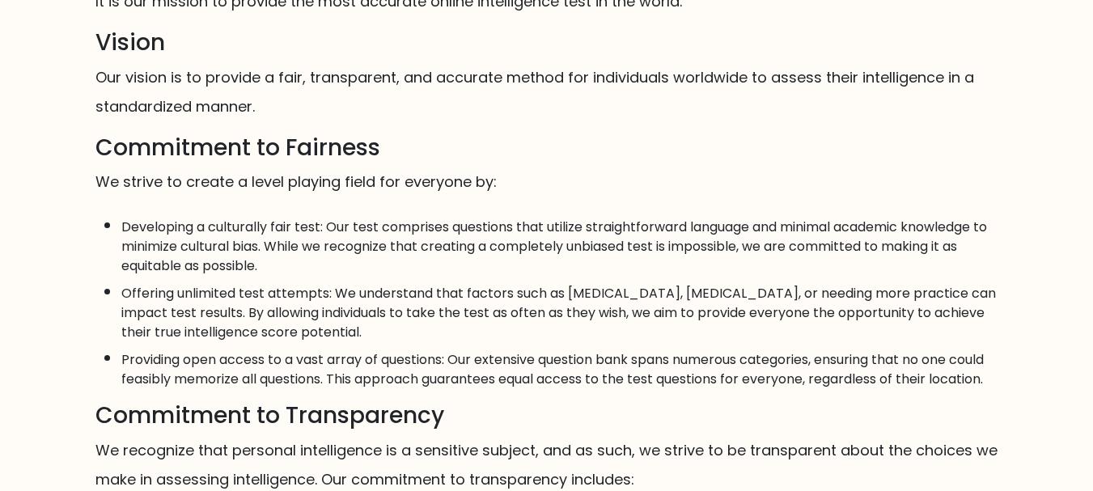
scroll to position [139, 0]
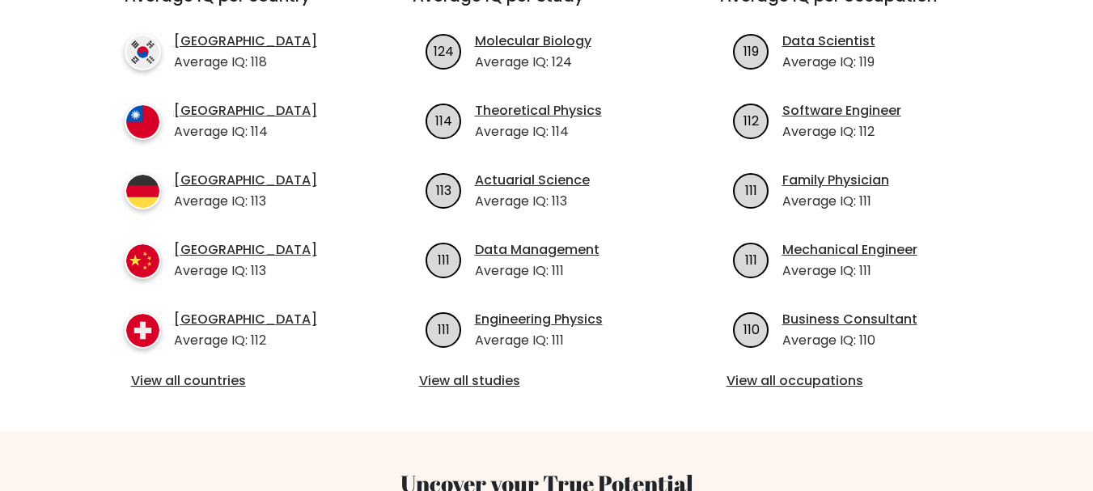
scroll to position [647, 0]
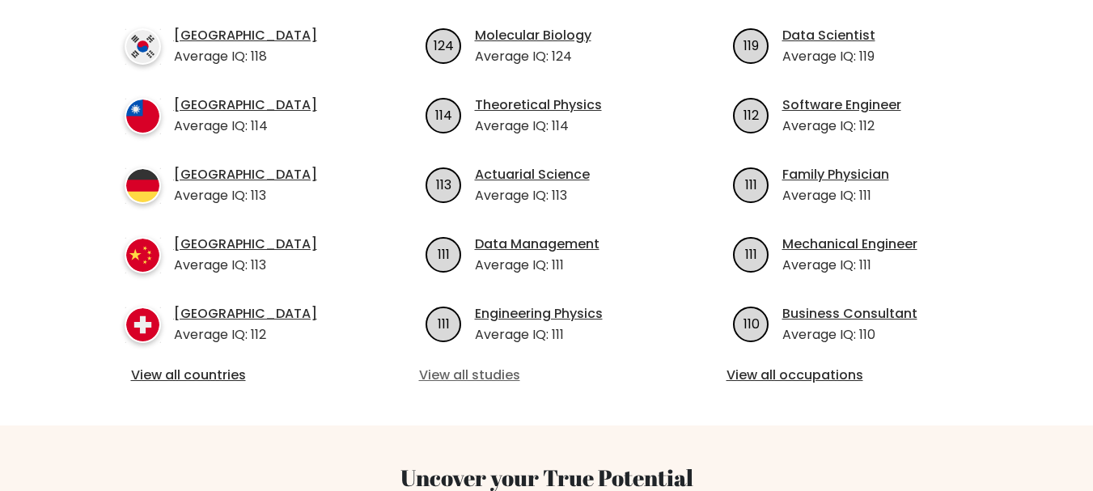
click at [503, 366] on link "View all studies" at bounding box center [547, 375] width 256 height 19
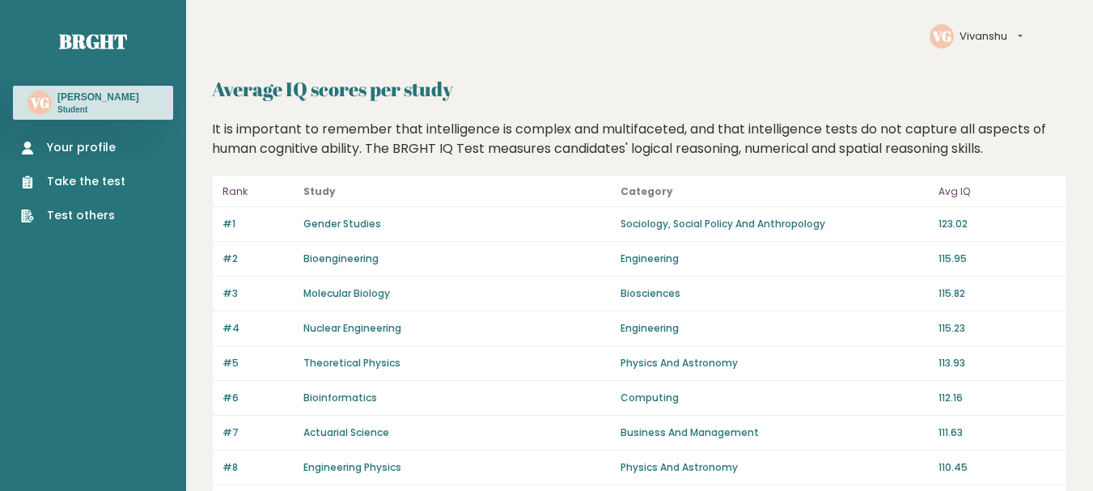
click at [68, 156] on link "Your profile" at bounding box center [73, 147] width 104 height 17
click at [71, 155] on link "Your profile" at bounding box center [73, 147] width 104 height 17
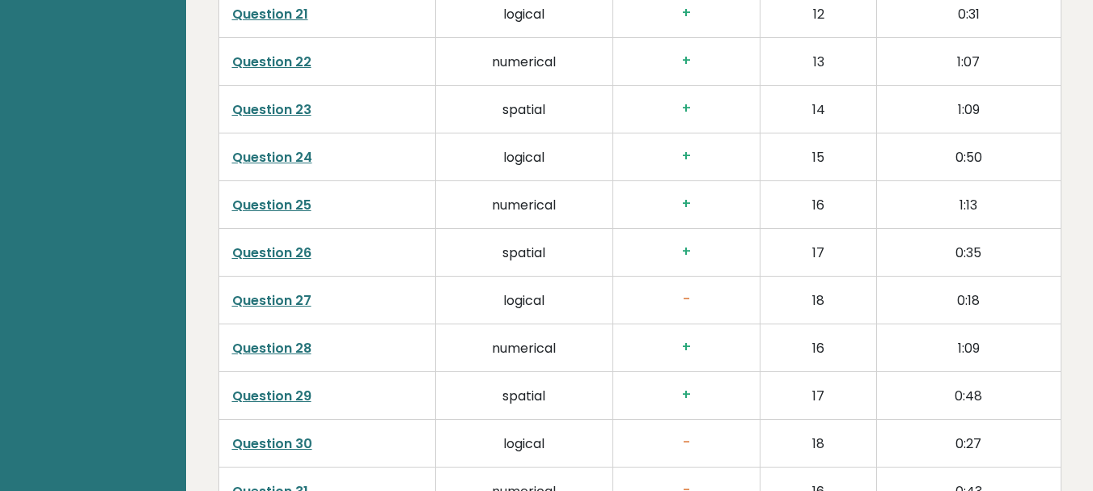
scroll to position [4193, 0]
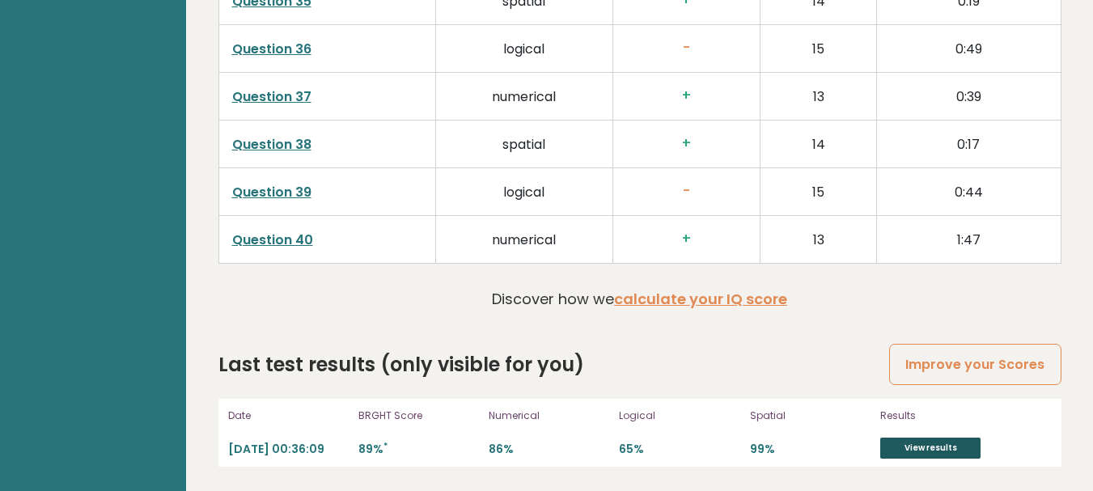
click at [918, 443] on link "View results" at bounding box center [930, 448] width 100 height 21
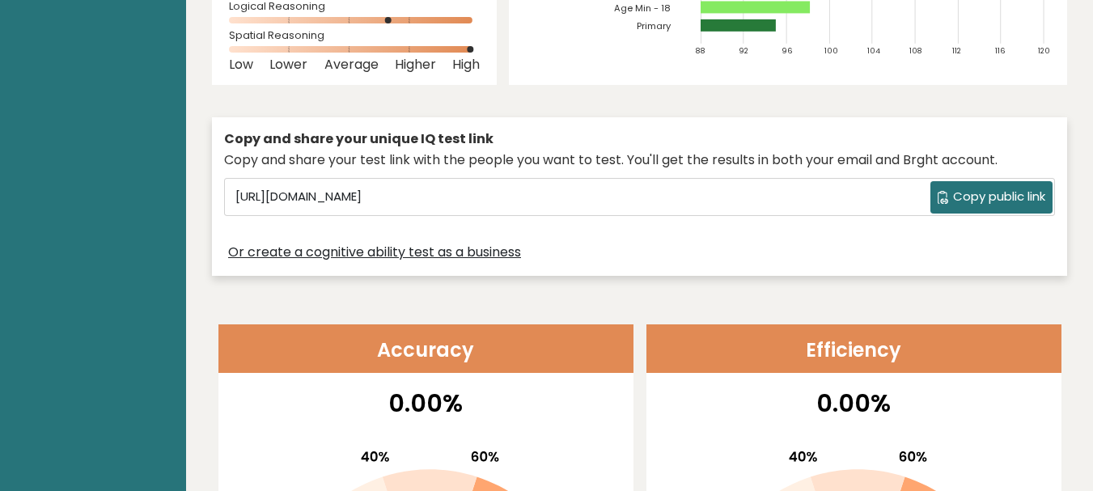
scroll to position [0, 0]
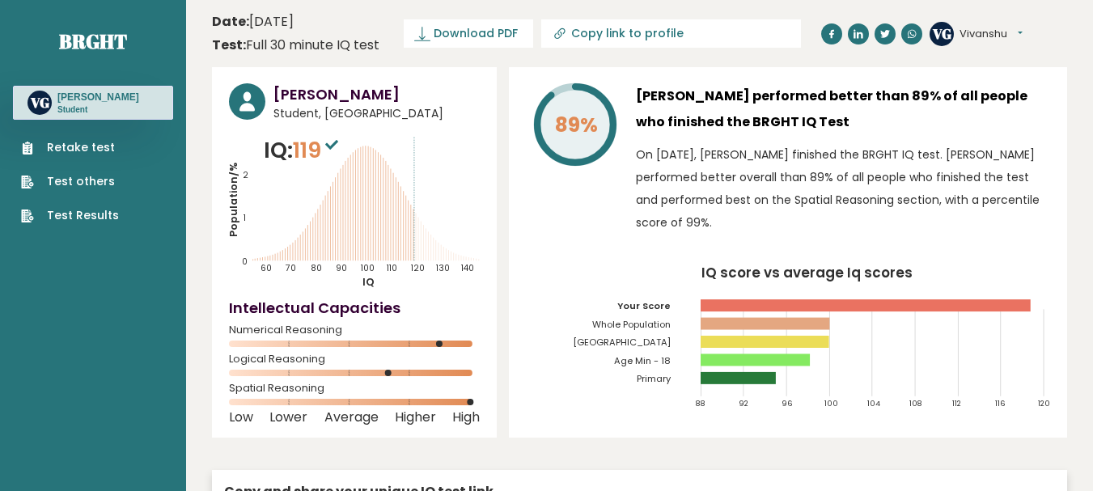
click at [32, 185] on ul "Retake test Test others Test Results" at bounding box center [70, 181] width 114 height 85
click at [35, 190] on link "Test others" at bounding box center [70, 181] width 98 height 17
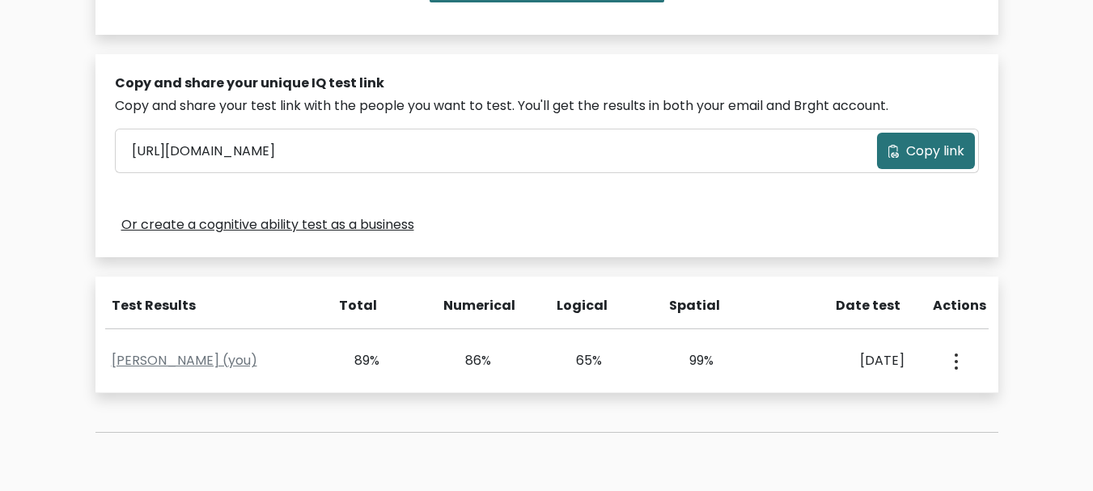
scroll to position [463, 0]
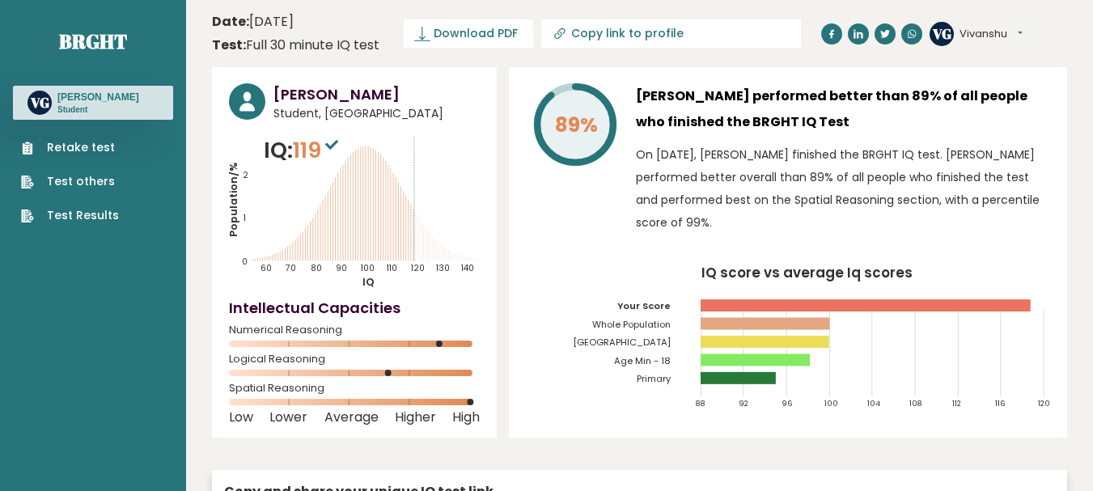
click at [952, 29] on circle at bounding box center [942, 34] width 24 height 24
drag, startPoint x: 978, startPoint y: 36, endPoint x: 988, endPoint y: 36, distance: 9.7
click at [987, 36] on button "Vivanshu" at bounding box center [991, 34] width 63 height 16
click at [1016, 60] on link "Dashboard" at bounding box center [1002, 60] width 83 height 23
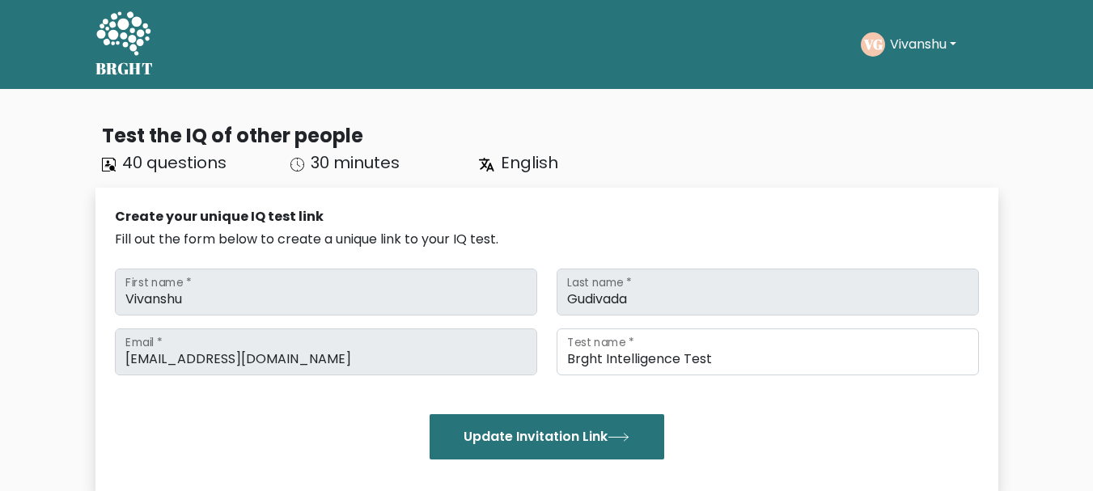
drag, startPoint x: 902, startPoint y: 82, endPoint x: 890, endPoint y: 34, distance: 49.3
click at [896, 51] on nav "BRGHT BRGHT Take the test VG [GEOGRAPHIC_DATA] Dashboard Profile Settings Logou…" at bounding box center [546, 44] width 1093 height 89
click at [890, 33] on div "VG [GEOGRAPHIC_DATA] Dashboard Profile Settings Logout" at bounding box center [911, 44] width 100 height 24
click at [890, 39] on button "Vivanshu" at bounding box center [923, 44] width 76 height 21
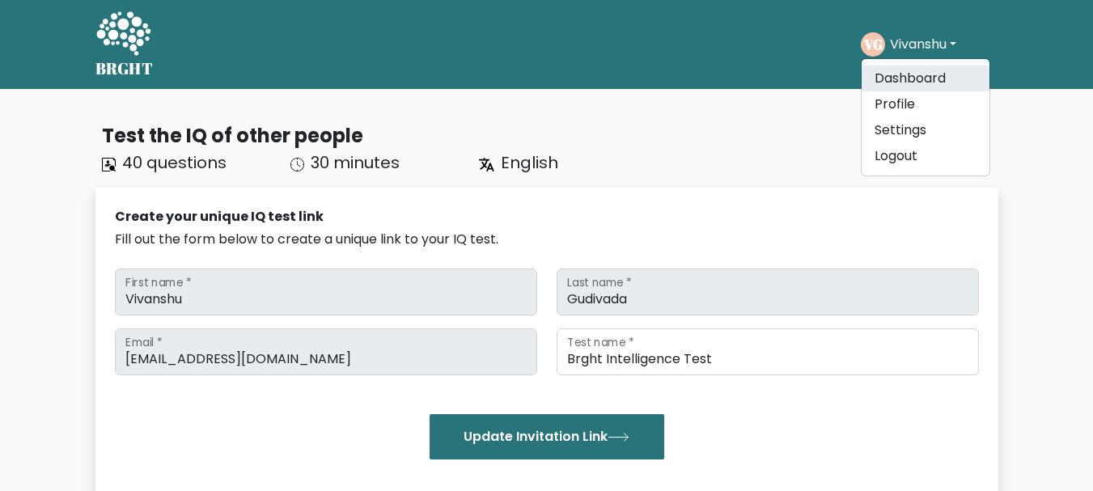
click at [909, 74] on link "Dashboard" at bounding box center [926, 79] width 128 height 26
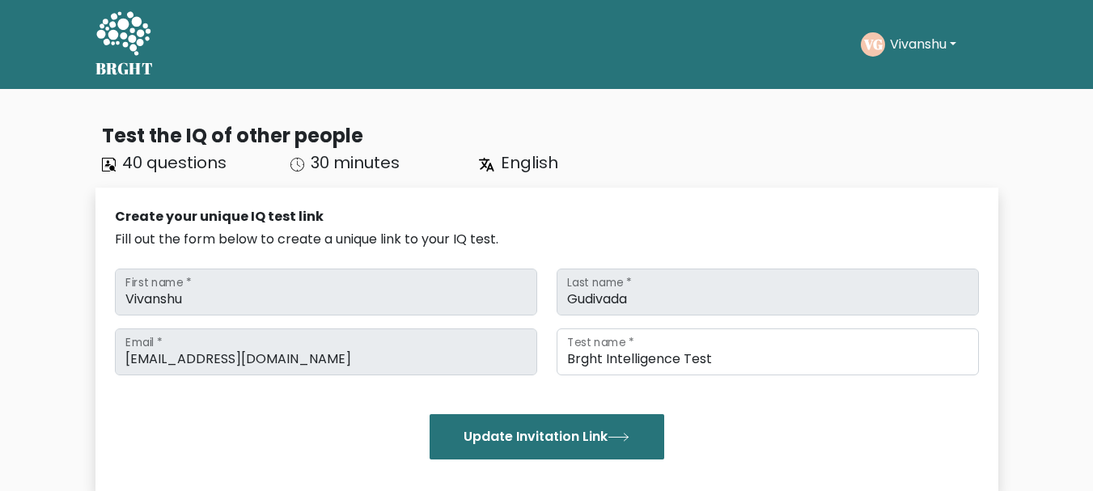
click at [944, 36] on button "Vivanshu" at bounding box center [923, 44] width 76 height 21
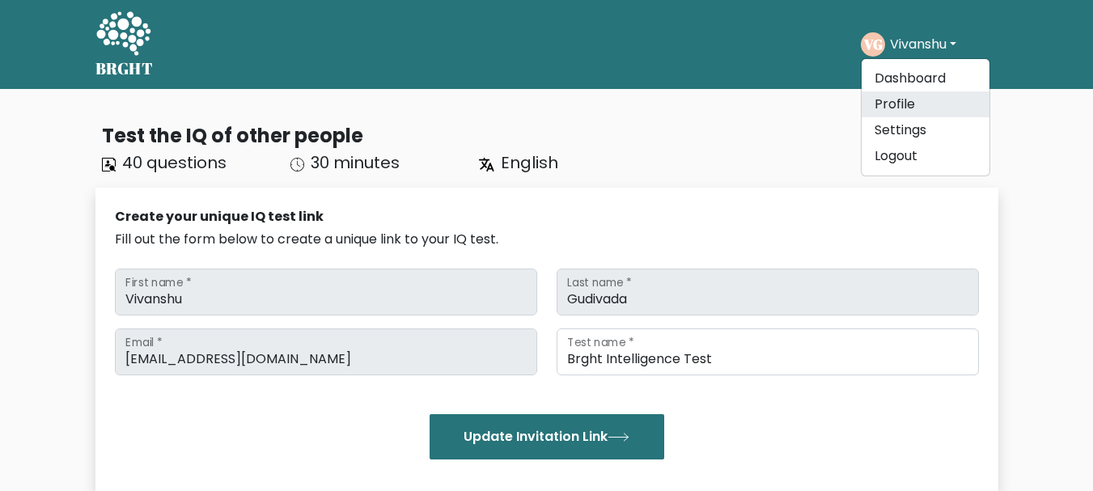
click at [907, 94] on link "Profile" at bounding box center [926, 104] width 128 height 26
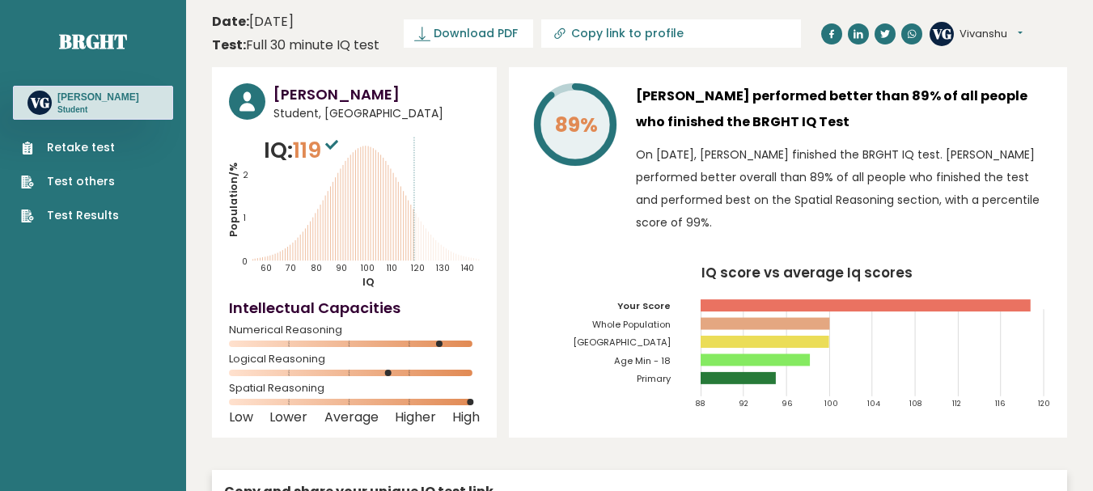
click at [67, 224] on link "Test Results" at bounding box center [70, 215] width 98 height 17
